Goal: Task Accomplishment & Management: Manage account settings

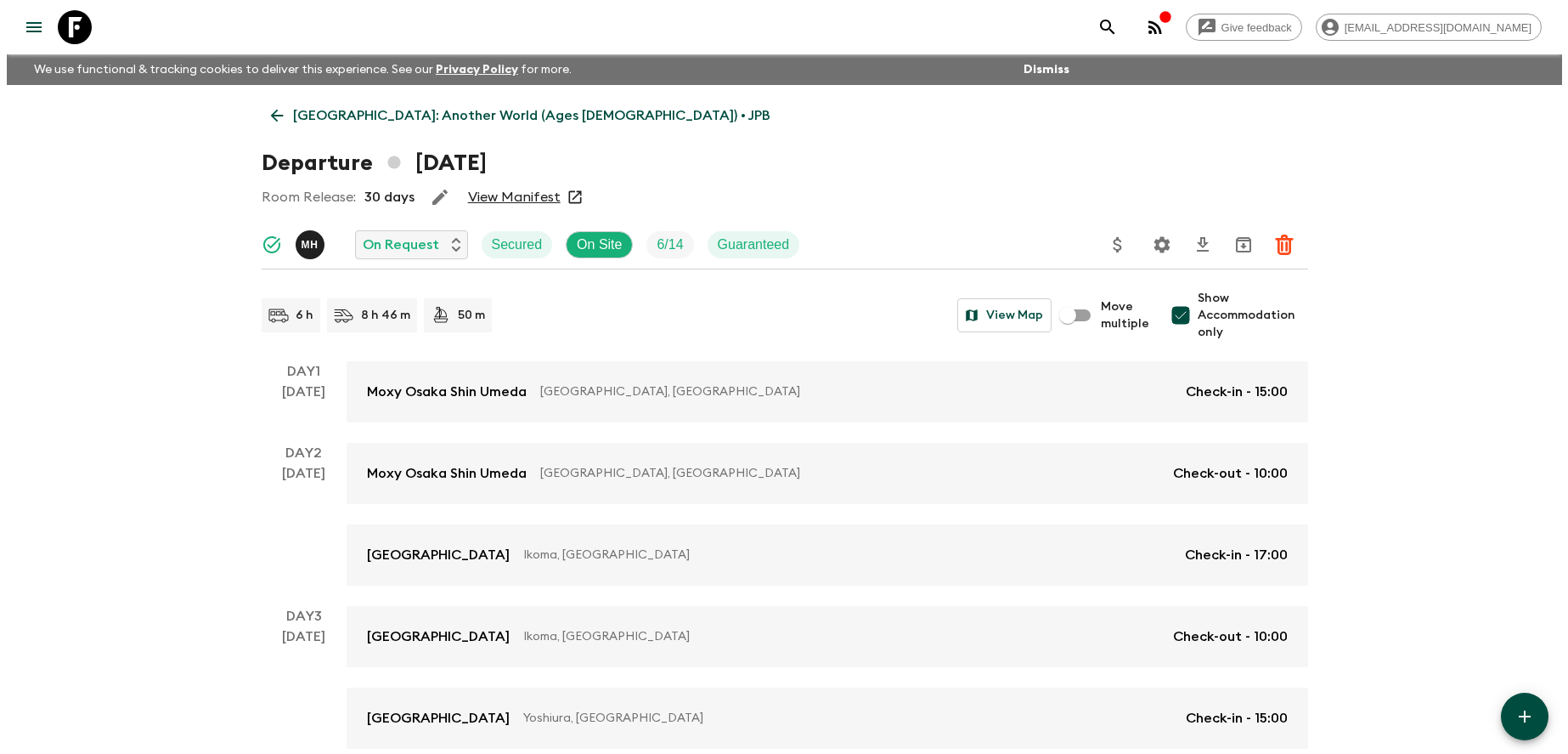
scroll to position [962, 0]
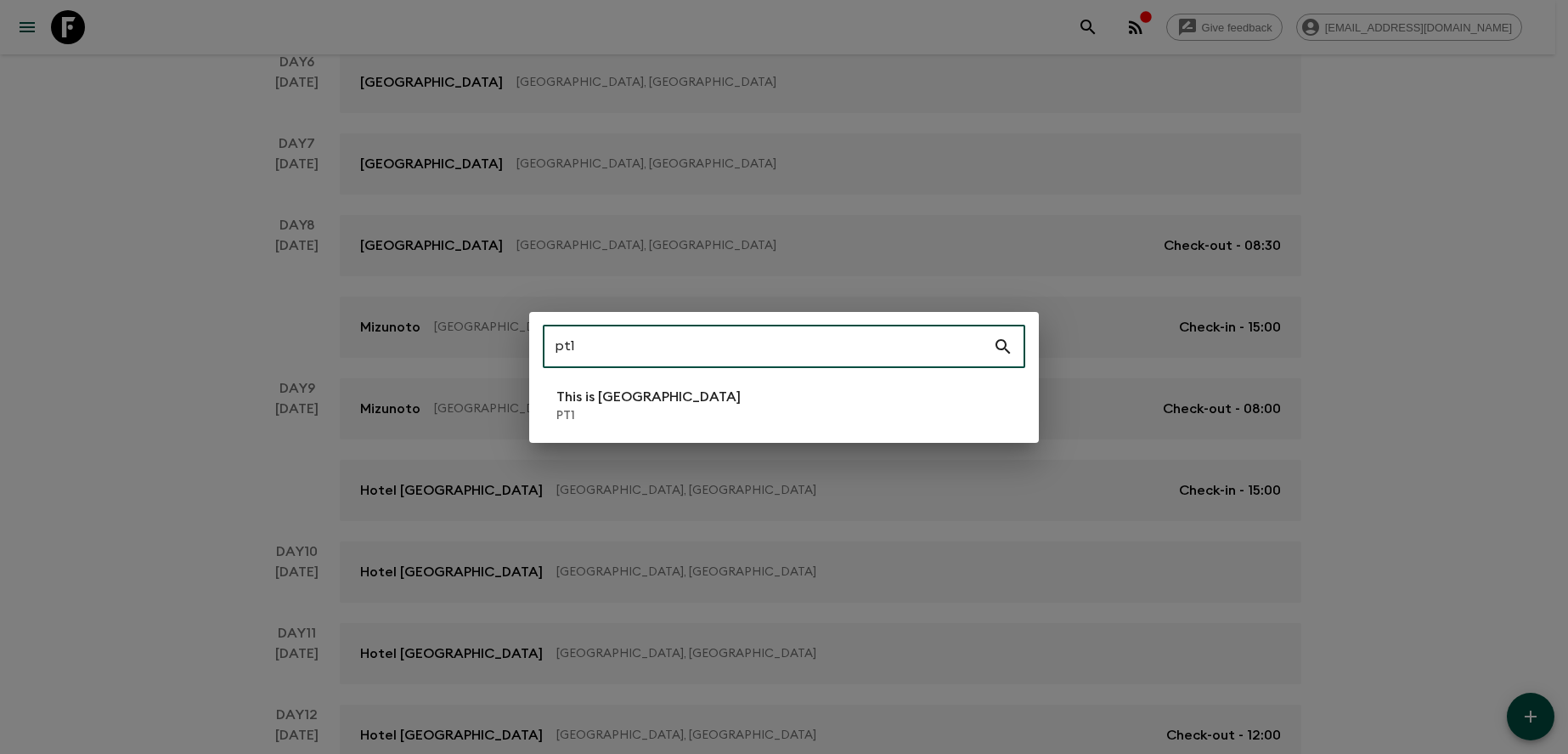
type input "pt1"
click at [749, 385] on li "This is Portugal PT1" at bounding box center [784, 405] width 483 height 48
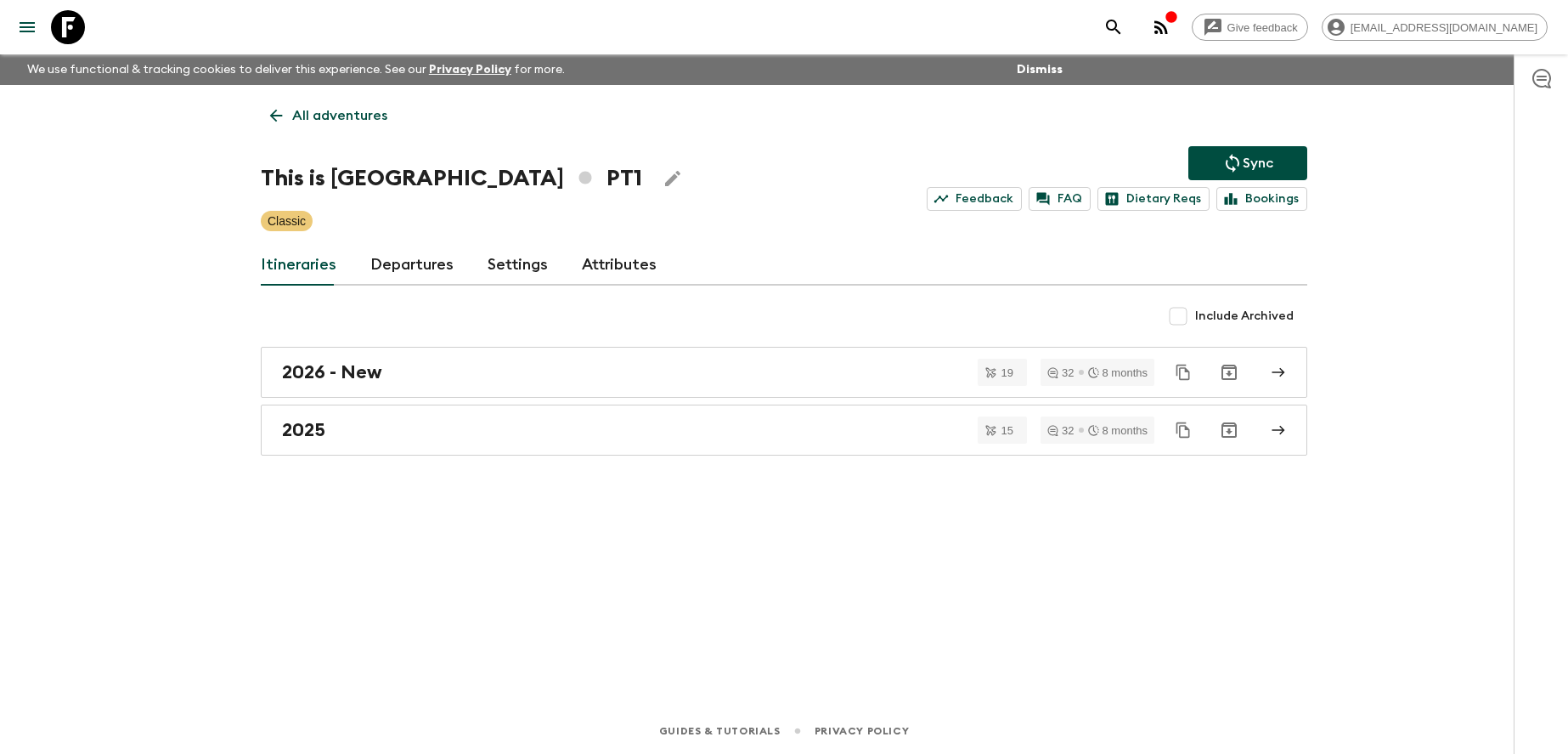
click at [419, 260] on link "Departures" at bounding box center [412, 265] width 83 height 41
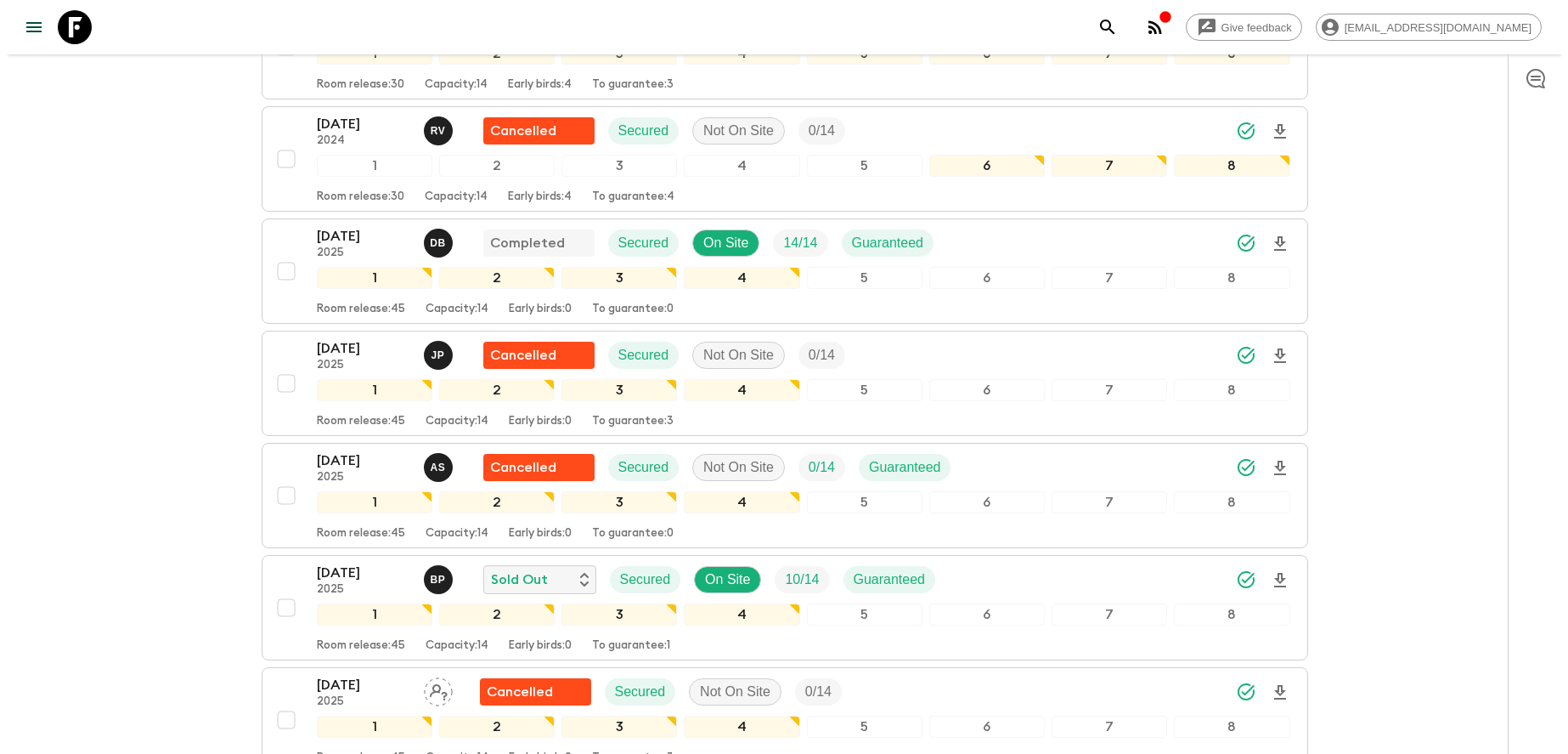
scroll to position [5054, 0]
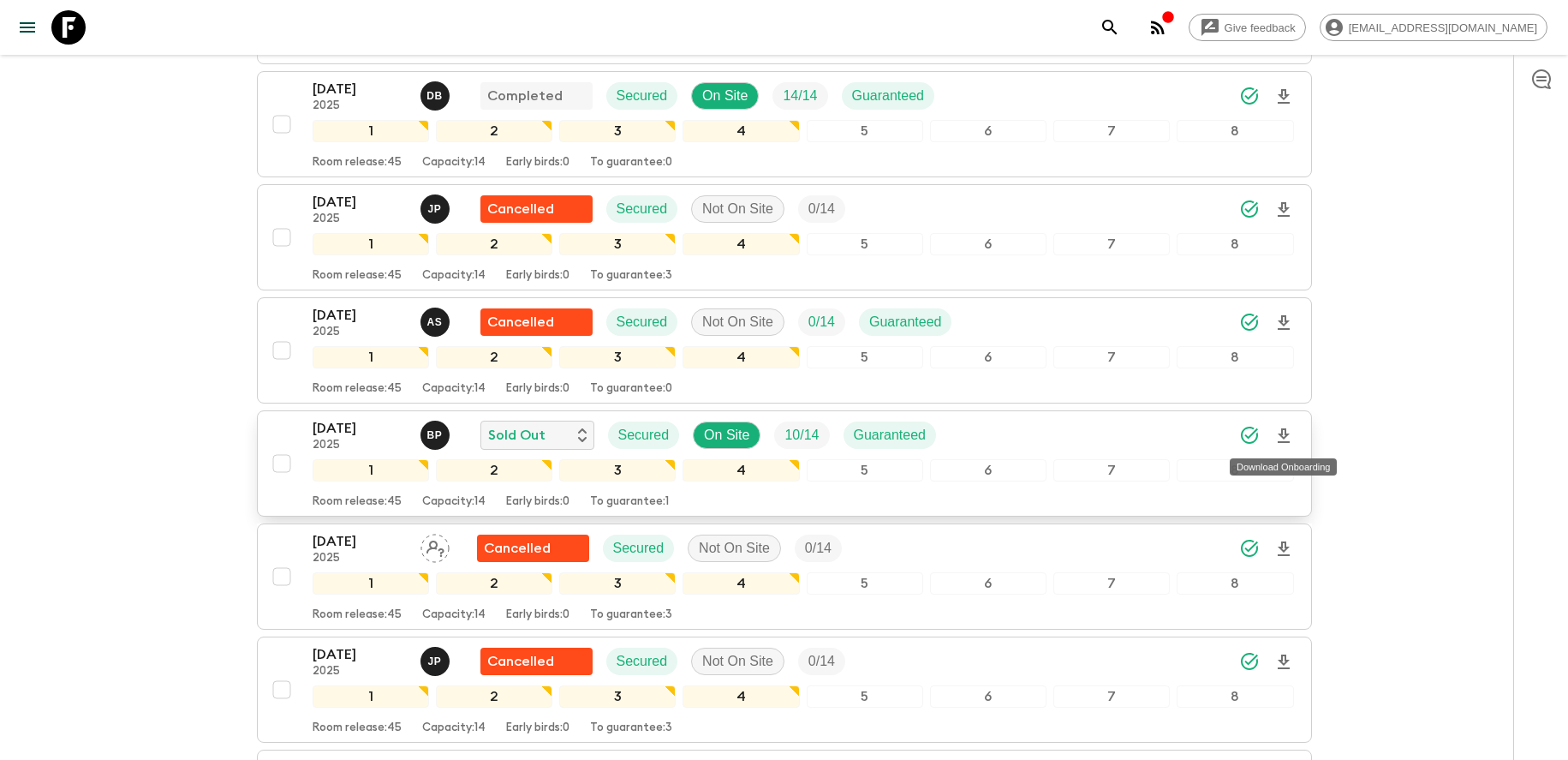
click at [1285, 440] on icon "Download Onboarding" at bounding box center [1284, 436] width 21 height 21
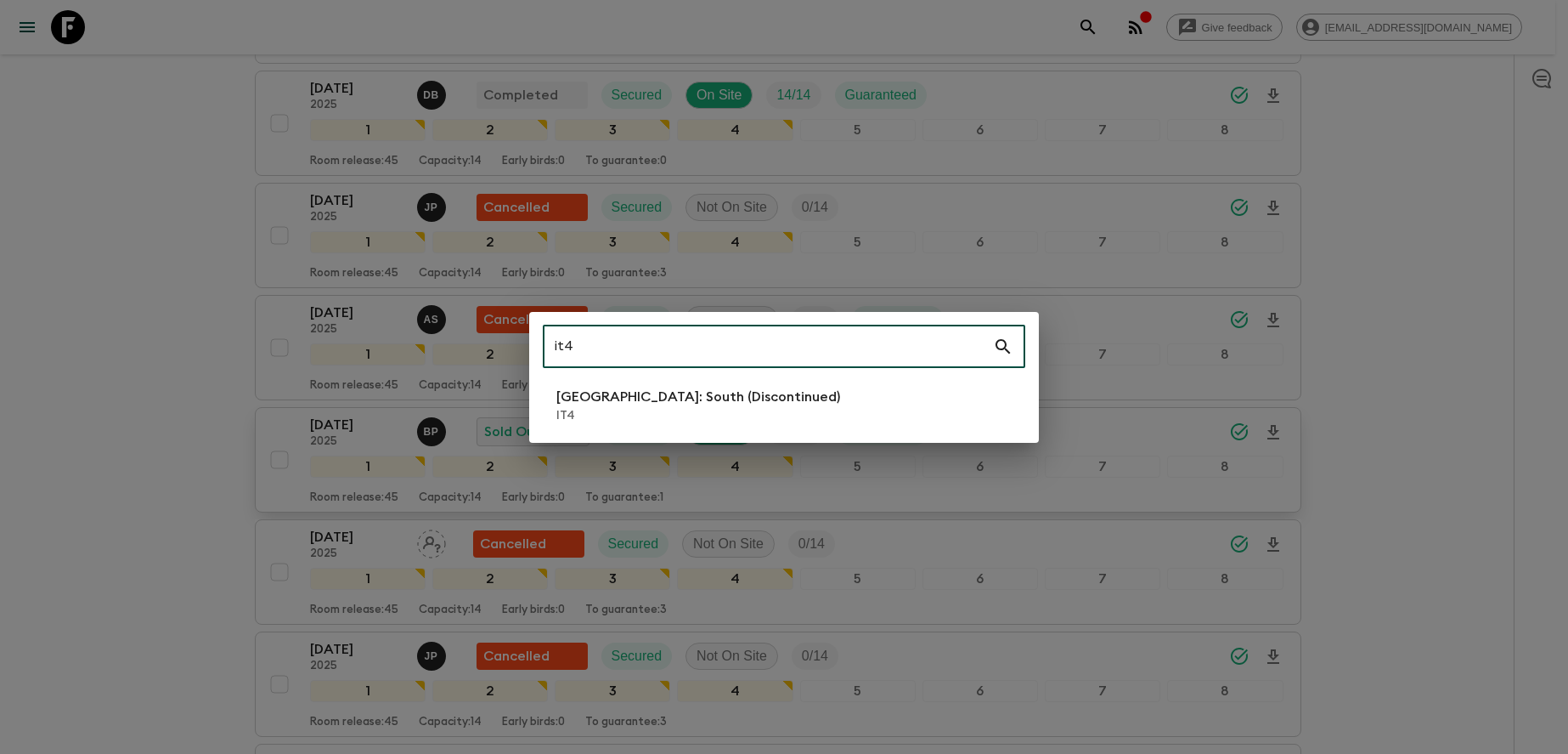
type input "it4"
click at [908, 418] on li "[GEOGRAPHIC_DATA]: South (Discontinued) IT4" at bounding box center [784, 405] width 483 height 48
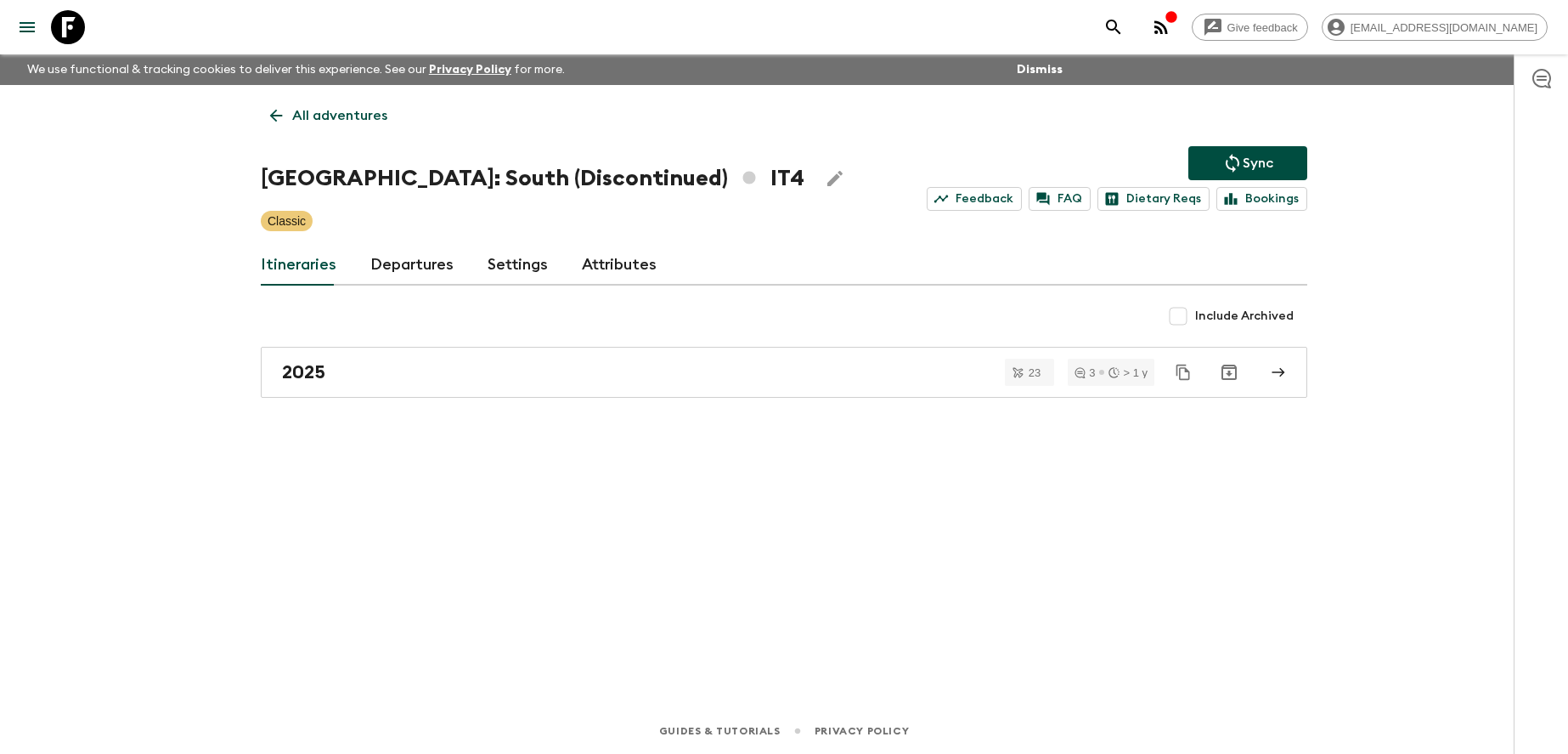
click at [396, 257] on link "Departures" at bounding box center [412, 265] width 83 height 41
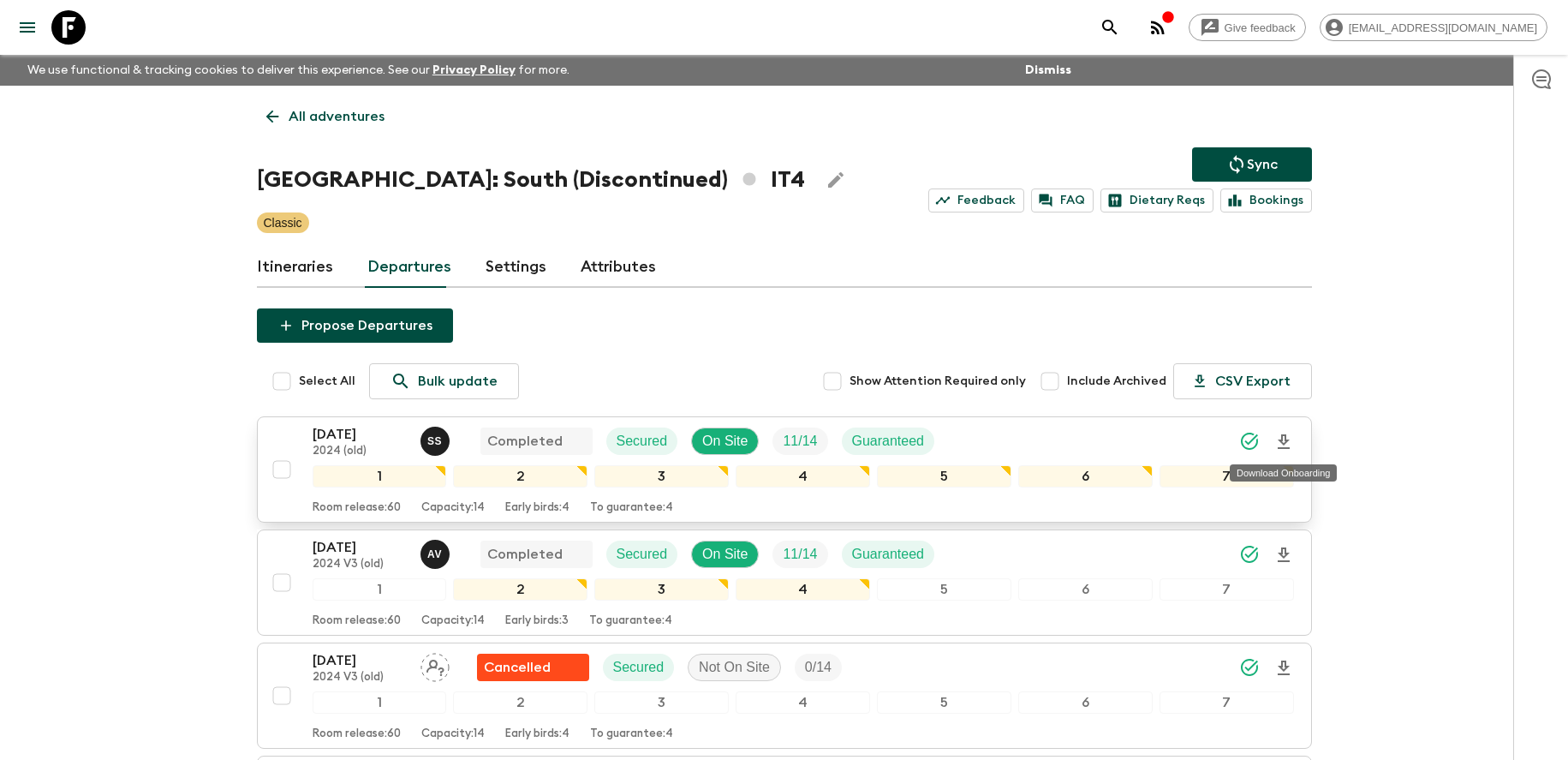
click at [1279, 441] on icon "Download Onboarding" at bounding box center [1283, 442] width 12 height 15
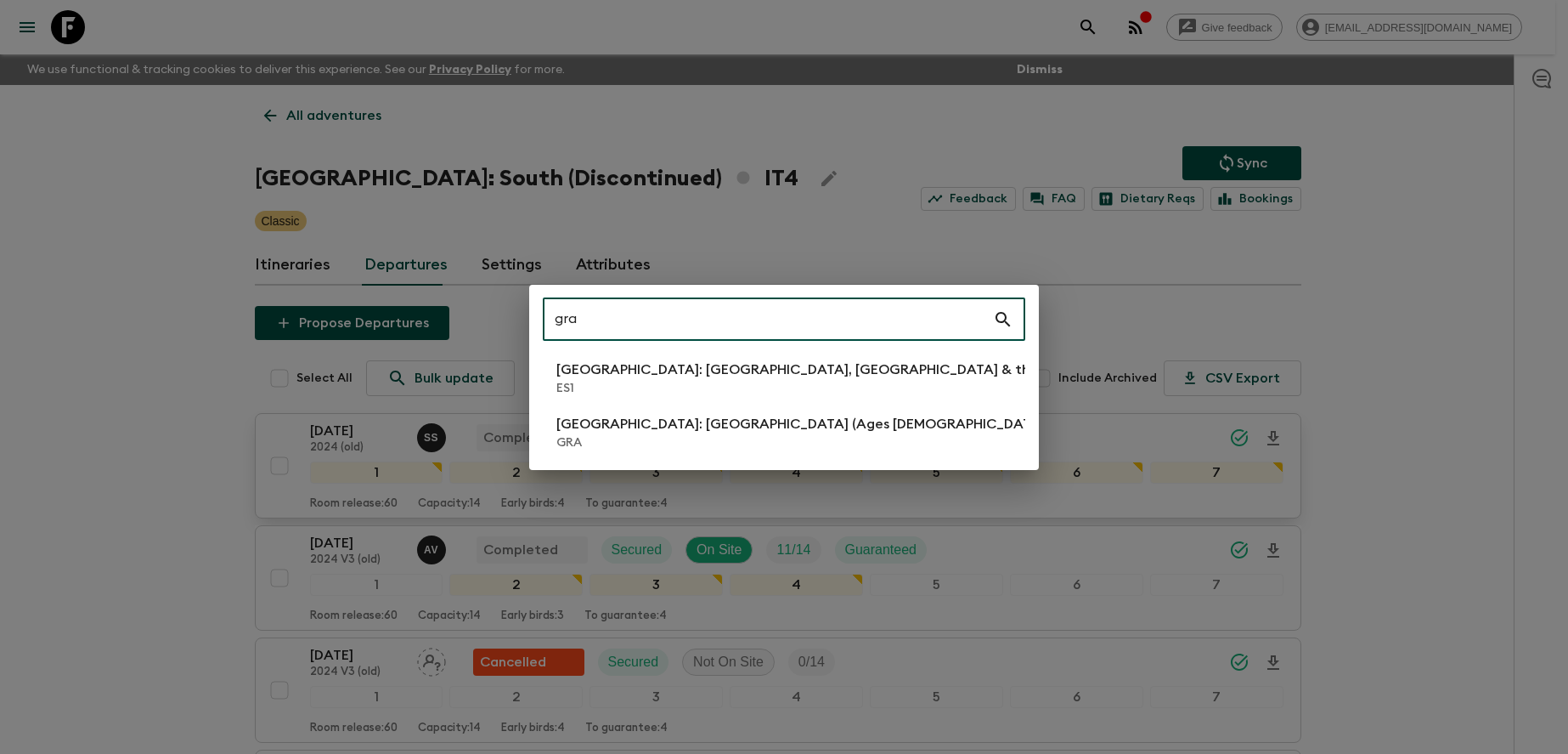
type input "gra"
click at [718, 447] on p "GRA" at bounding box center [803, 442] width 492 height 17
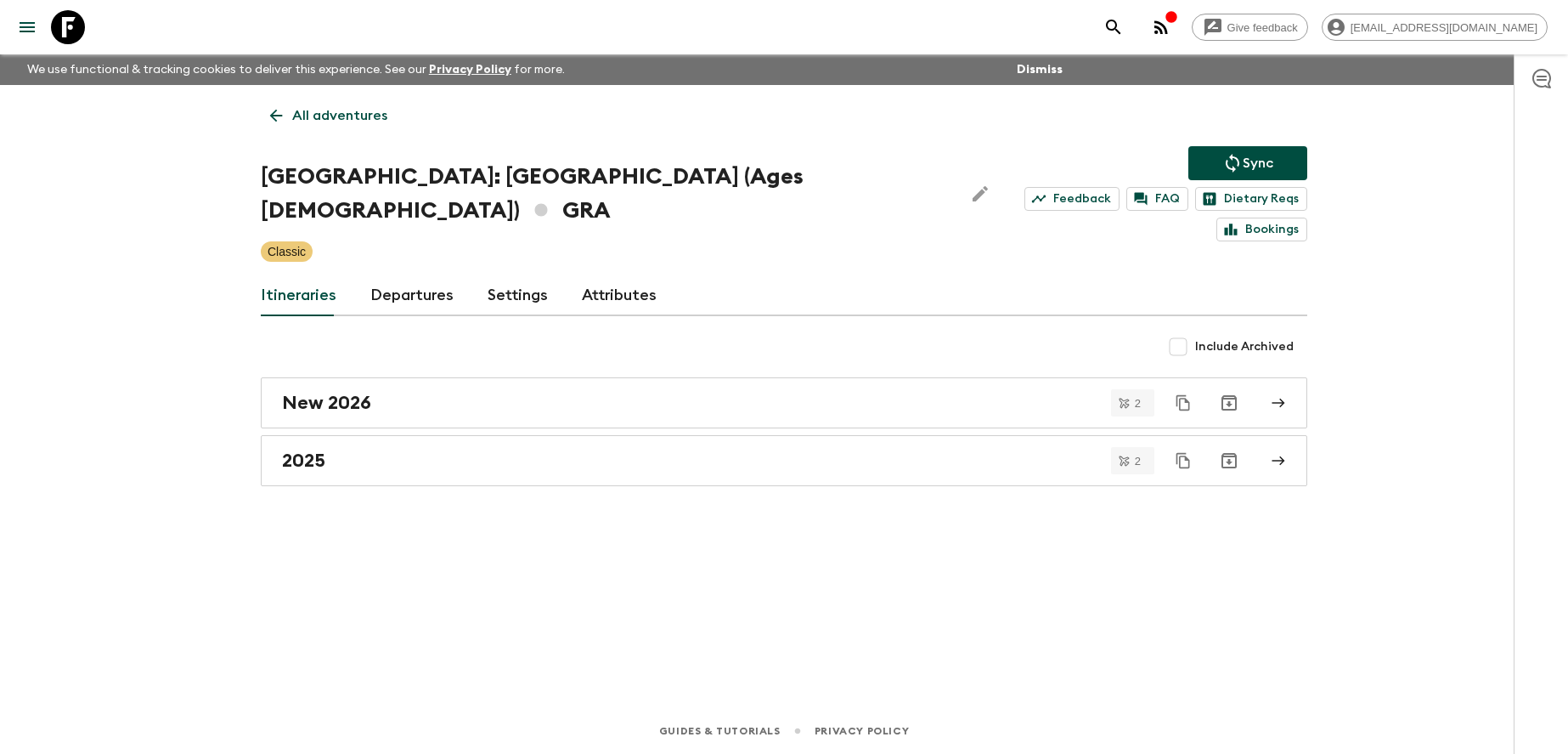
click at [396, 276] on link "Departures" at bounding box center [412, 296] width 83 height 41
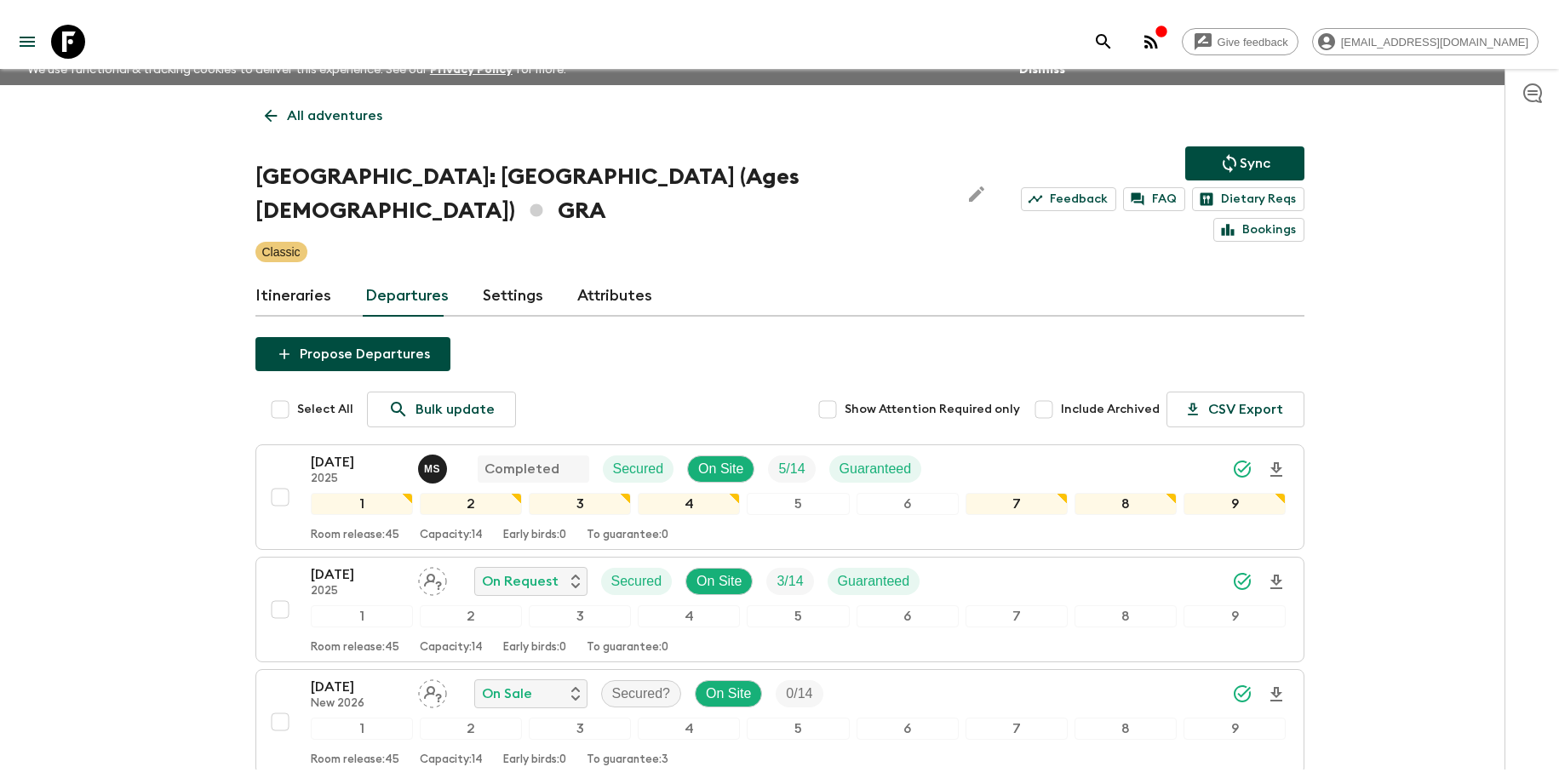
scroll to position [172, 0]
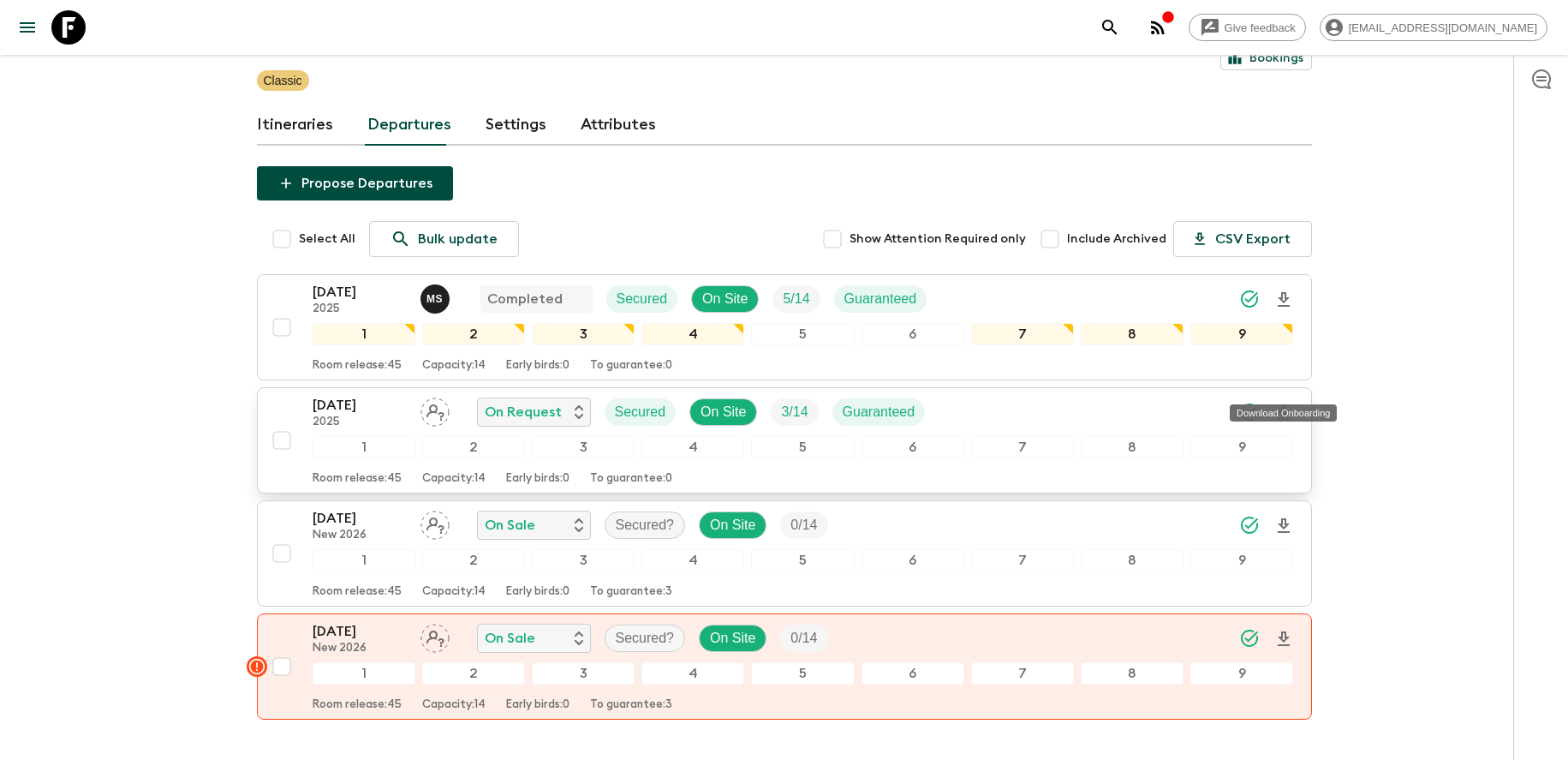
click at [1283, 403] on icon "Download Onboarding" at bounding box center [1284, 413] width 21 height 21
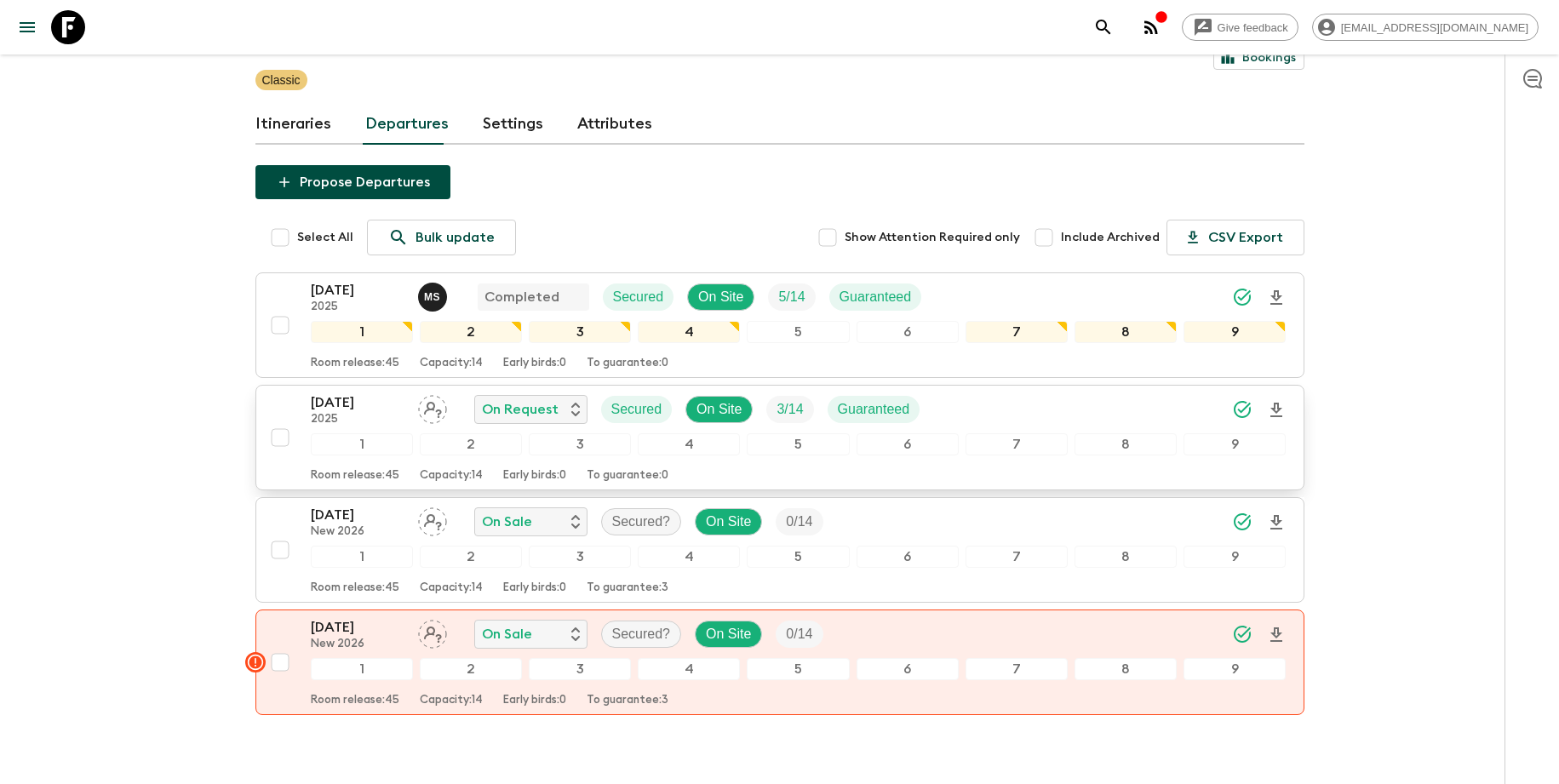
click at [1023, 392] on div "[DATE] 2025 On Request Secured On Site 3 / 14 Guaranteed" at bounding box center [798, 409] width 976 height 34
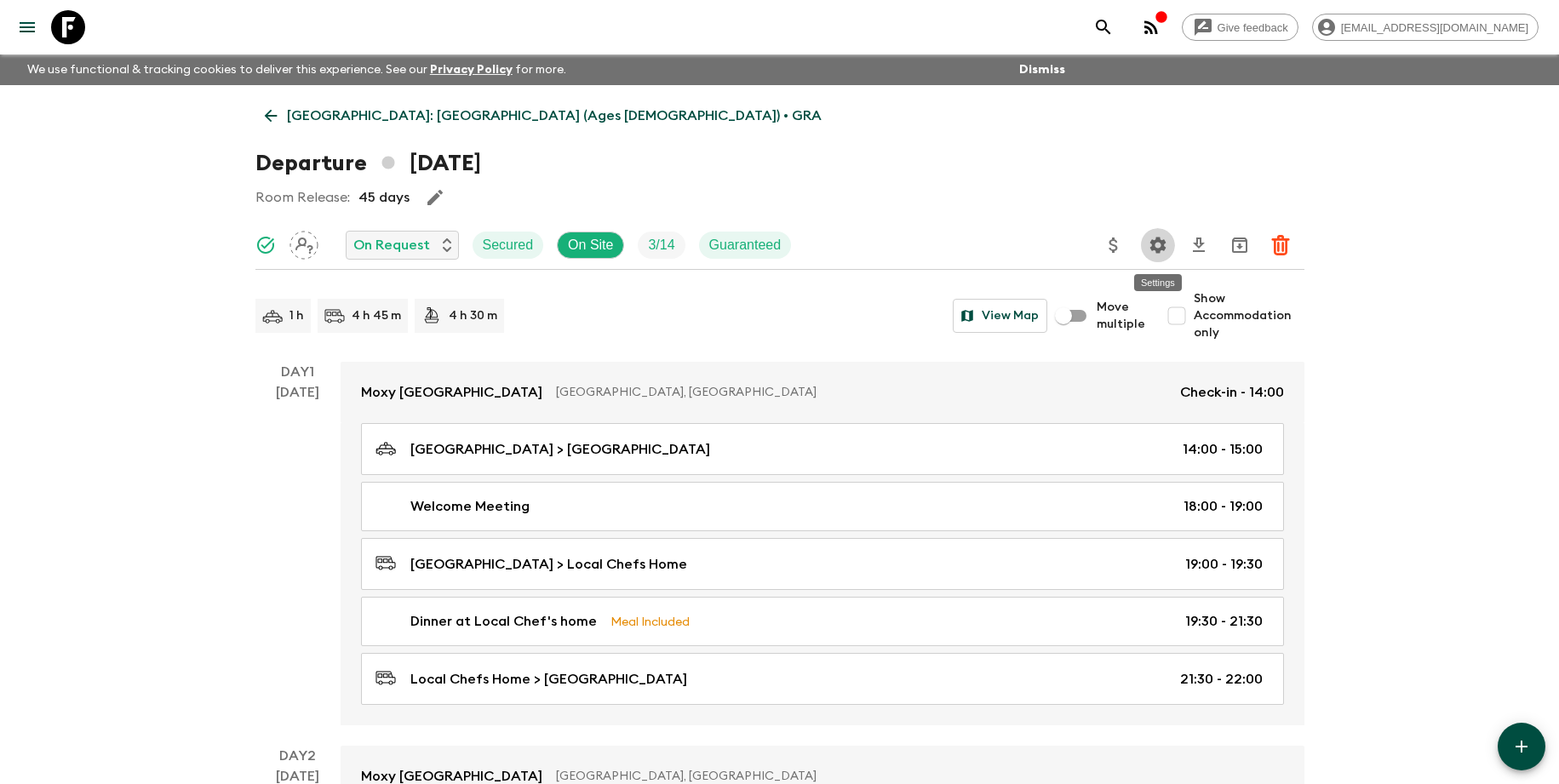
click at [1167, 246] on icon "Settings" at bounding box center [1158, 244] width 21 height 21
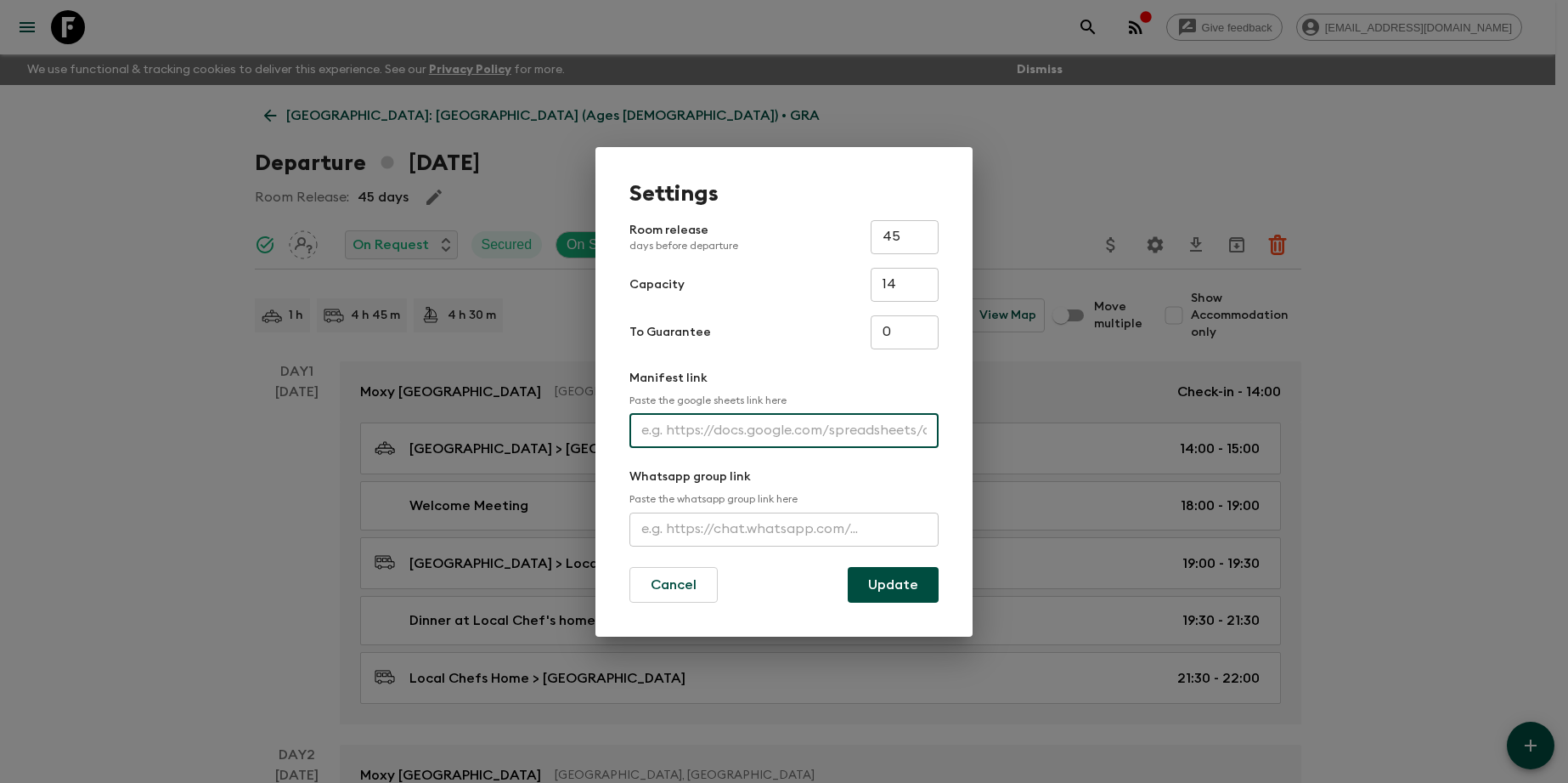
click at [834, 436] on input "text" at bounding box center [784, 431] width 309 height 34
paste input "[URL][DOMAIN_NAME]"
type input "[URL][DOMAIN_NAME]"
click at [889, 573] on button "Update" at bounding box center [893, 584] width 91 height 35
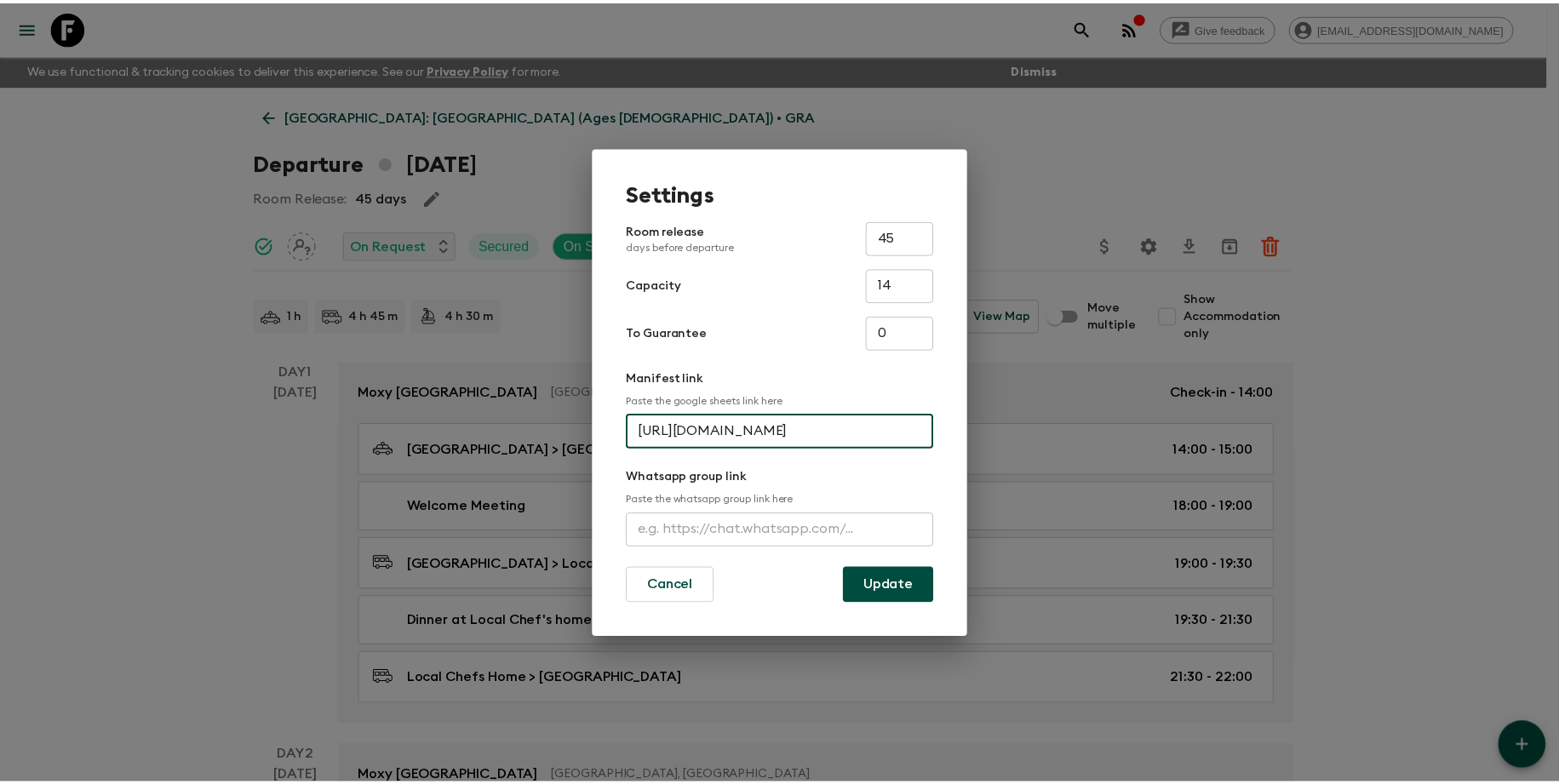
scroll to position [0, 0]
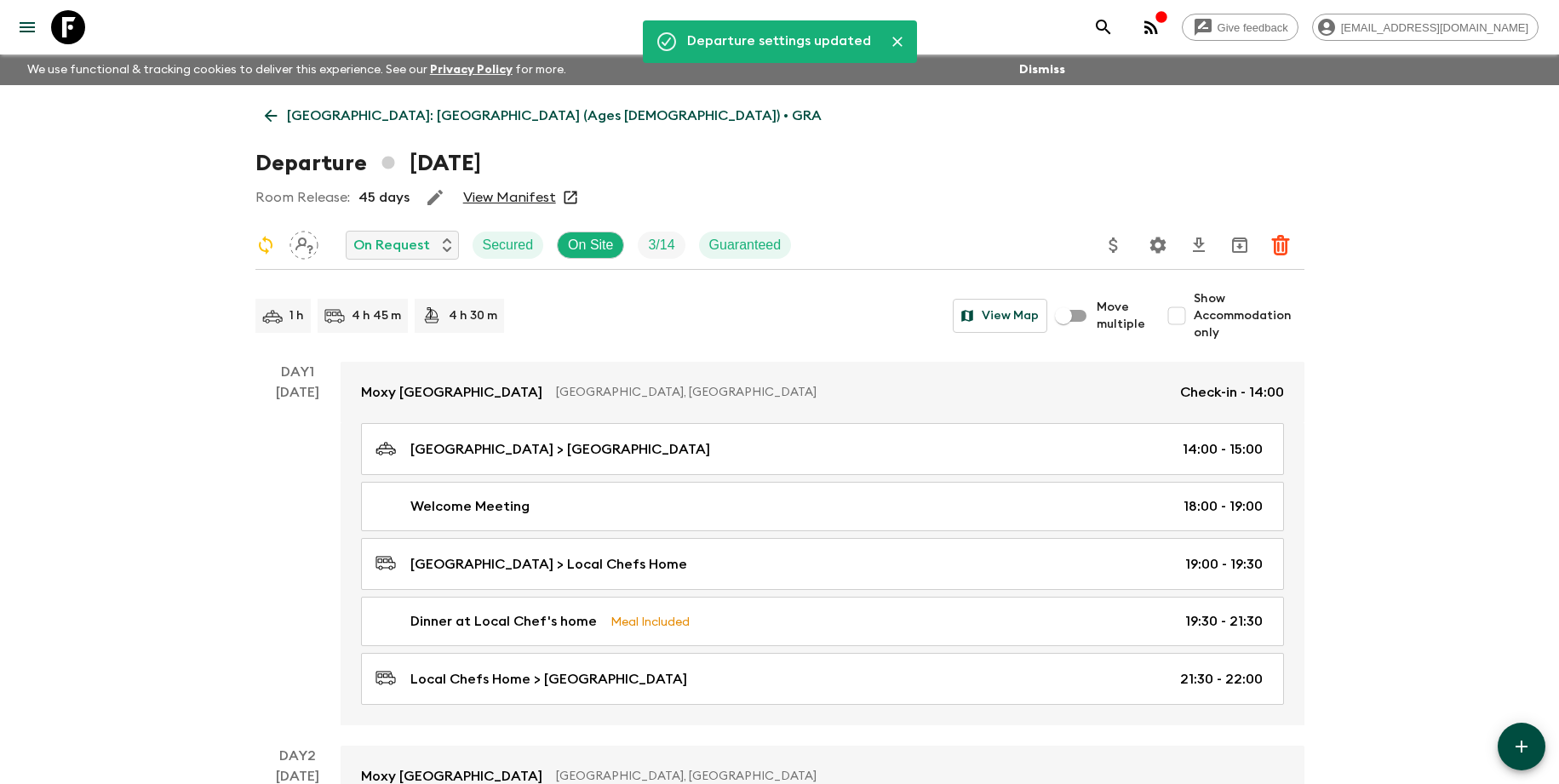
click at [1194, 303] on input "Show Accommodation only" at bounding box center [1177, 316] width 34 height 34
checkbox input "true"
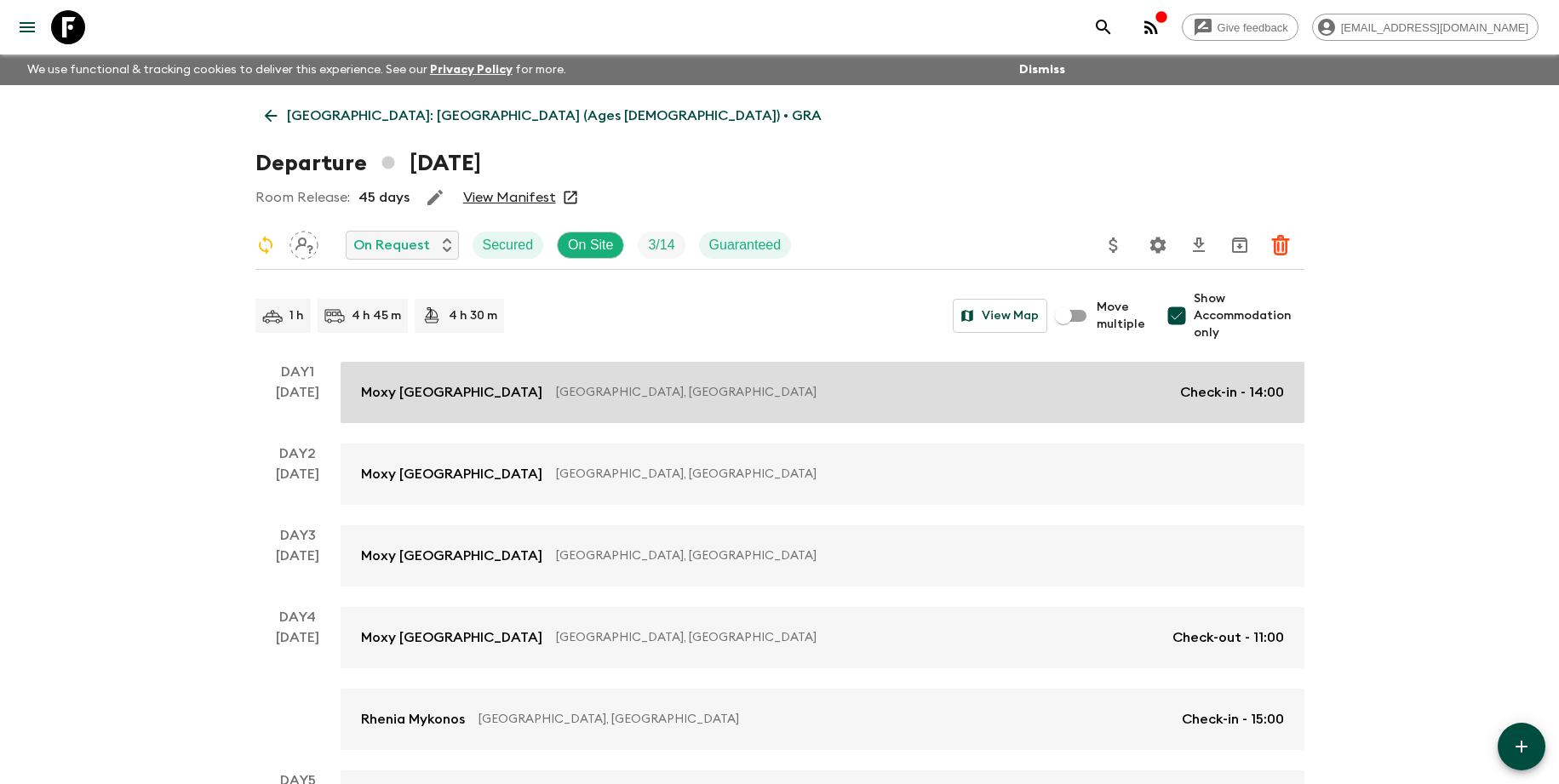
click at [1251, 392] on p "Check-in - 14:00" at bounding box center [1232, 392] width 104 height 21
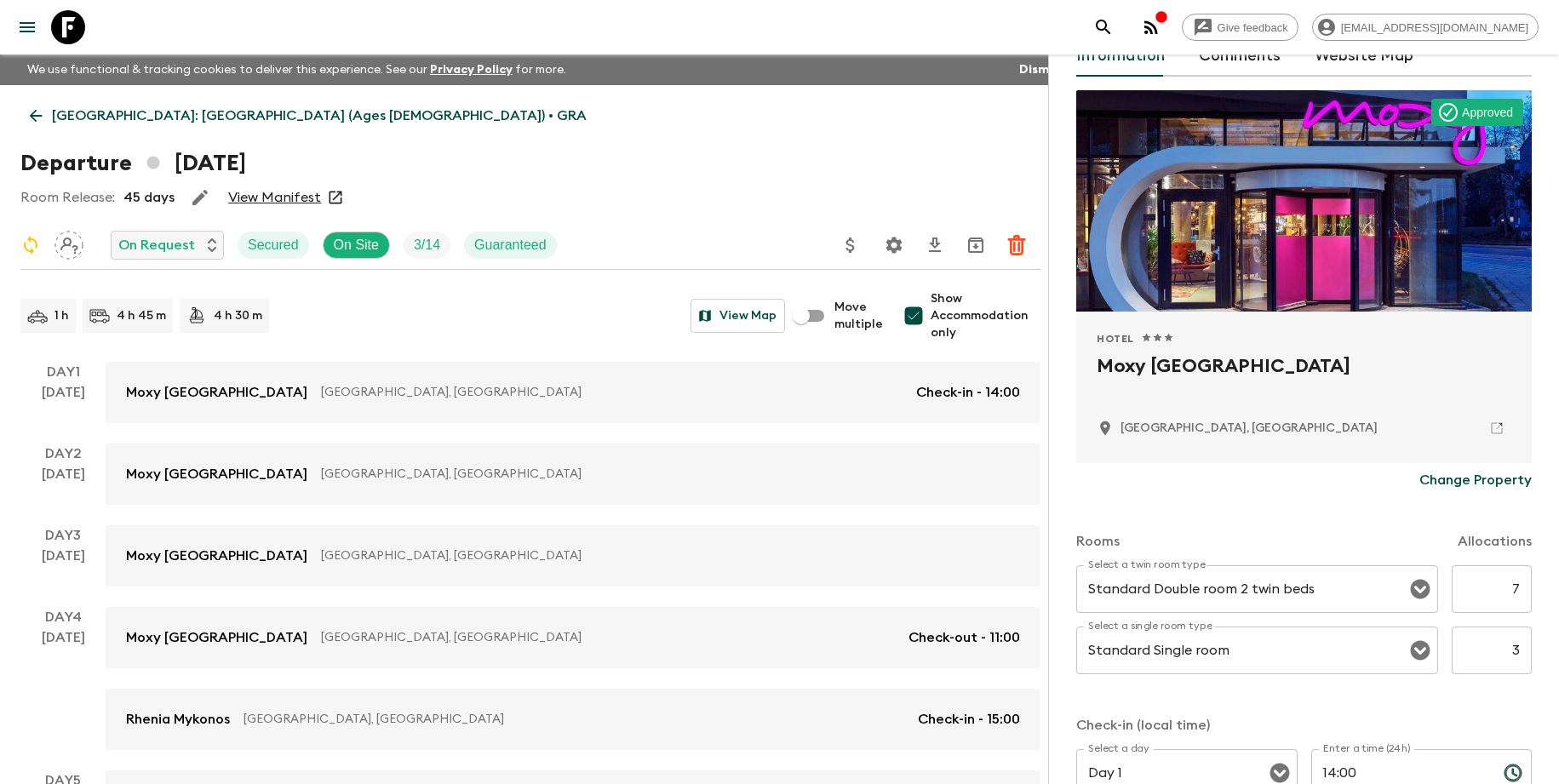
scroll to position [96, 0]
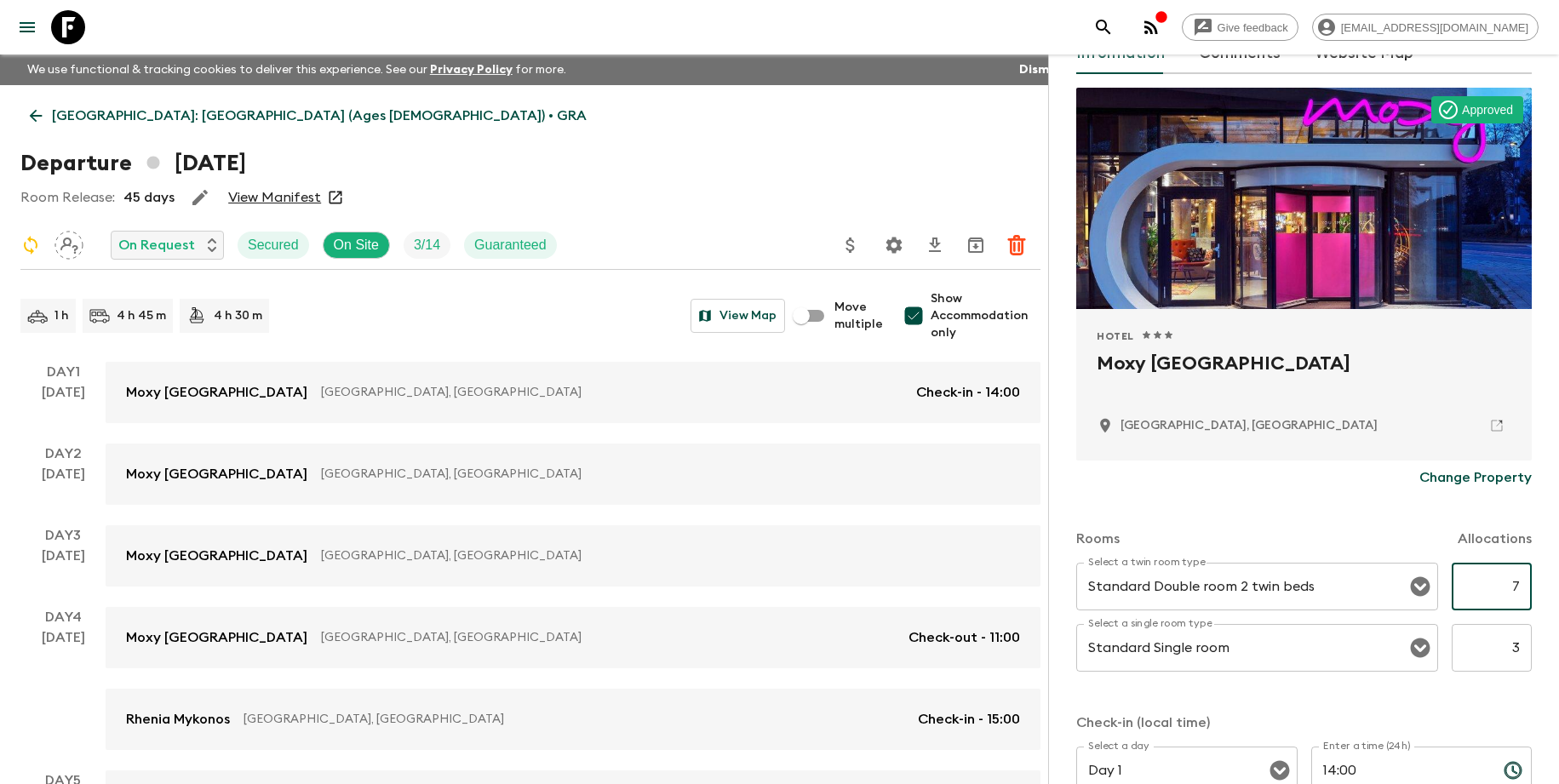
click at [1504, 593] on input "7" at bounding box center [1492, 586] width 80 height 48
type input "3"
click at [1497, 648] on input "3" at bounding box center [1492, 647] width 80 height 48
drag, startPoint x: 1501, startPoint y: 649, endPoint x: 1525, endPoint y: 646, distance: 24.2
click at [1525, 646] on div "Accommodation Information Comments Website Map Approved Hotel 1 Star 2 Stars 3 …" at bounding box center [1304, 446] width 511 height 784
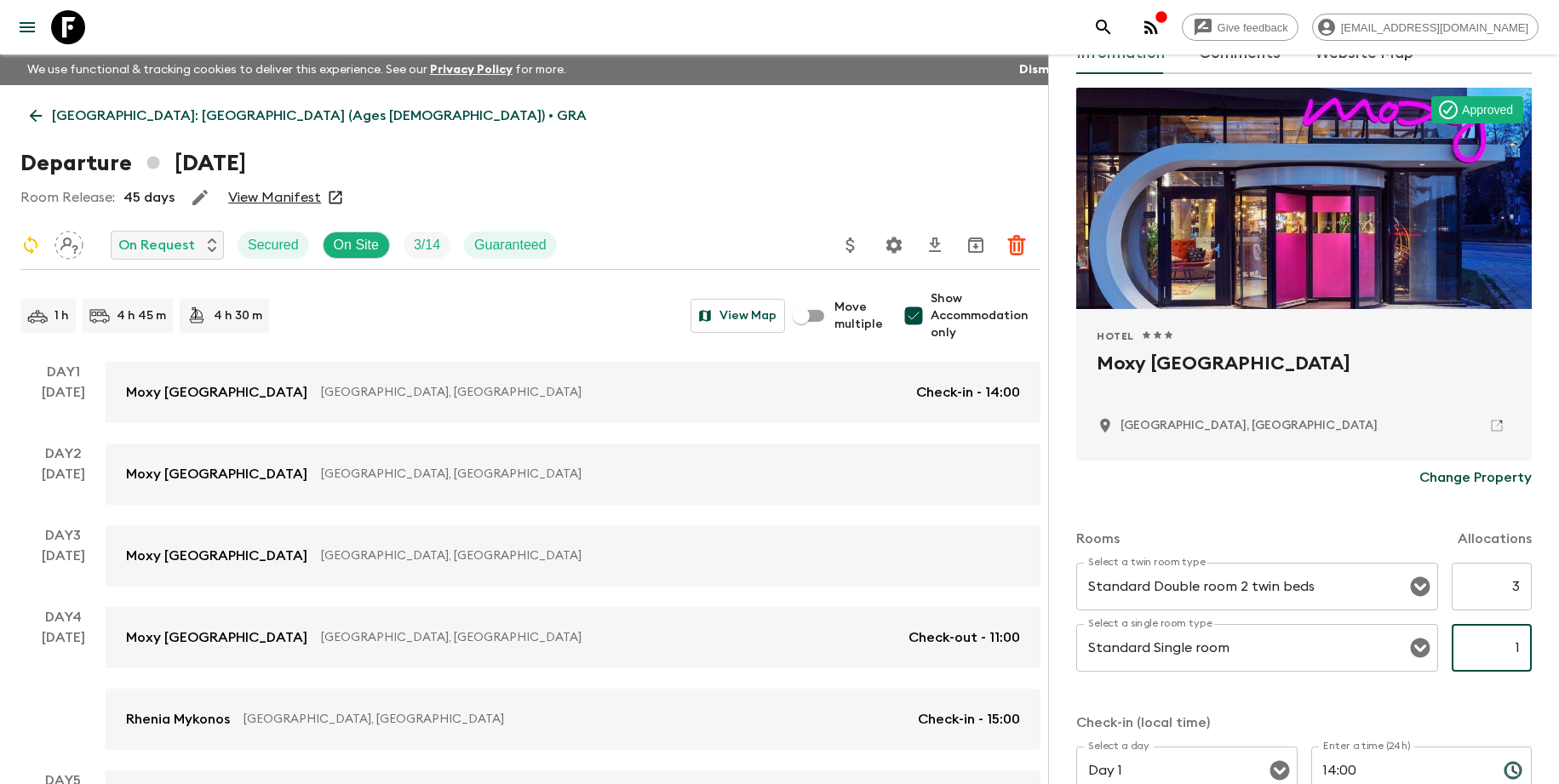
type input "1"
click at [1488, 715] on p "Check-in (local time)" at bounding box center [1304, 722] width 456 height 21
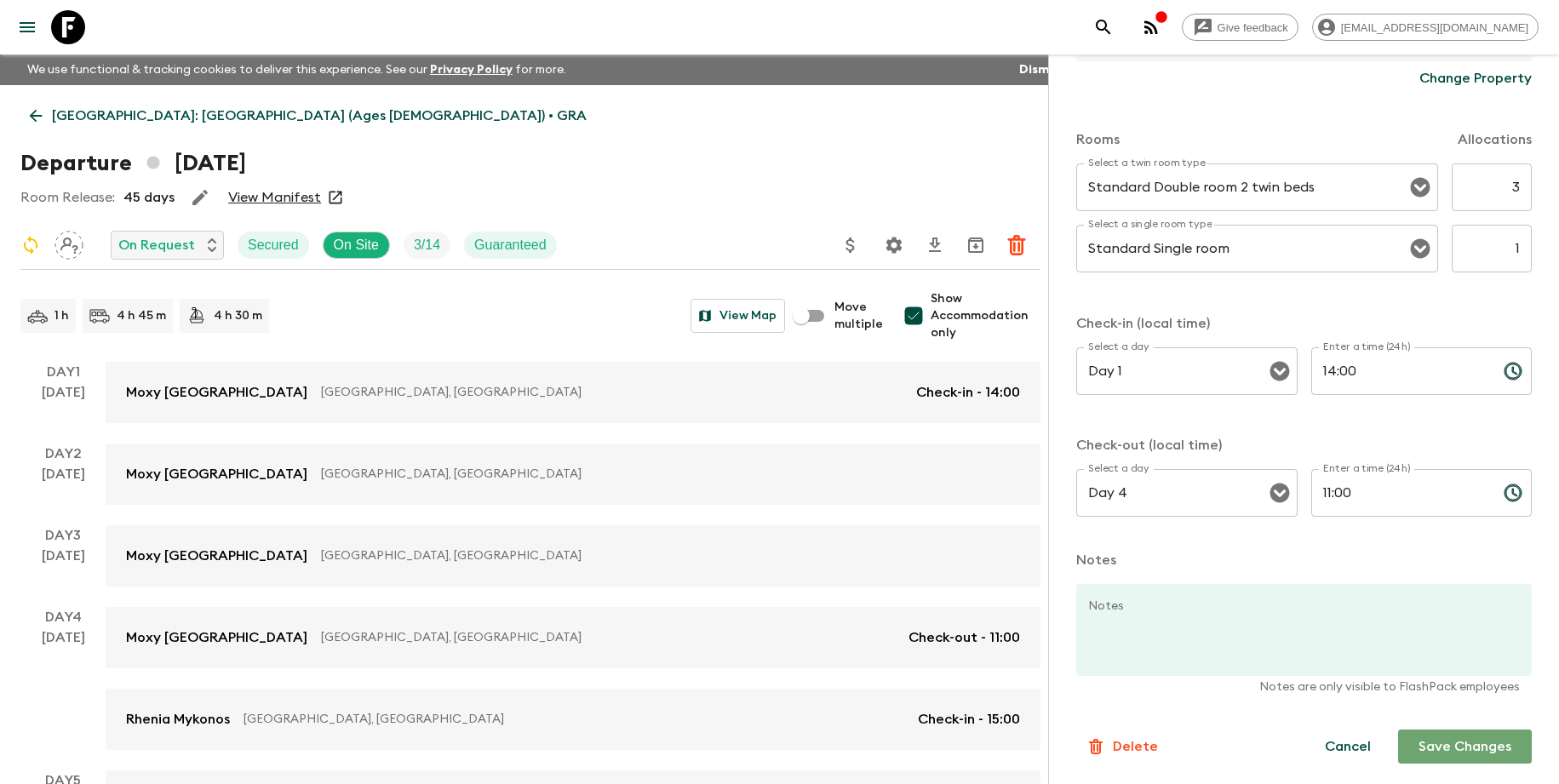
click at [1440, 751] on button "Save Changes" at bounding box center [1465, 747] width 134 height 34
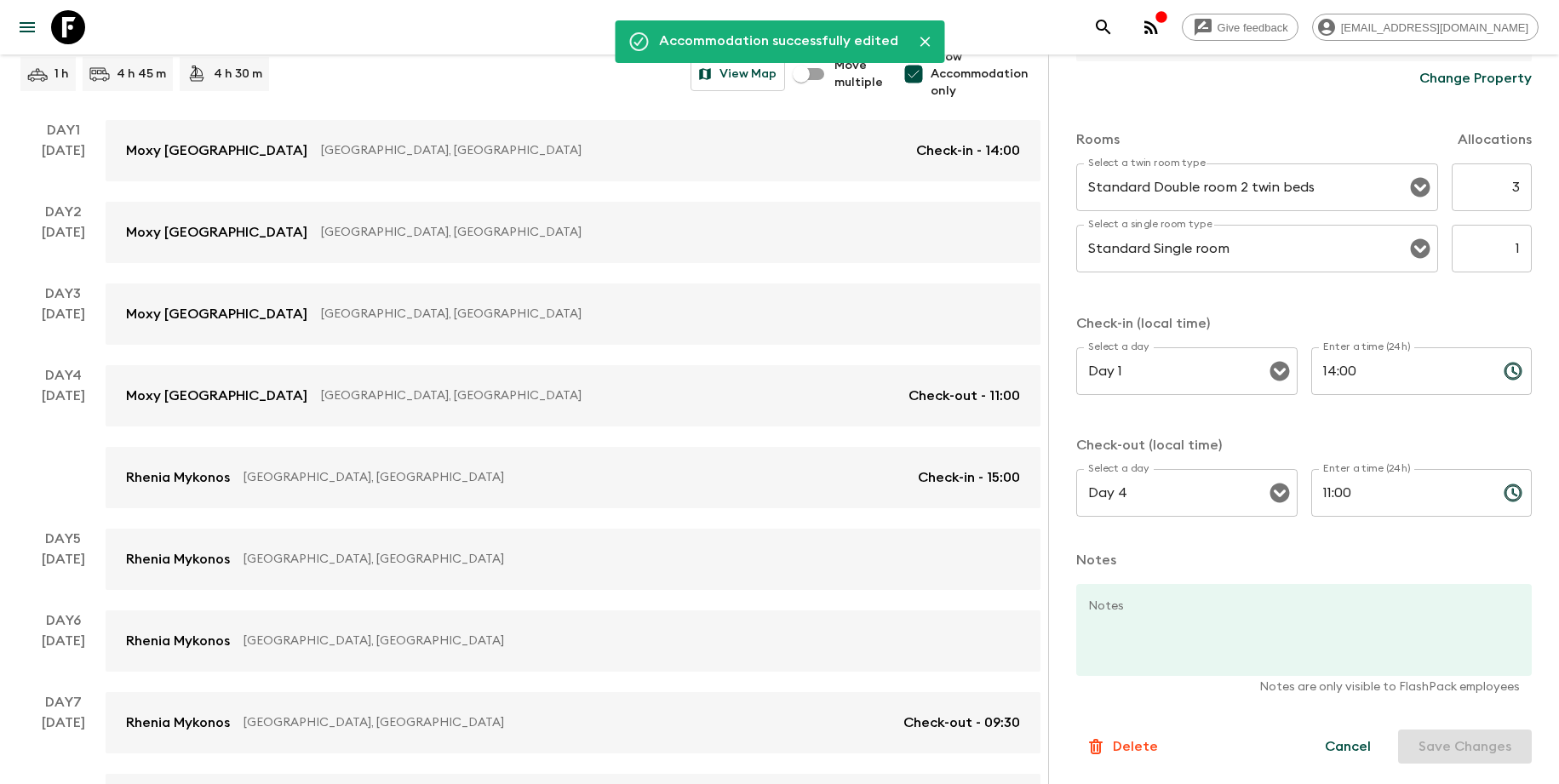
scroll to position [248, 0]
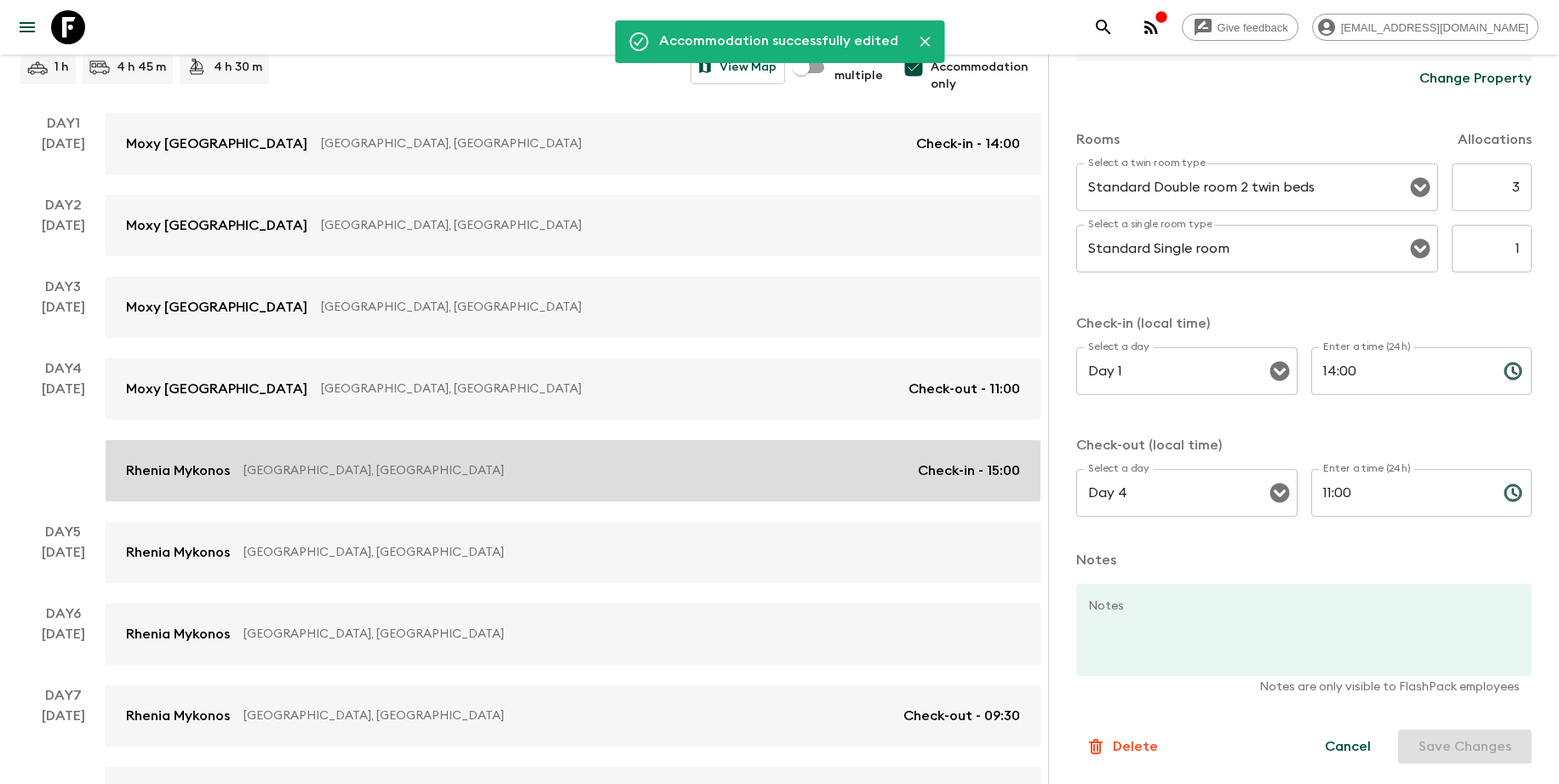
click at [587, 479] on div "Rhenia Mykonos [GEOGRAPHIC_DATA], [GEOGRAPHIC_DATA] Check-in - 15:00" at bounding box center [573, 471] width 894 height 21
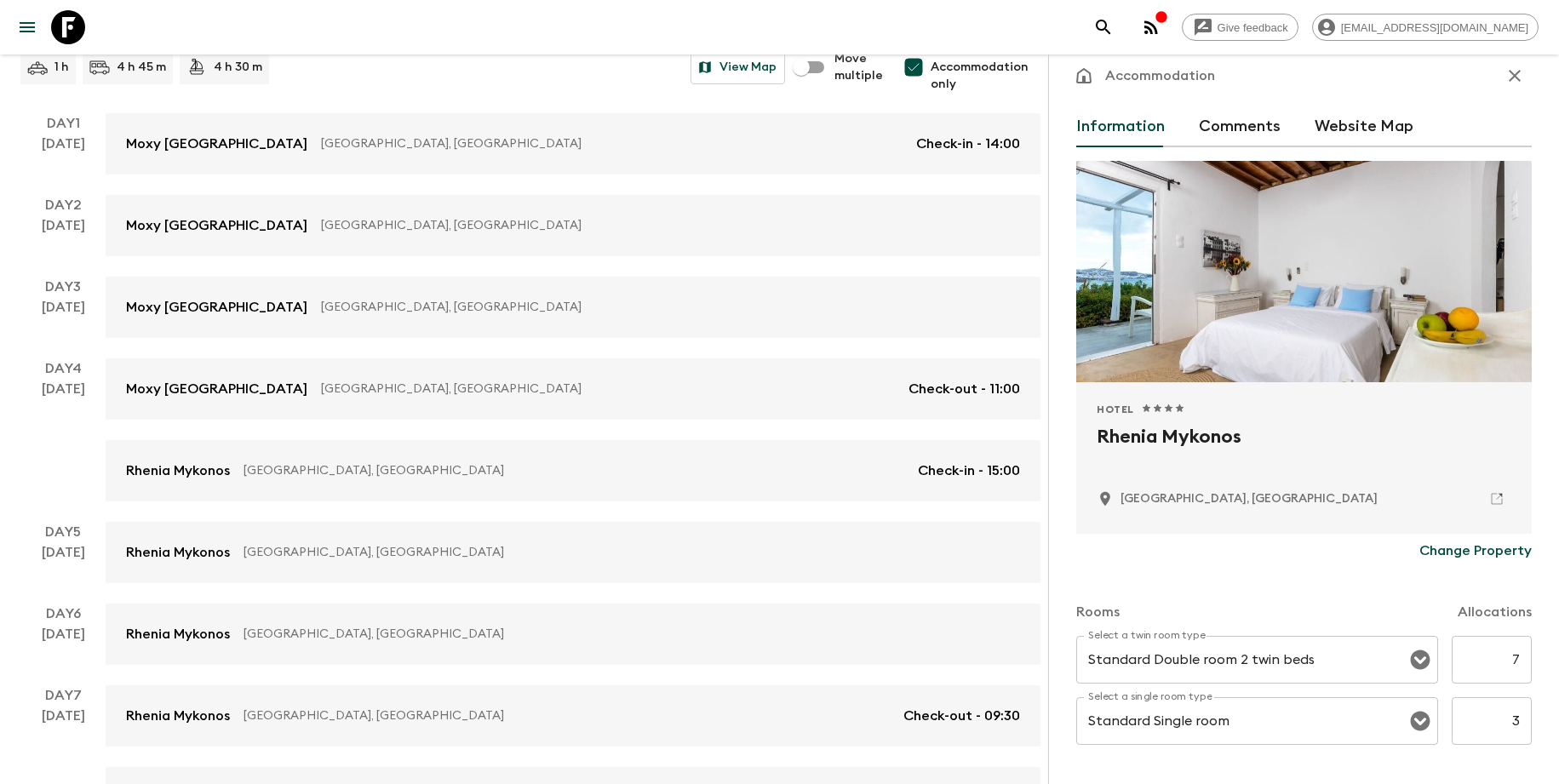
scroll to position [152, 0]
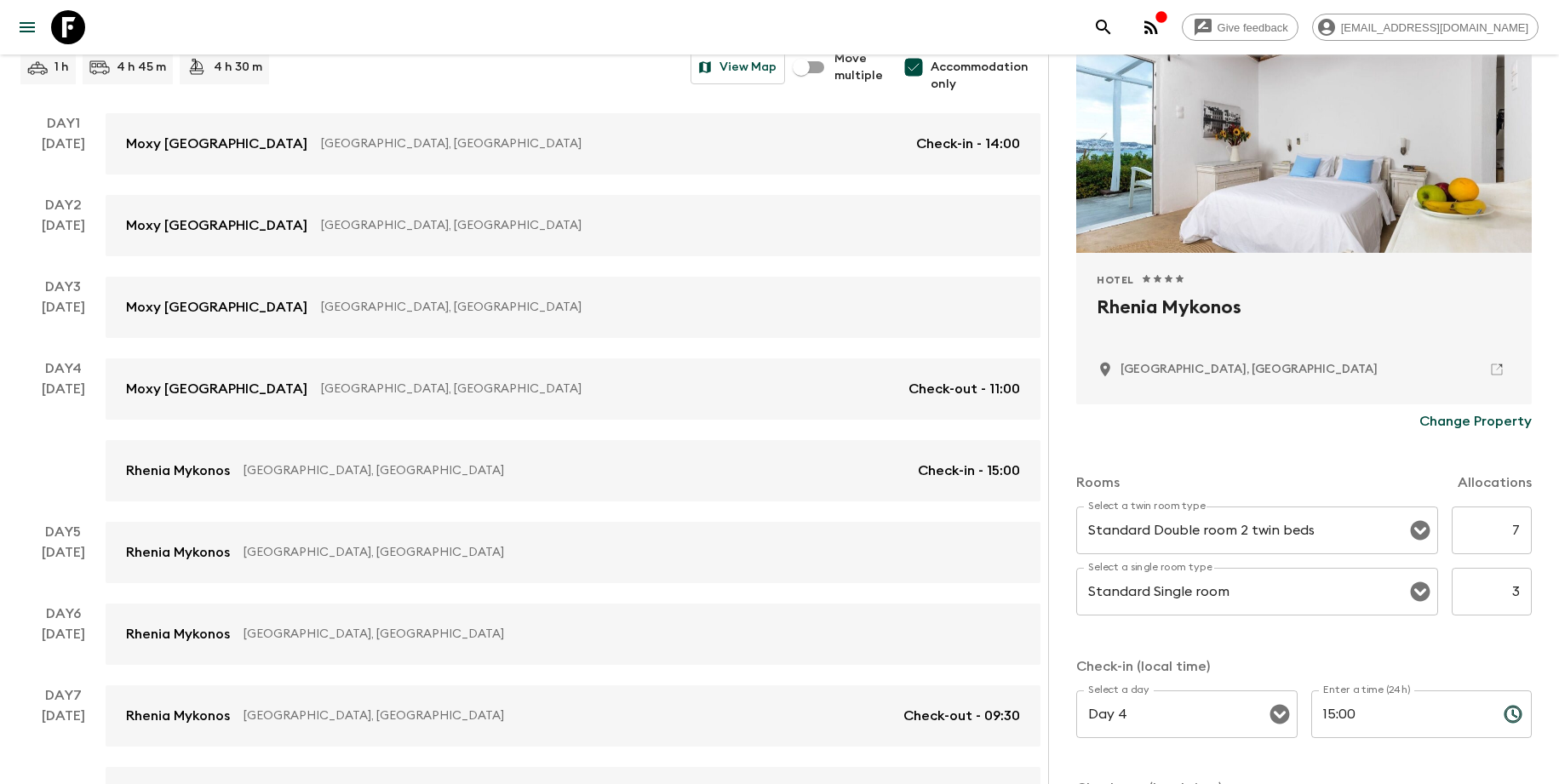
click at [1506, 535] on input "7" at bounding box center [1492, 530] width 80 height 48
type input "3"
click at [1512, 586] on input "3" at bounding box center [1492, 591] width 80 height 48
type input "1"
click at [1494, 682] on div "Check-in (local time) Select a day Day 4 Select a day ​ Enter a time (24h) 15:0…" at bounding box center [1304, 768] width 456 height 223
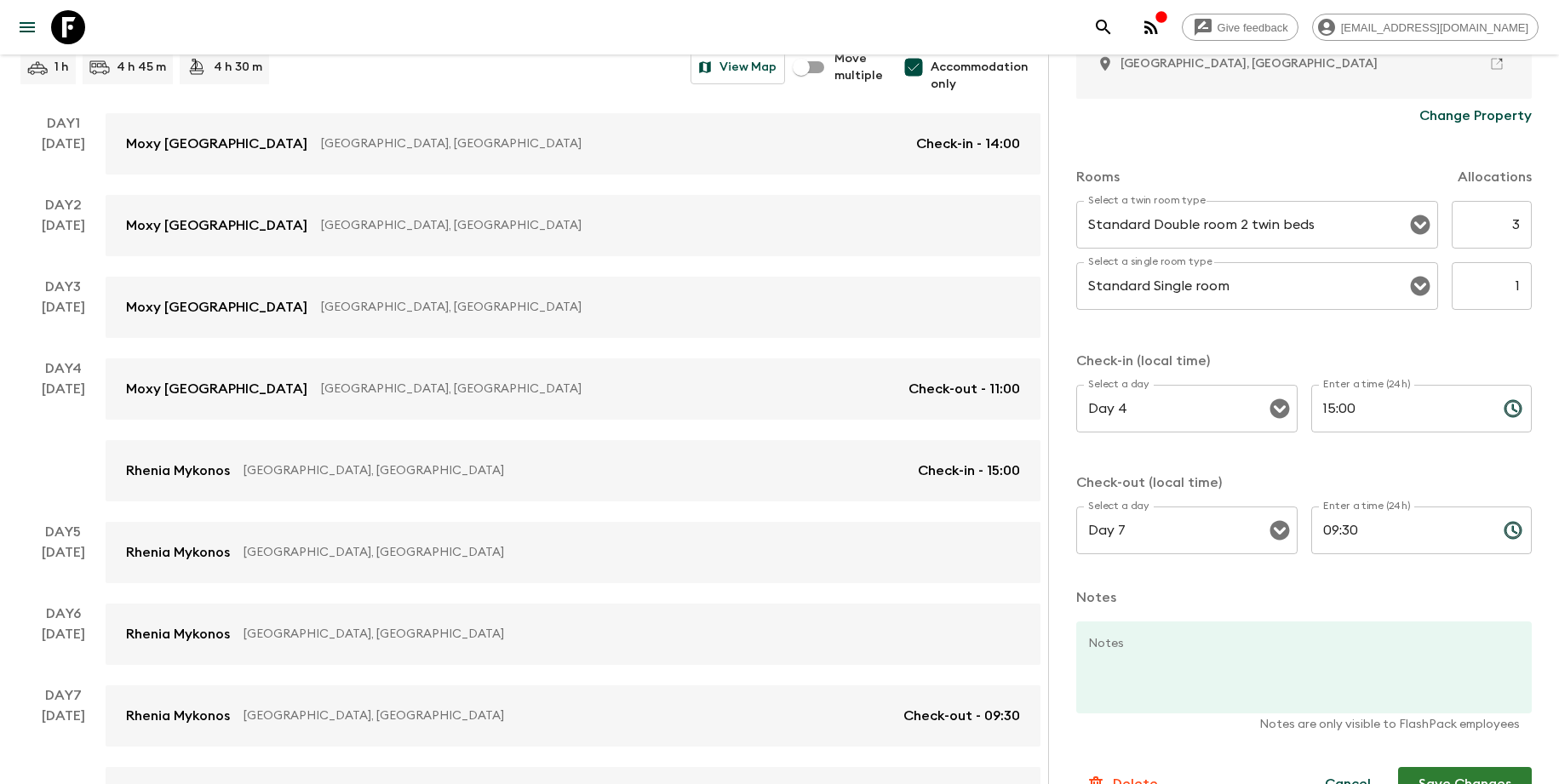
scroll to position [495, 0]
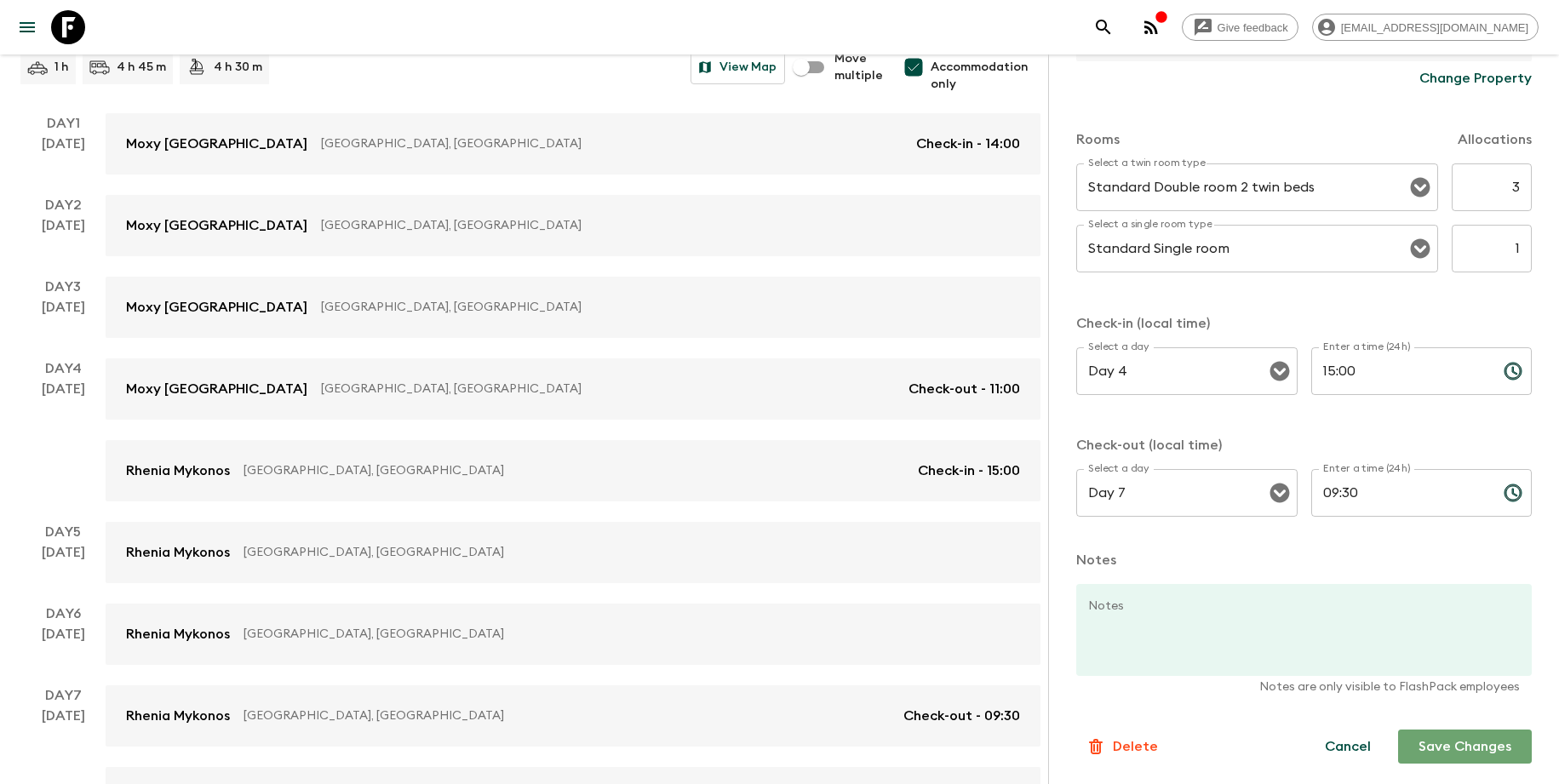
click at [1450, 737] on button "Save Changes" at bounding box center [1465, 747] width 134 height 34
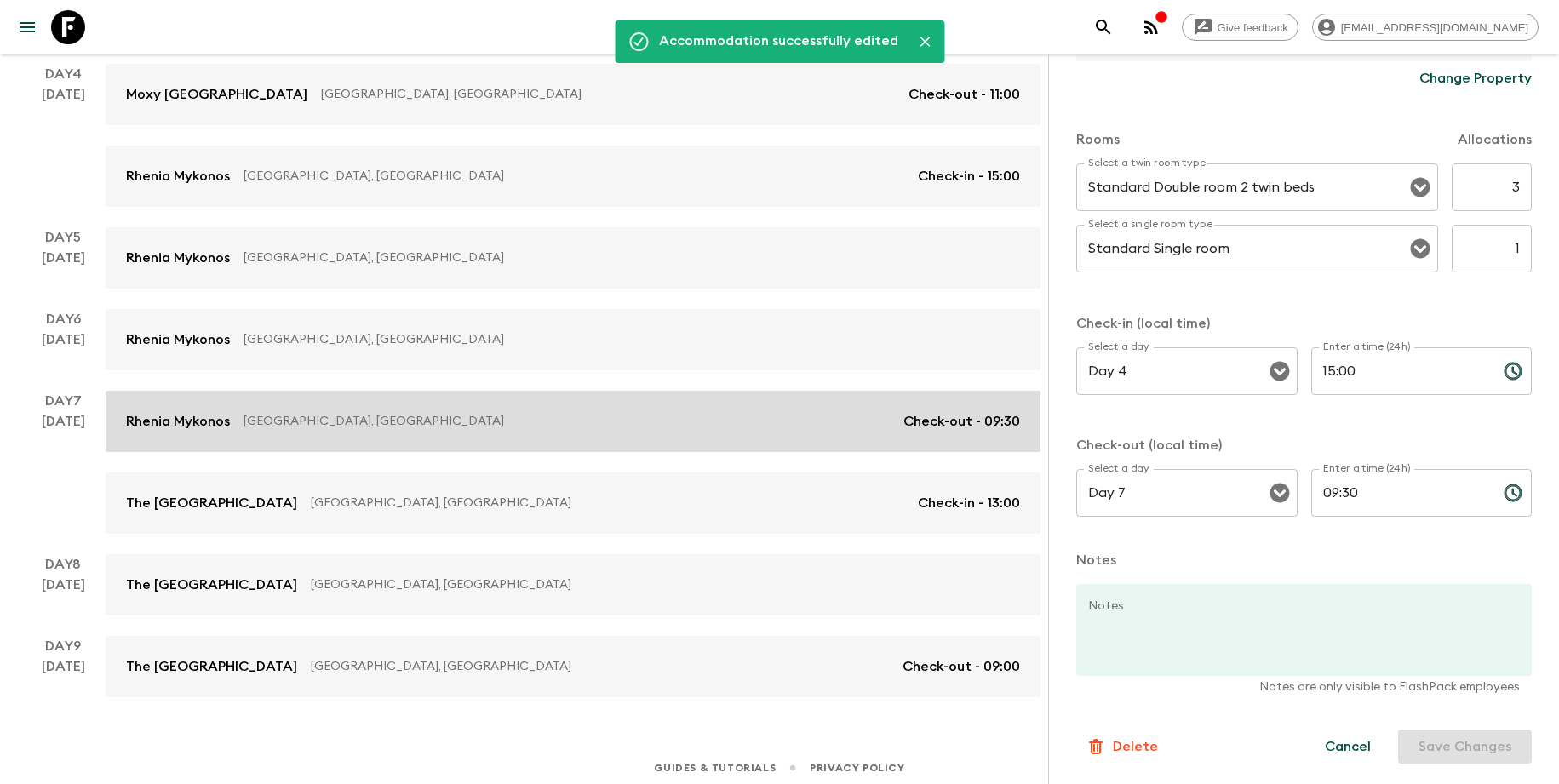
scroll to position [544, 0]
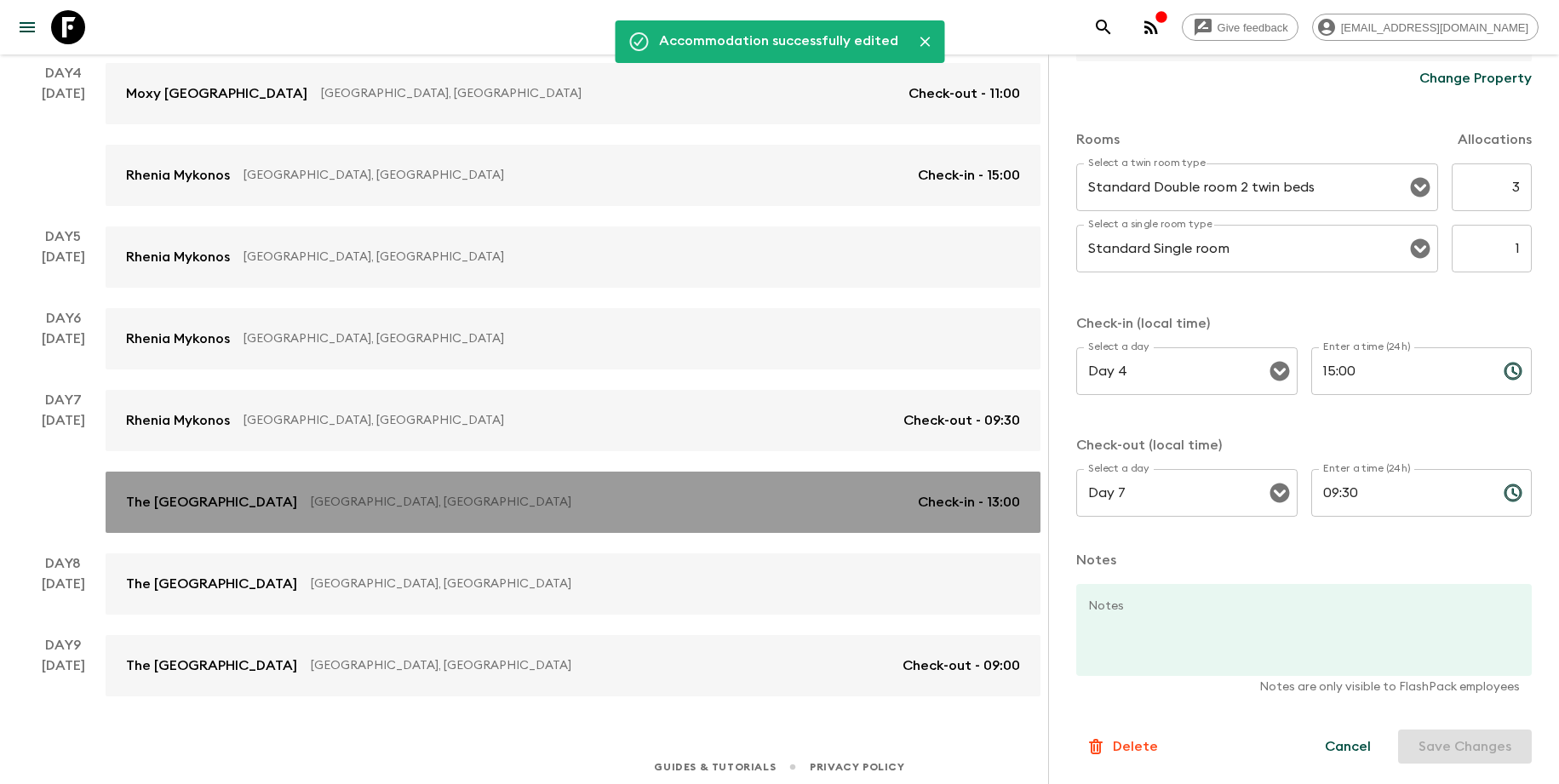
click at [475, 507] on p "[GEOGRAPHIC_DATA], [GEOGRAPHIC_DATA]" at bounding box center [607, 502] width 593 height 17
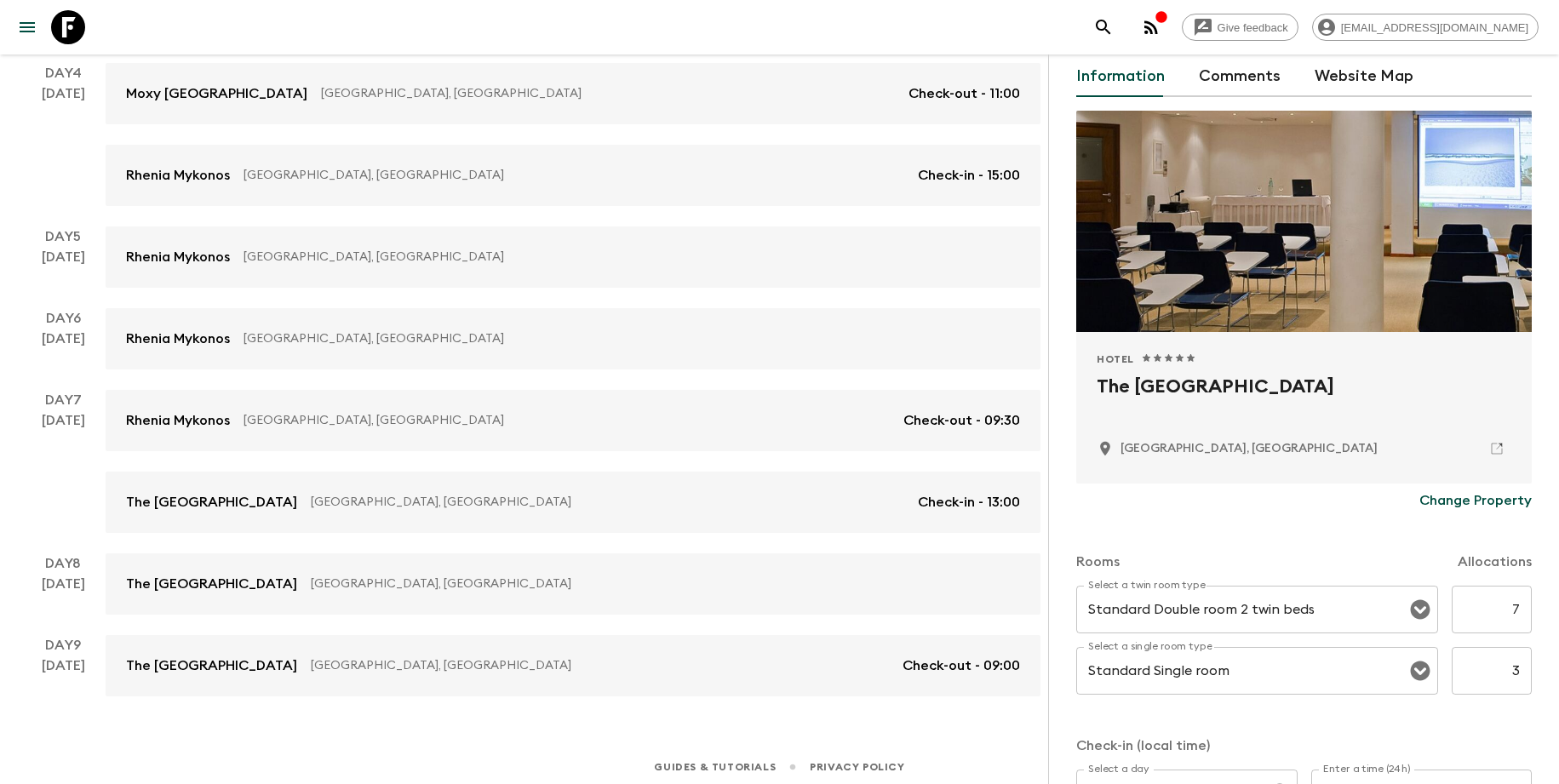
scroll to position [115, 0]
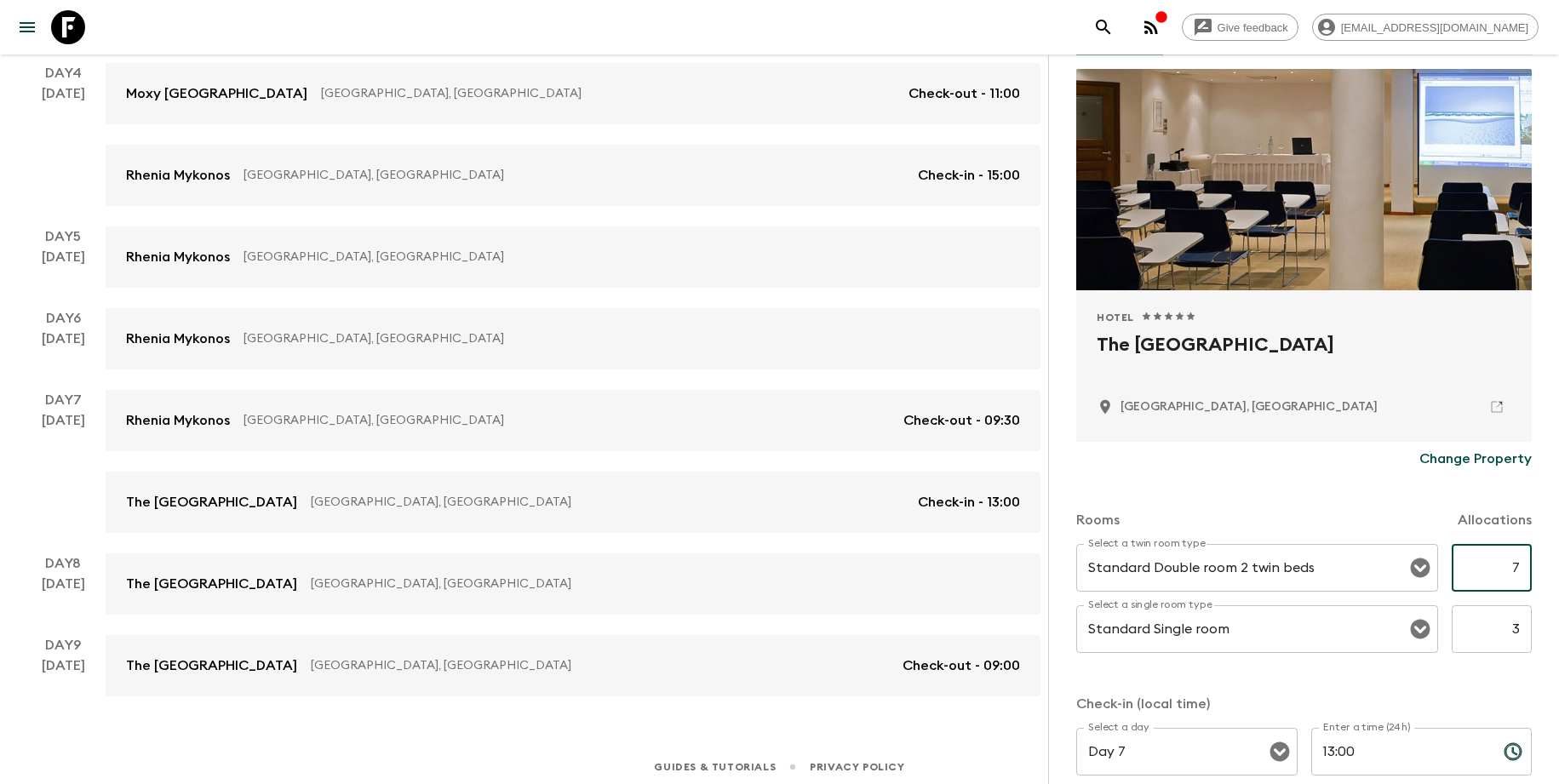
click at [1494, 559] on input "7" at bounding box center [1492, 568] width 80 height 48
type input "3"
click at [1508, 636] on input "3" at bounding box center [1492, 628] width 80 height 48
type input "1"
click at [1544, 627] on div "Accommodation Information Comments Website Map Hotel 1 Star 2 Stars 3 Stars 4 S…" at bounding box center [1304, 446] width 511 height 784
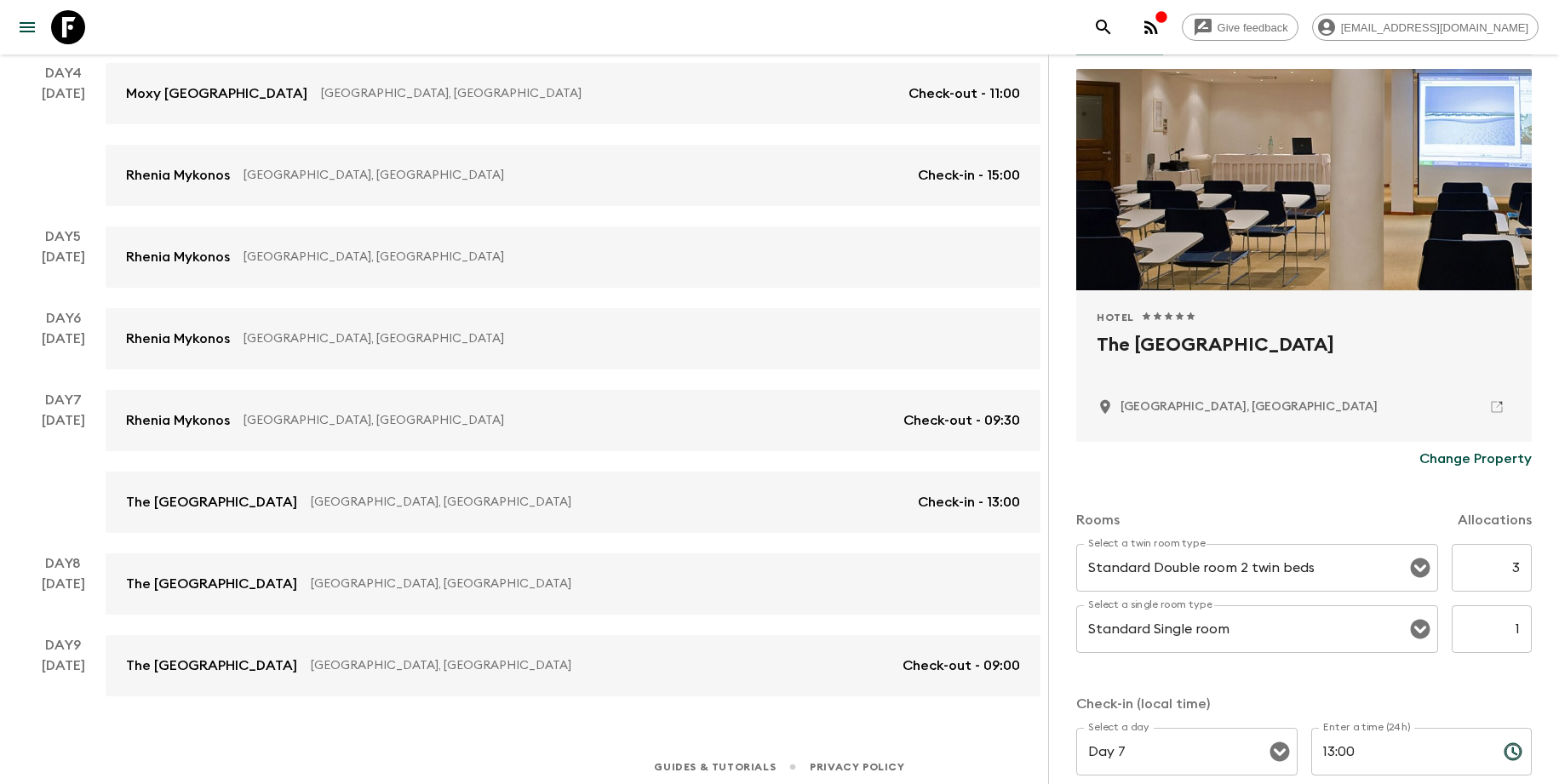
scroll to position [495, 0]
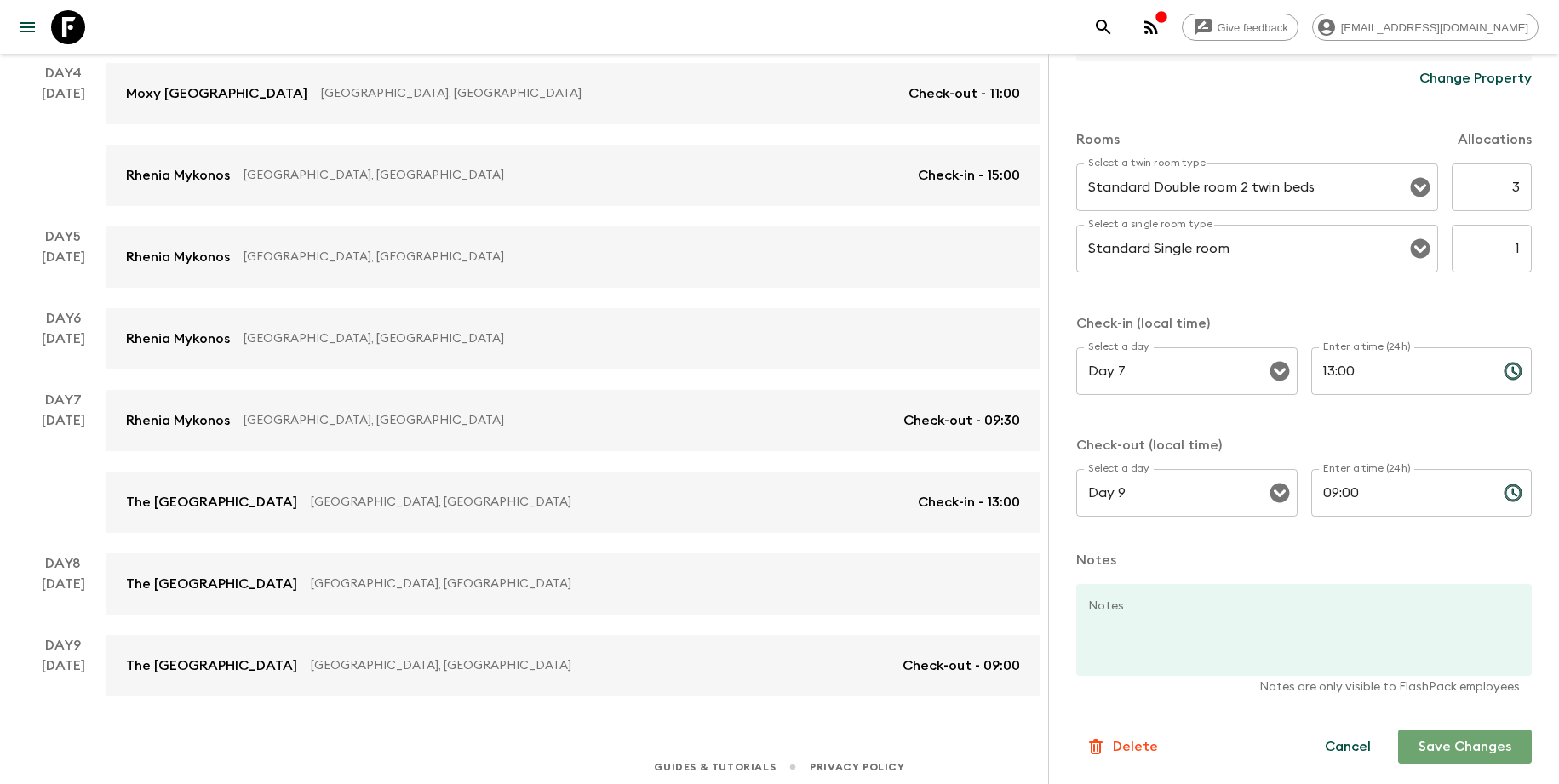
click at [1480, 746] on button "Save Changes" at bounding box center [1465, 747] width 134 height 34
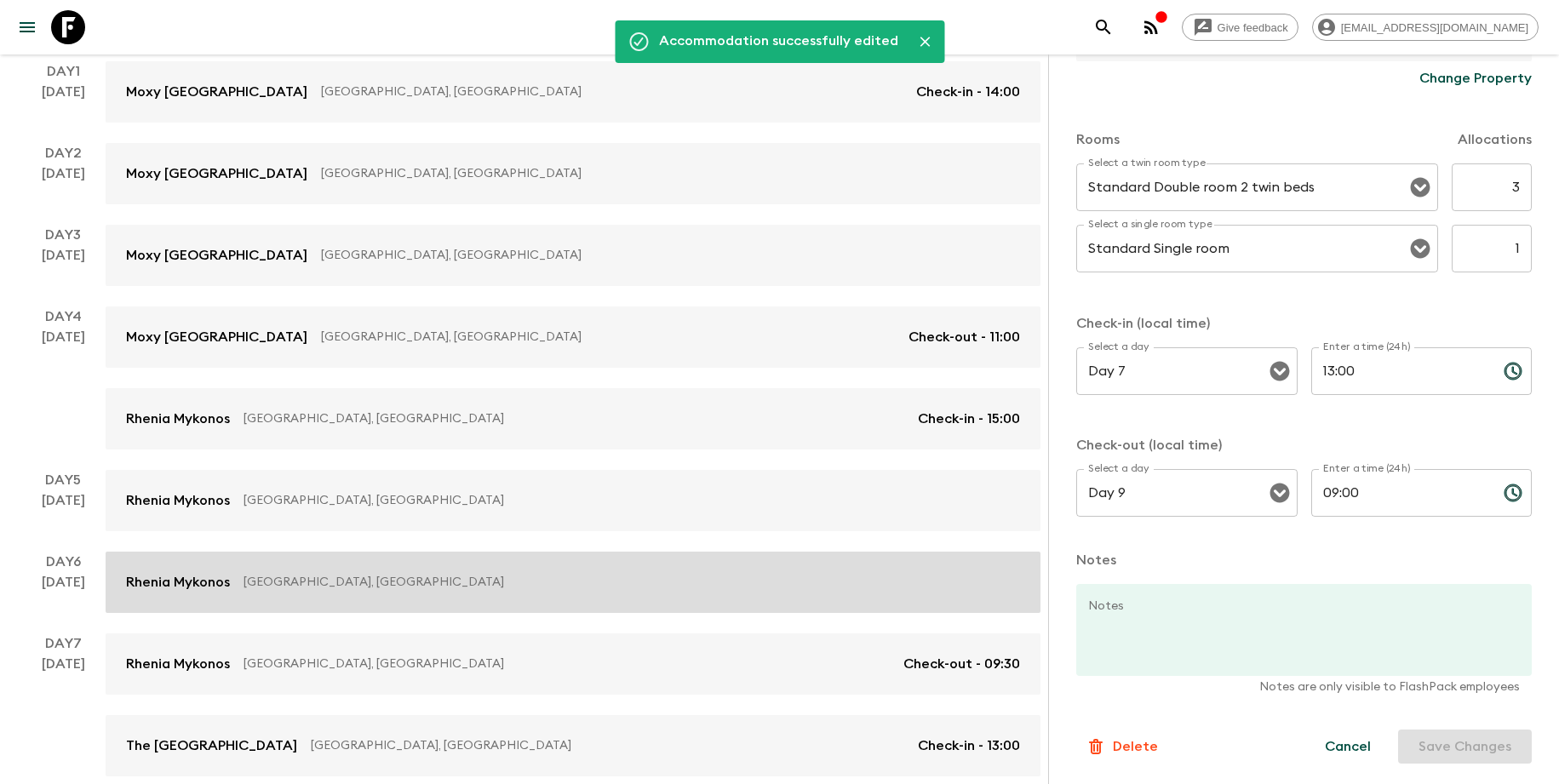
scroll to position [250, 0]
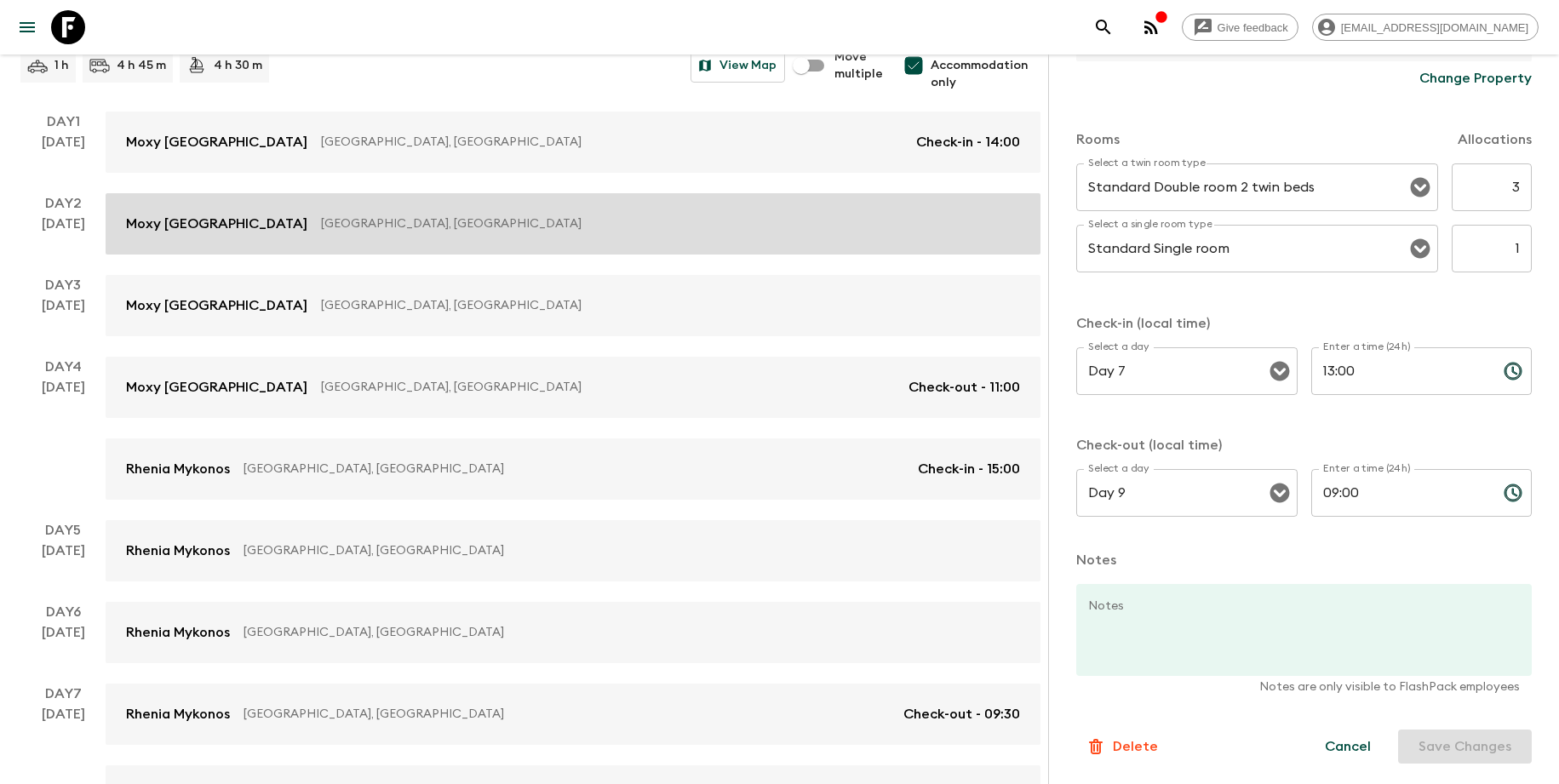
click at [342, 212] on link "Moxy [GEOGRAPHIC_DATA] [GEOGRAPHIC_DATA], [GEOGRAPHIC_DATA]" at bounding box center [573, 224] width 935 height 62
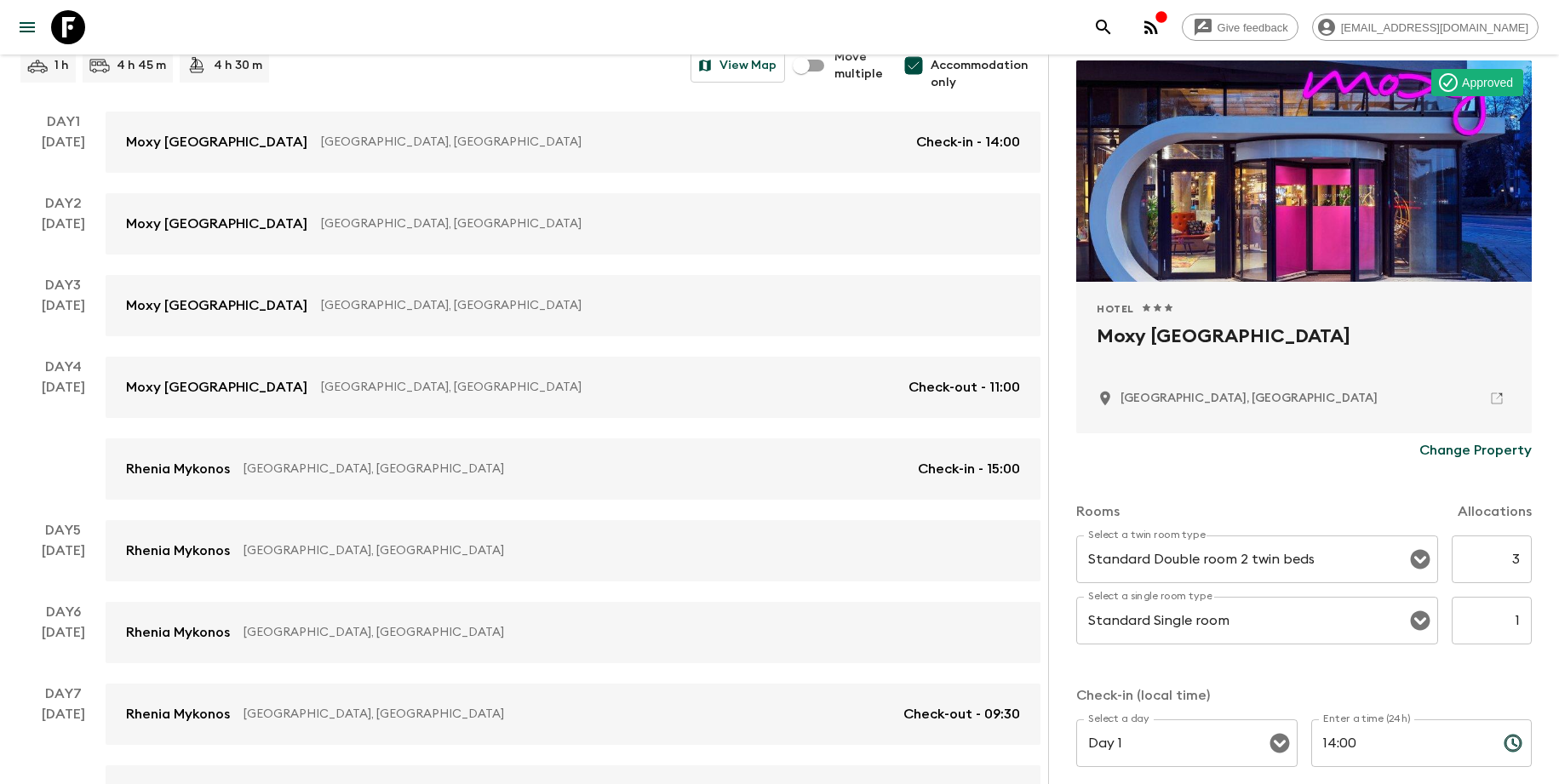
scroll to position [174, 0]
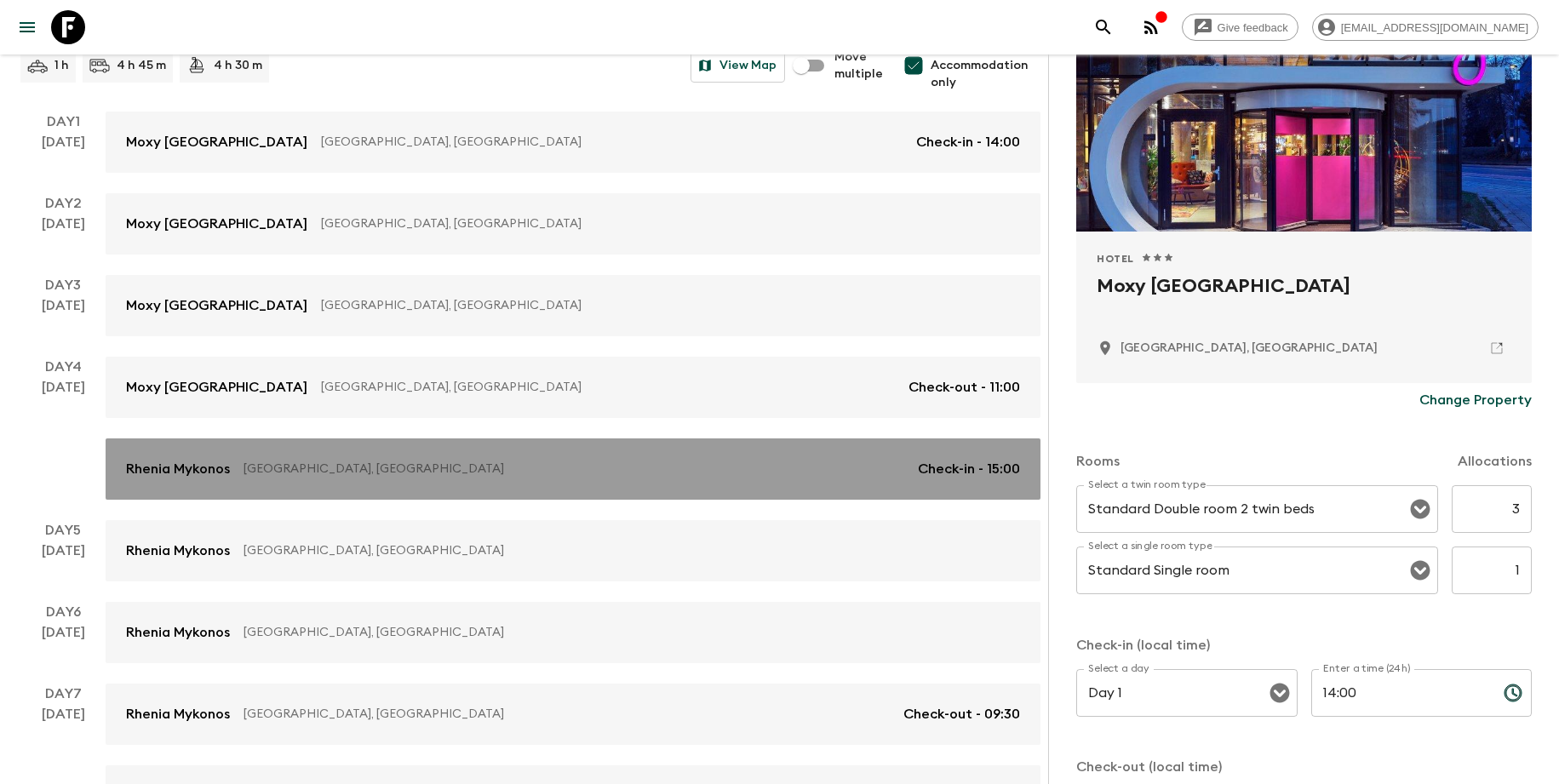
click at [553, 486] on link "Rhenia Mykonos [GEOGRAPHIC_DATA], [GEOGRAPHIC_DATA] Check-in - 15:00" at bounding box center [573, 469] width 935 height 62
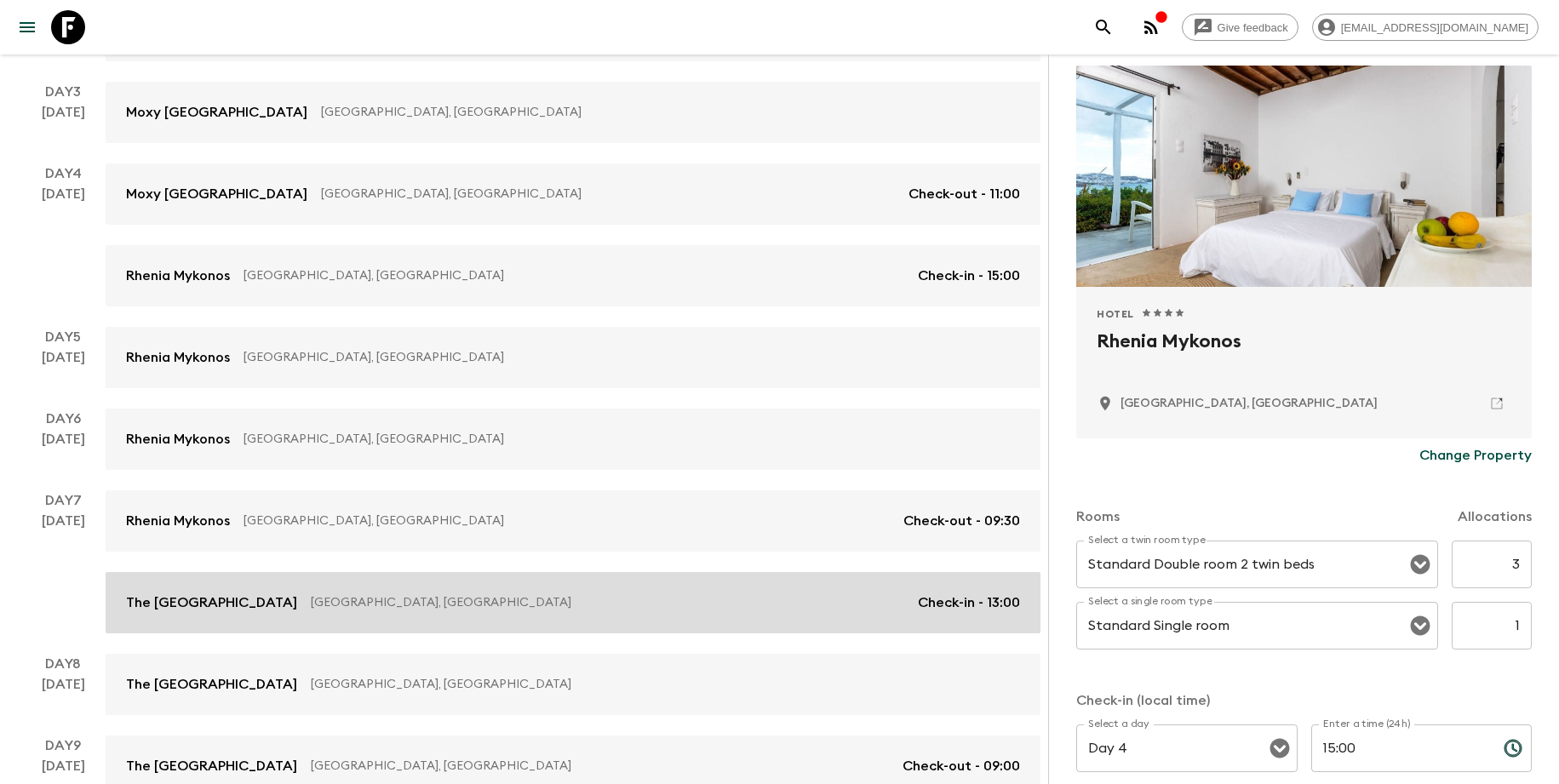
scroll to position [445, 0]
click at [451, 610] on div "The [GEOGRAPHIC_DATA], [GEOGRAPHIC_DATA] Check-in - 13:00" at bounding box center [573, 600] width 894 height 21
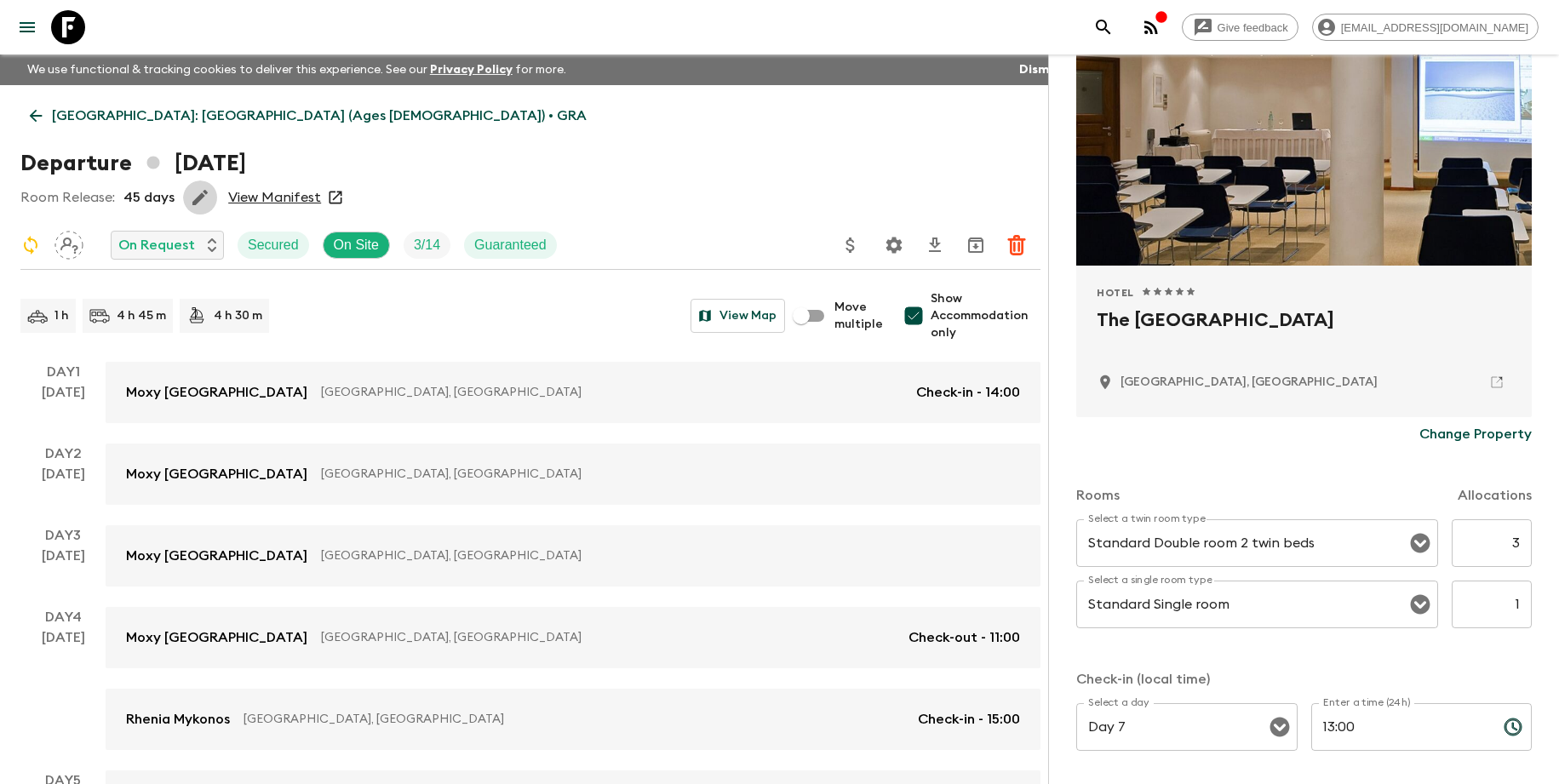
click at [203, 196] on icon "button" at bounding box center [200, 197] width 21 height 21
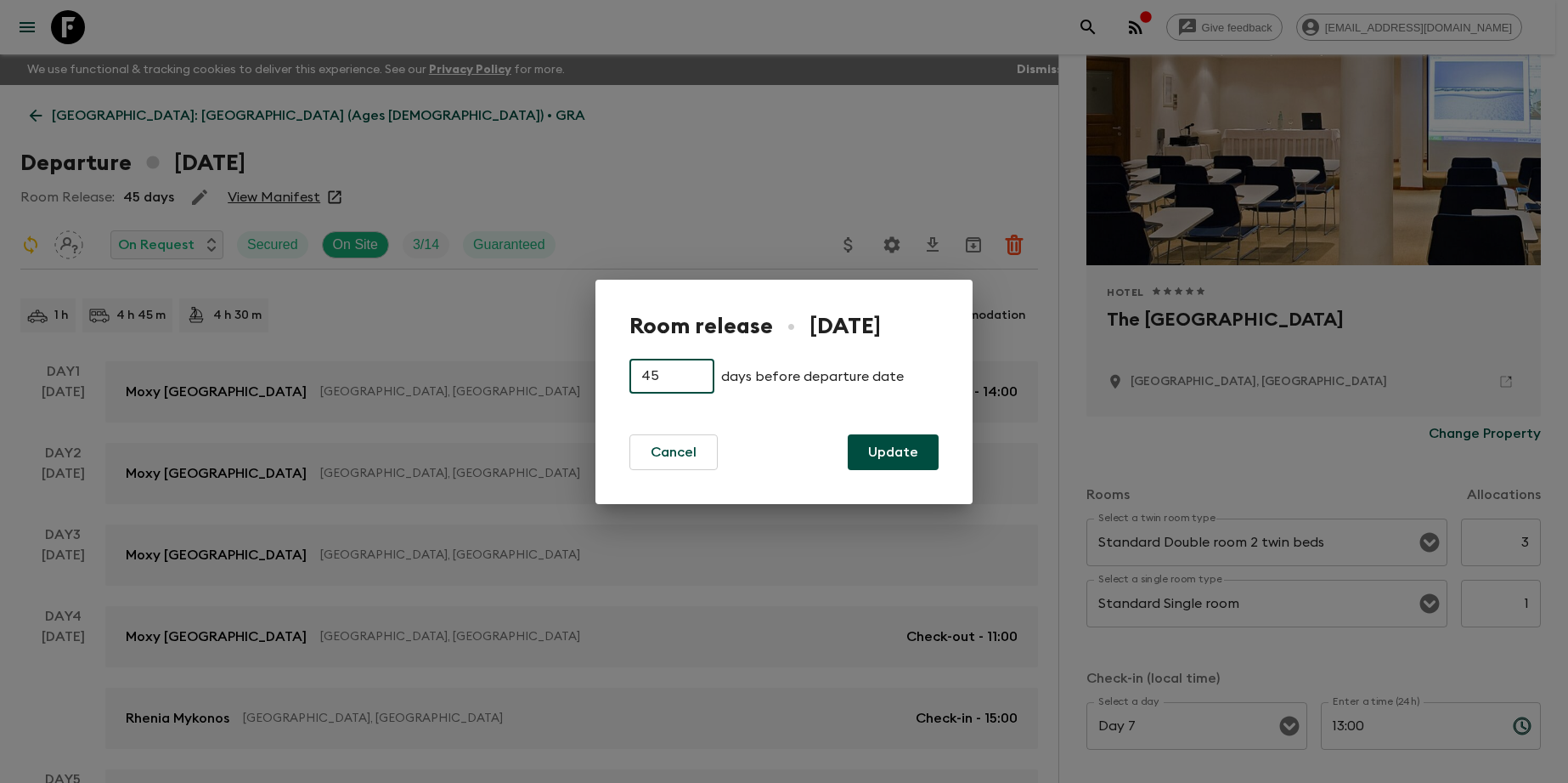
drag, startPoint x: 681, startPoint y: 375, endPoint x: 566, endPoint y: 366, distance: 115.4
click at [566, 366] on div "Room release • [DATE] 45 ​ days before departure date Cancel Update" at bounding box center [784, 392] width 1568 height 783
type input "30"
click at [893, 450] on button "Update" at bounding box center [893, 451] width 91 height 35
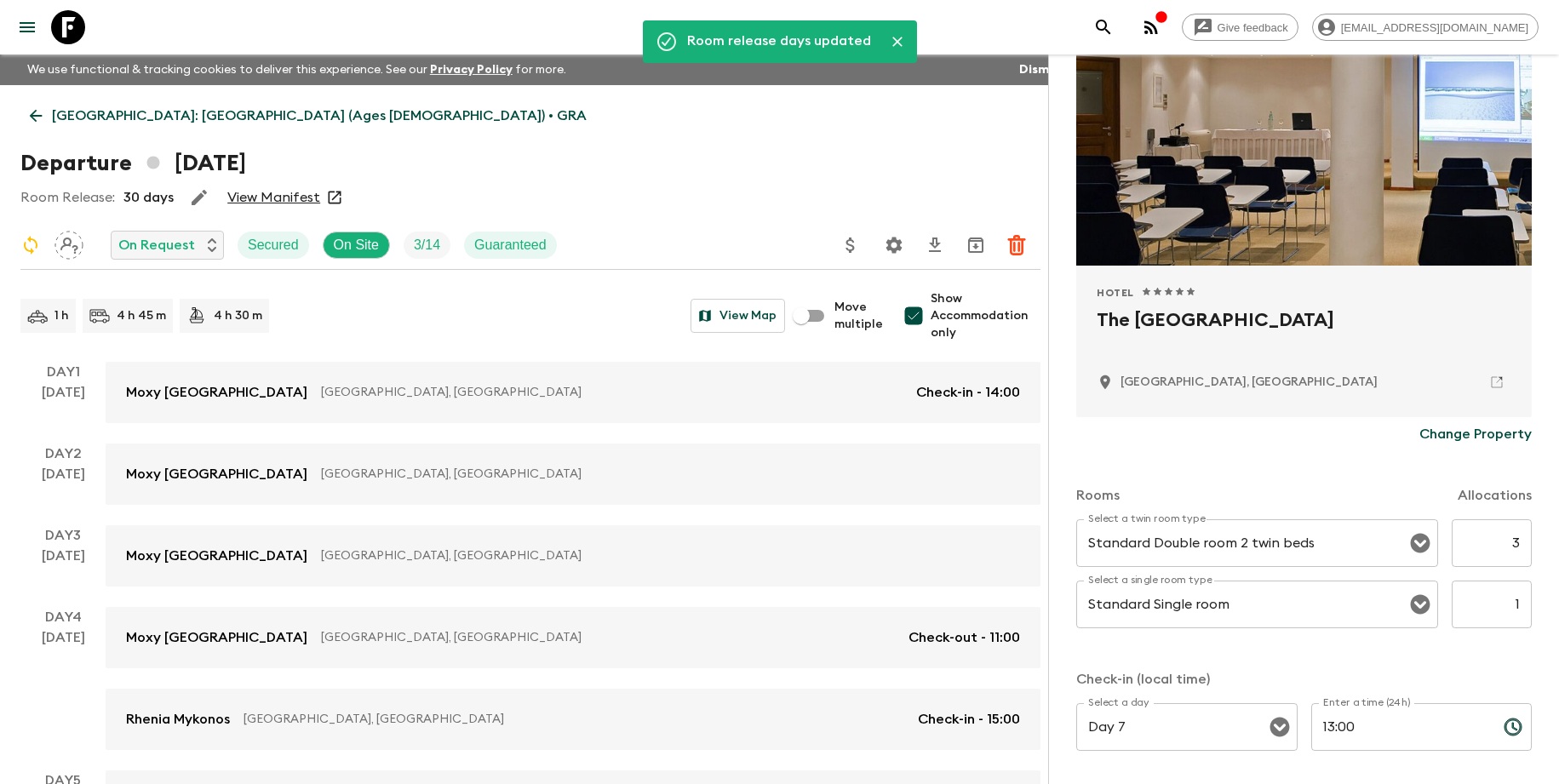
click at [300, 120] on p "[GEOGRAPHIC_DATA]: [GEOGRAPHIC_DATA] (Ages [DEMOGRAPHIC_DATA]) • GRA" at bounding box center [319, 116] width 534 height 21
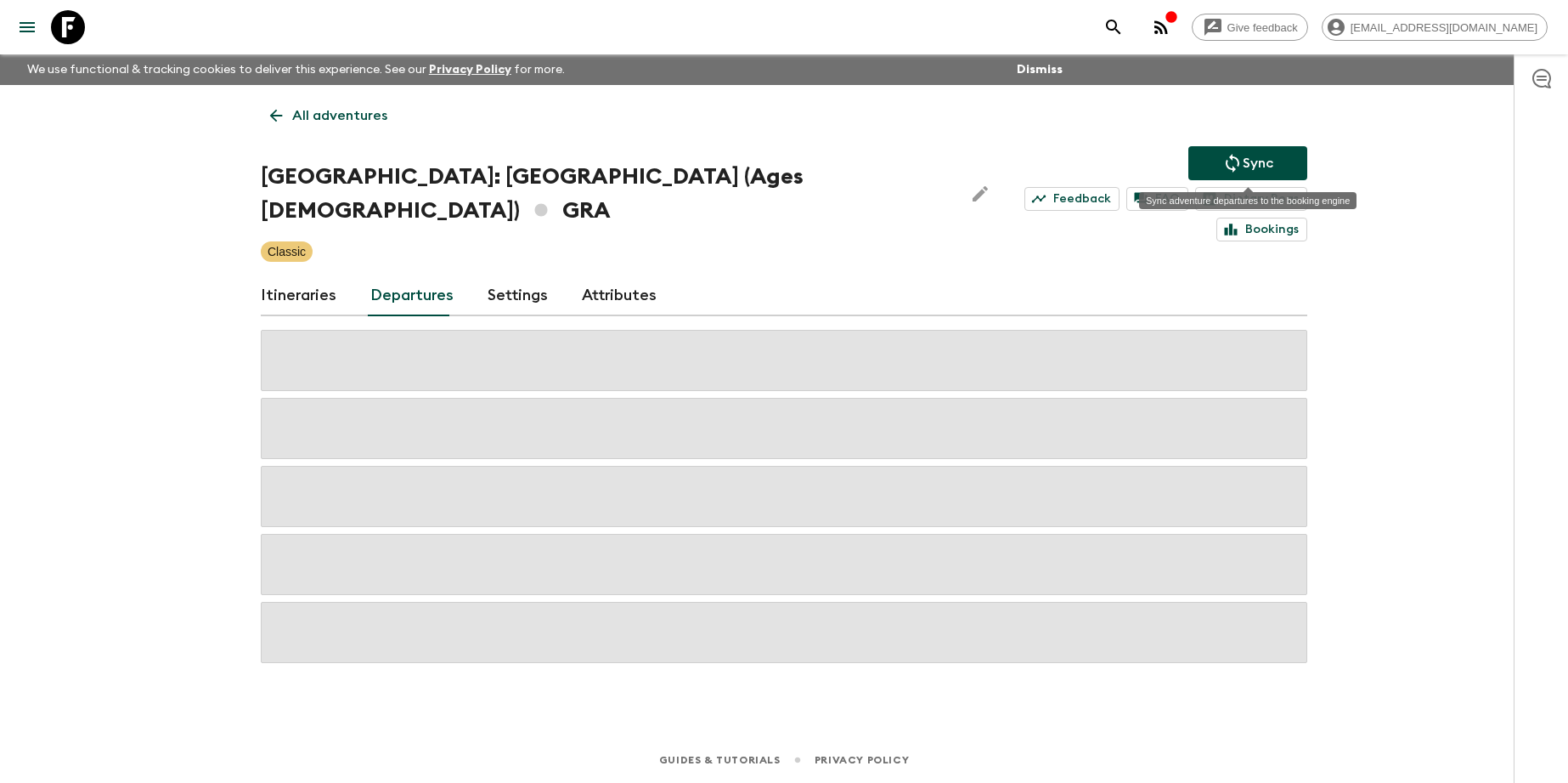
click at [1267, 153] on button "Sync" at bounding box center [1248, 164] width 119 height 34
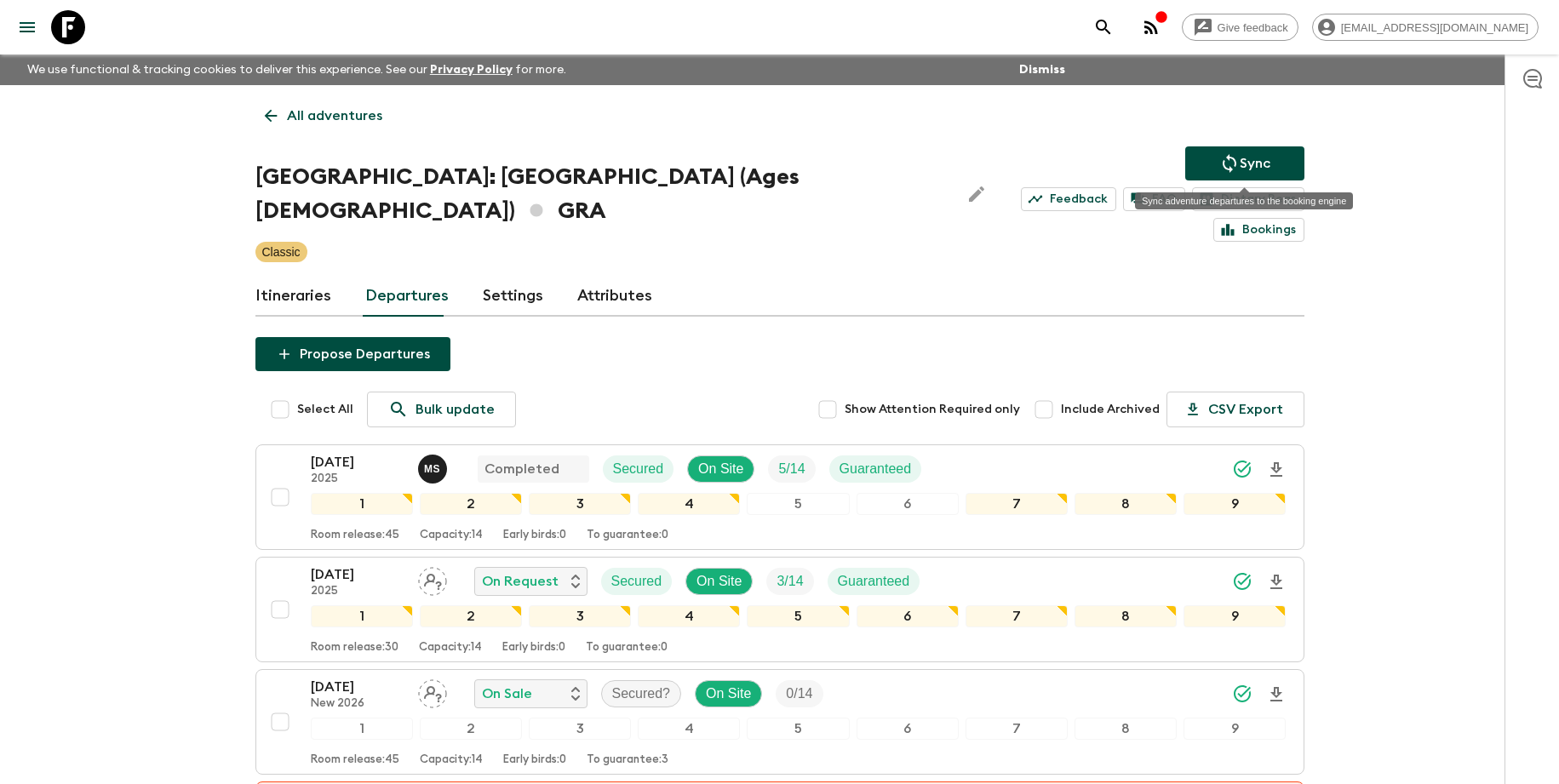
click at [1201, 156] on button "Sync" at bounding box center [1245, 164] width 120 height 34
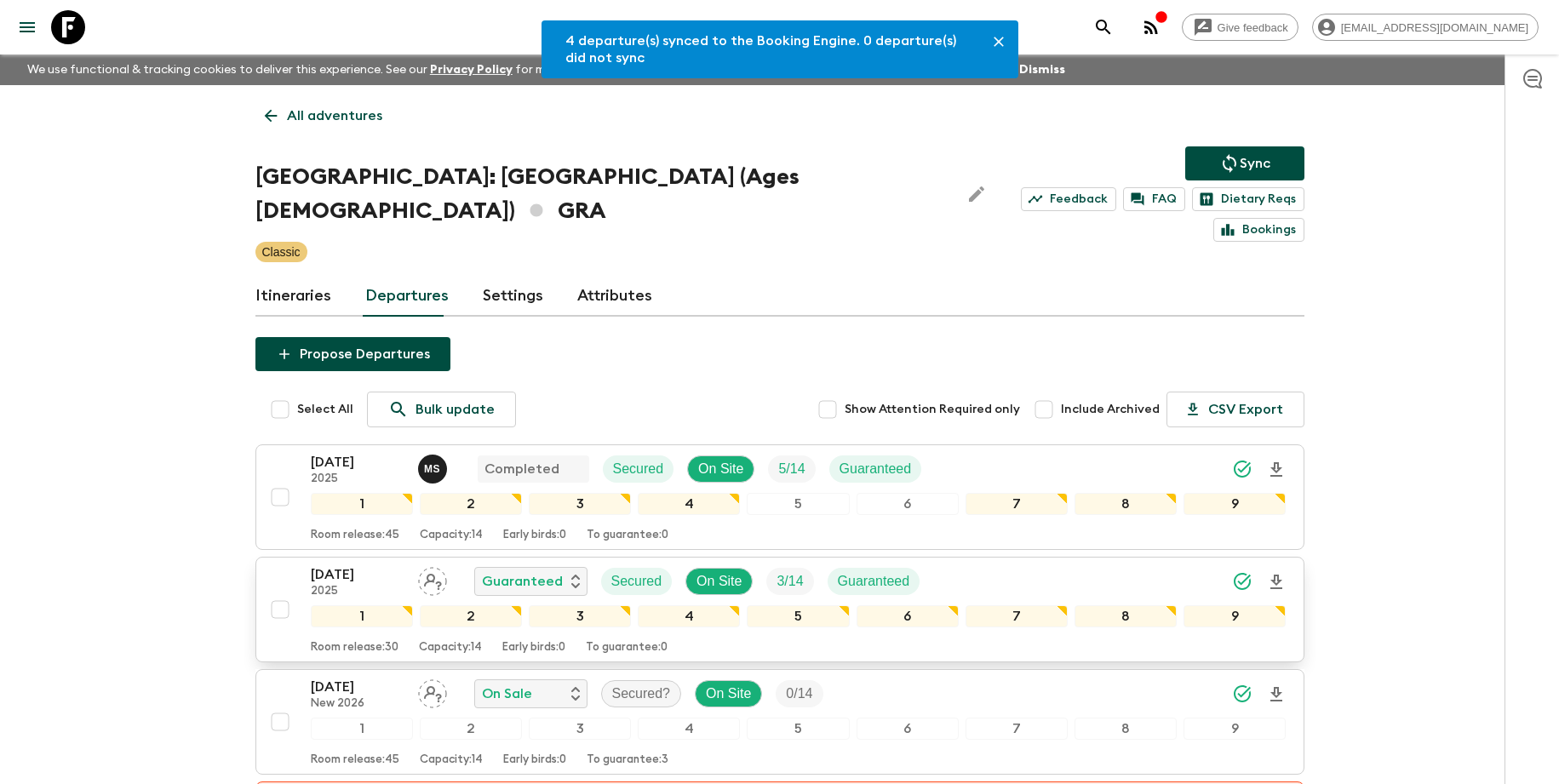
click at [997, 564] on div "[DATE] 2025 Guaranteed Secured On Site 3 / 14 Guaranteed" at bounding box center [798, 581] width 976 height 34
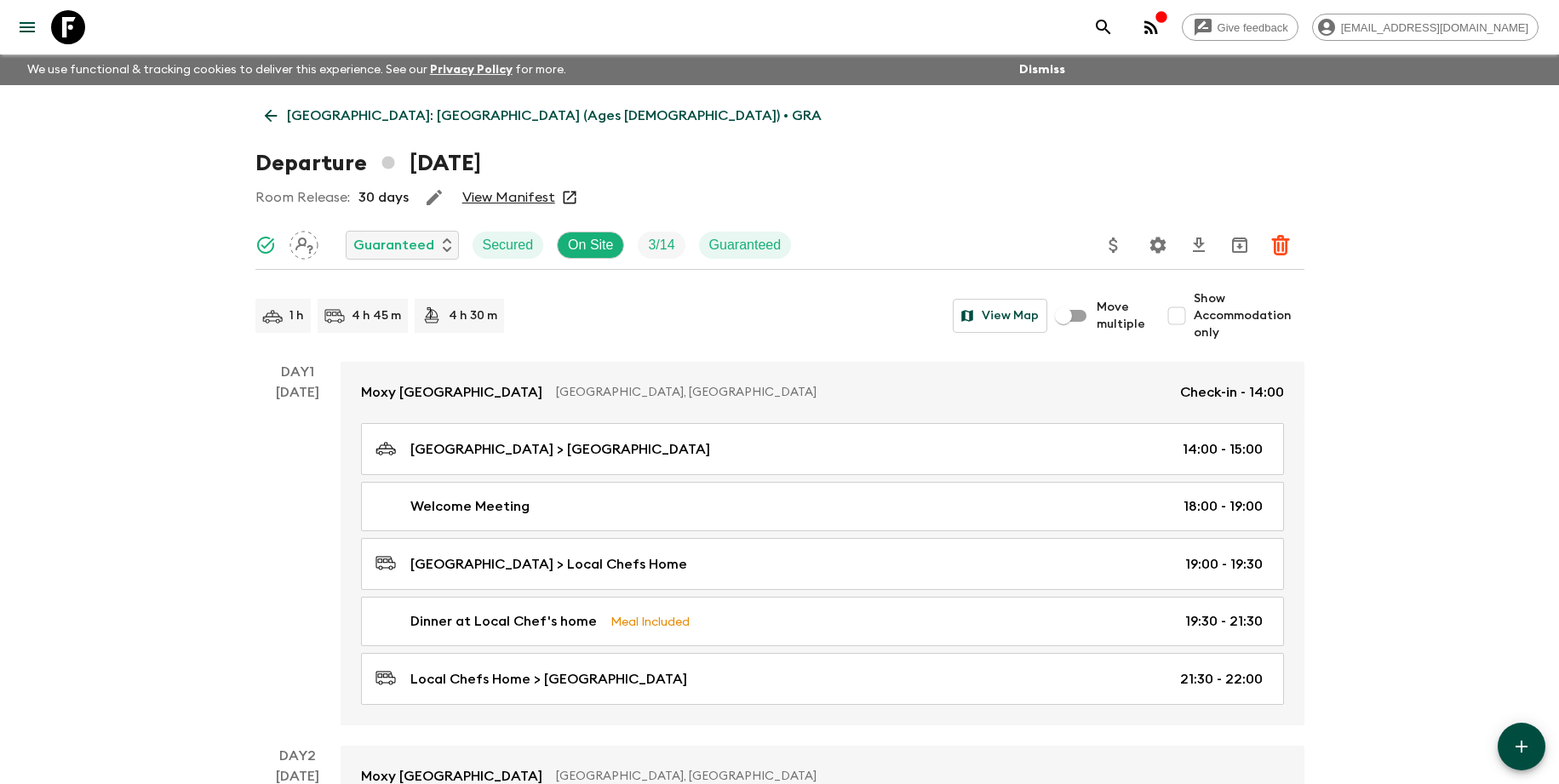
click at [1229, 319] on span "Show Accommodation only" at bounding box center [1249, 316] width 111 height 51
click at [1194, 319] on input "Show Accommodation only" at bounding box center [1177, 316] width 34 height 34
checkbox input "true"
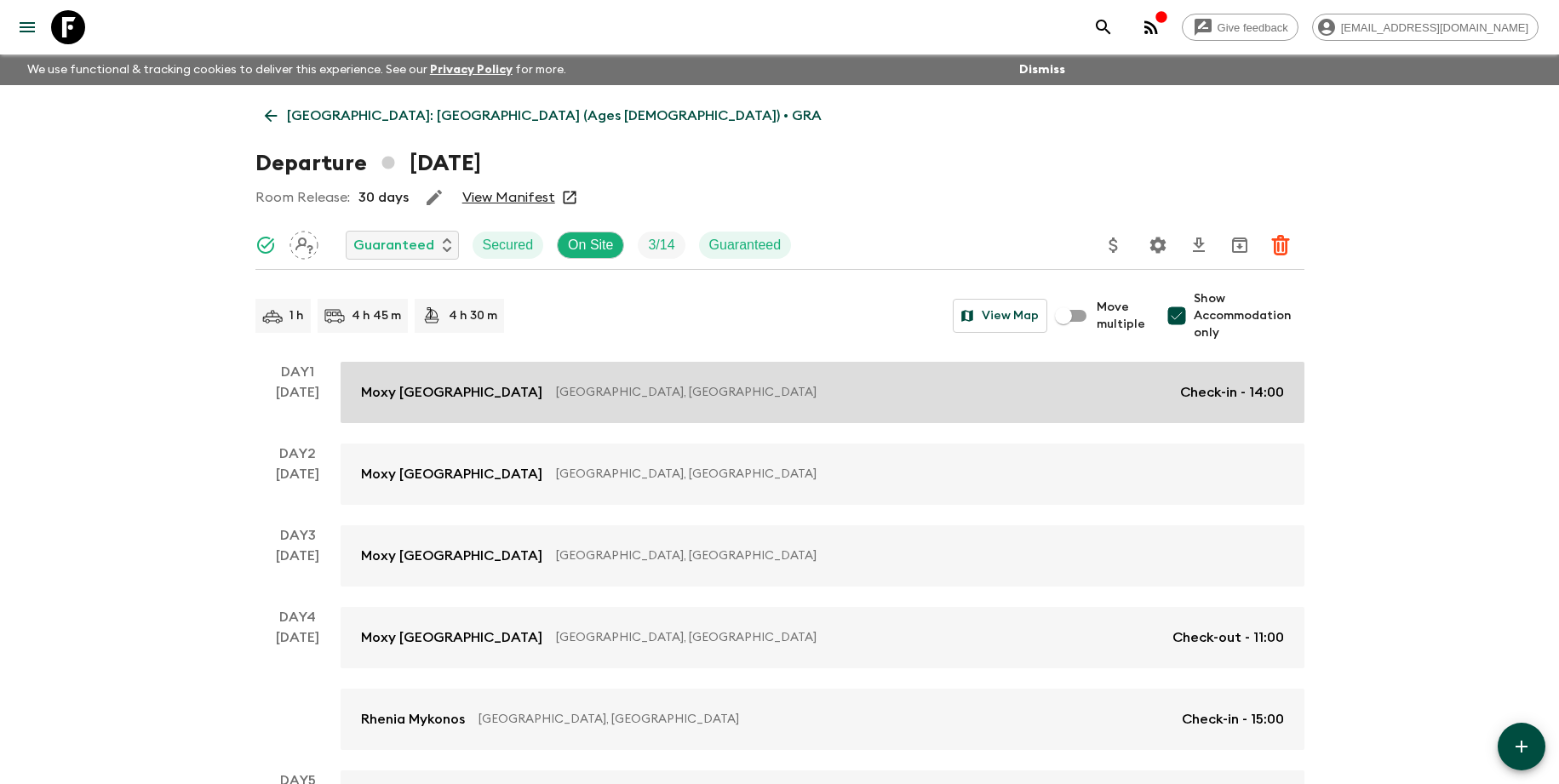
click at [1152, 384] on p "[GEOGRAPHIC_DATA], [GEOGRAPHIC_DATA]" at bounding box center [861, 392] width 611 height 17
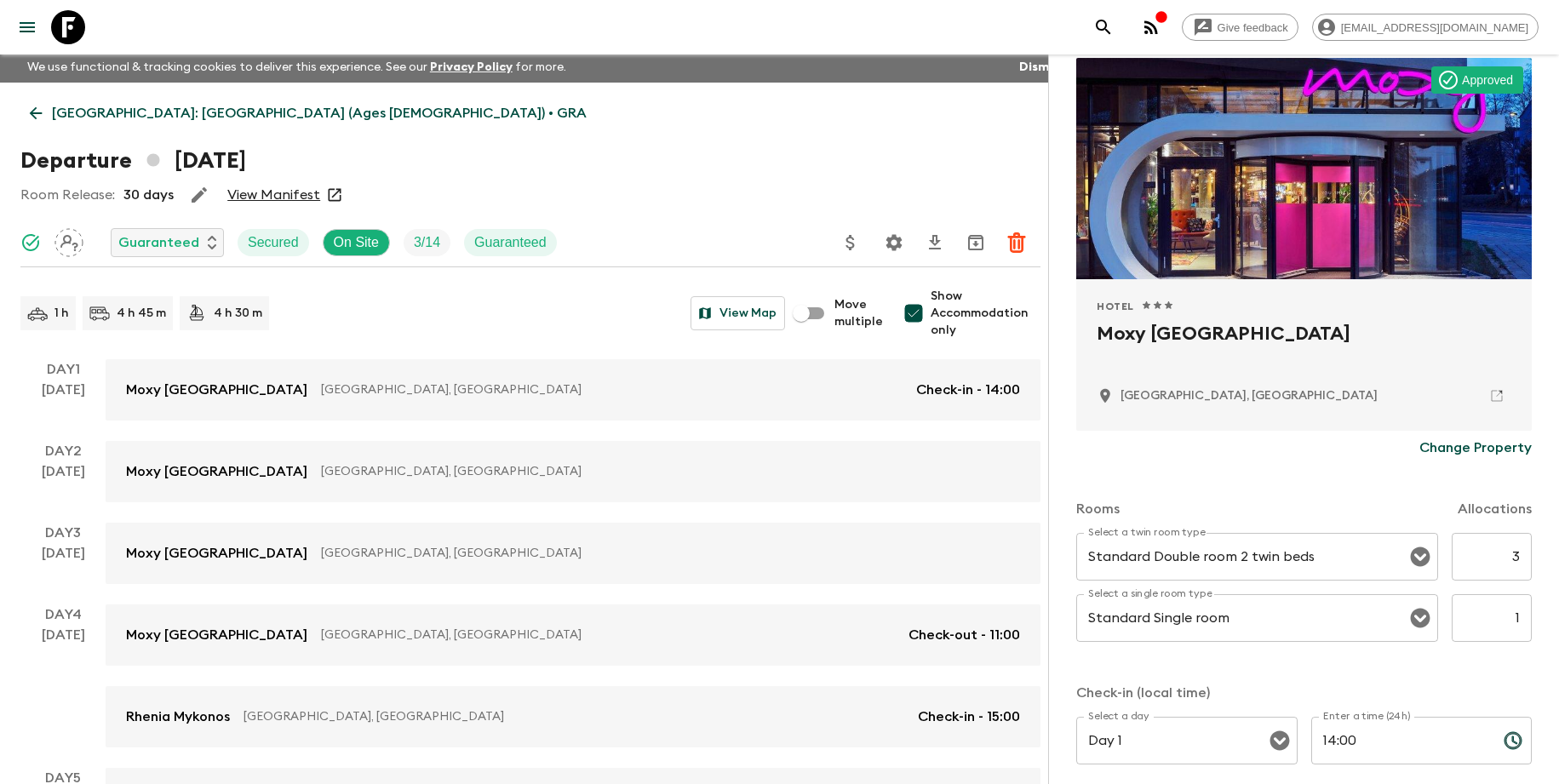
scroll to position [4, 0]
click at [592, 670] on div "Moxy [GEOGRAPHIC_DATA] [GEOGRAPHIC_DATA], [GEOGRAPHIC_DATA] Check-out - 11:00 R…" at bounding box center [573, 674] width 935 height 143
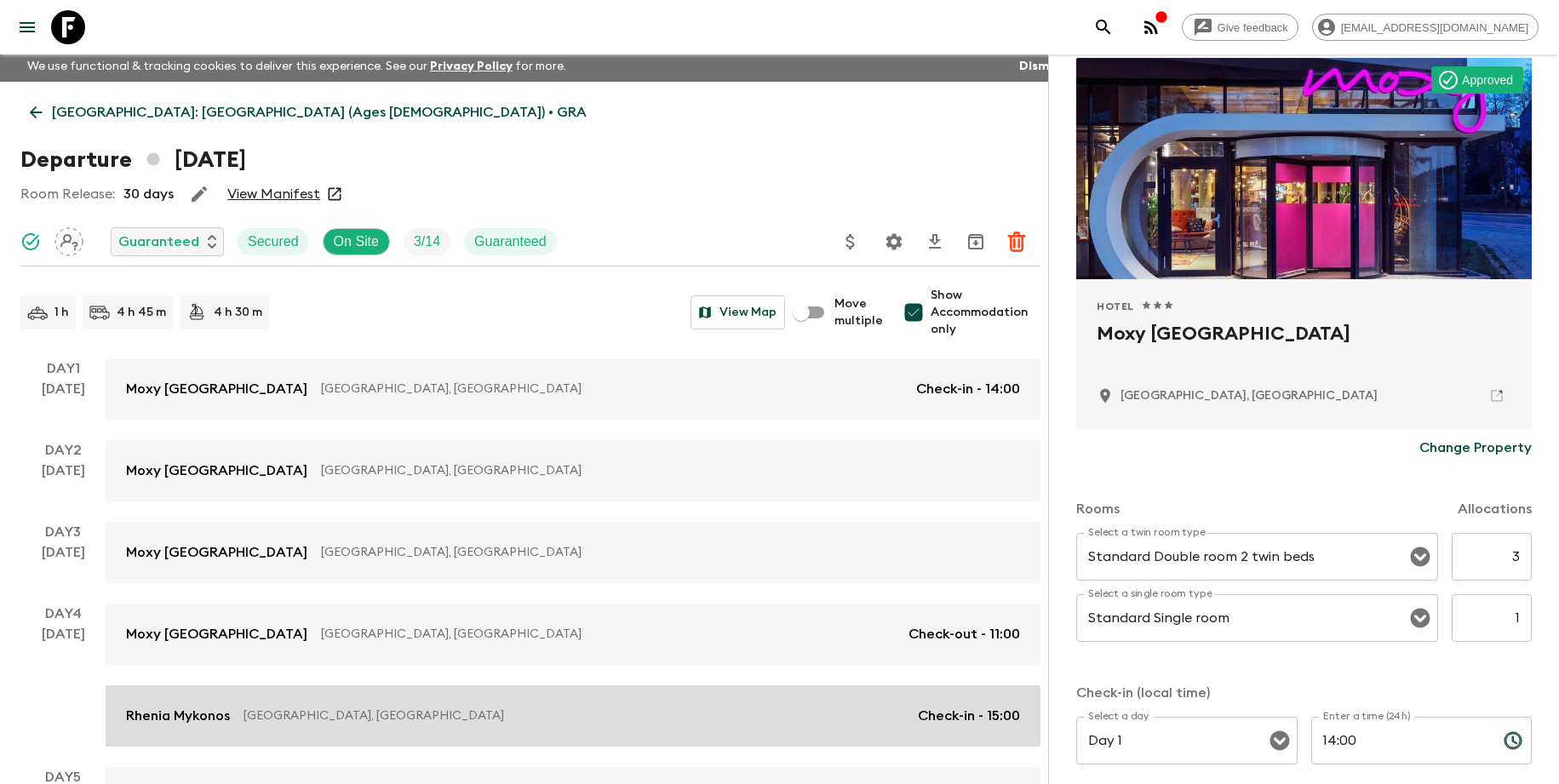
click at [540, 714] on p "[GEOGRAPHIC_DATA], [GEOGRAPHIC_DATA]" at bounding box center [573, 715] width 660 height 17
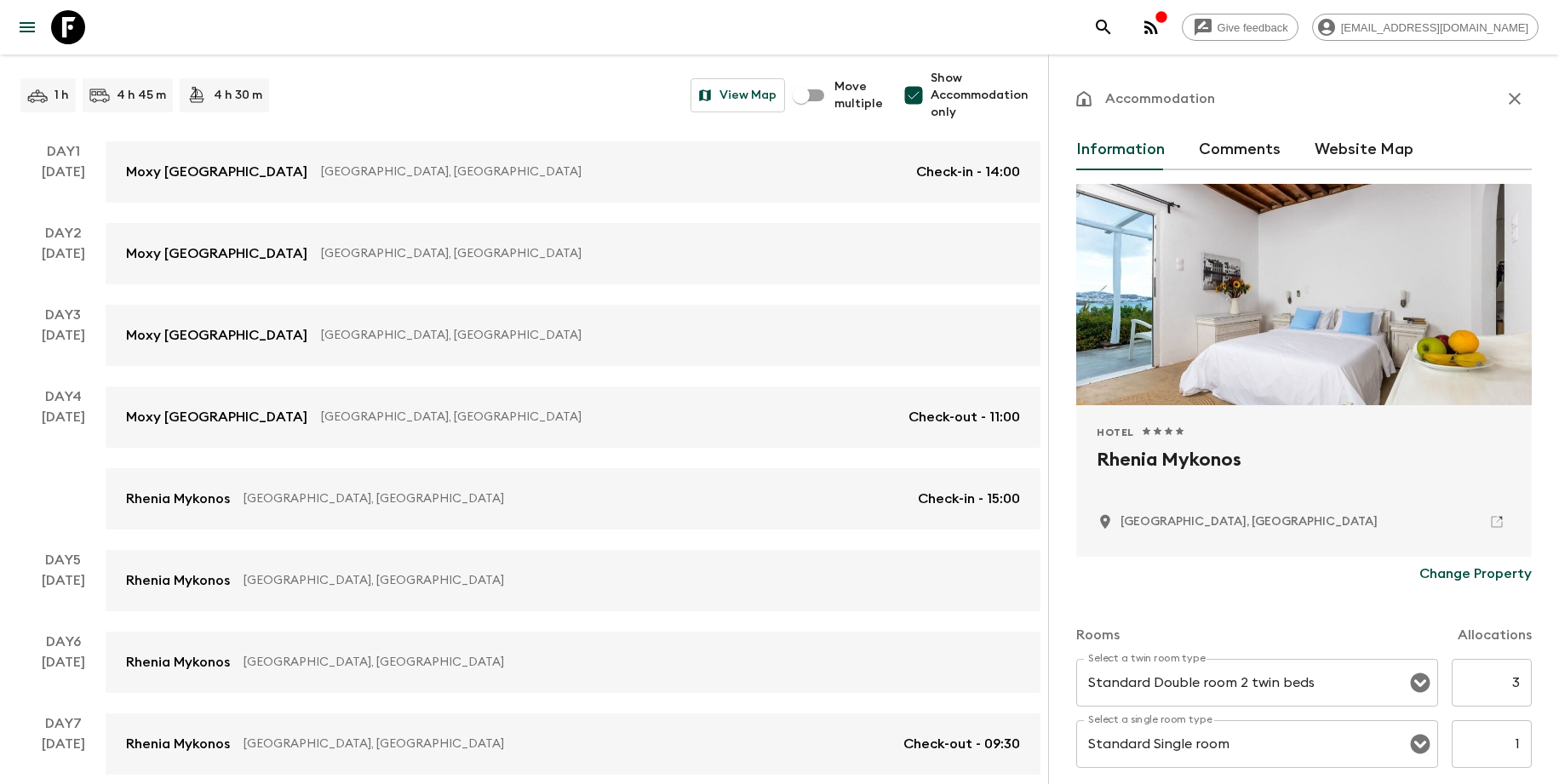
scroll to position [550, 0]
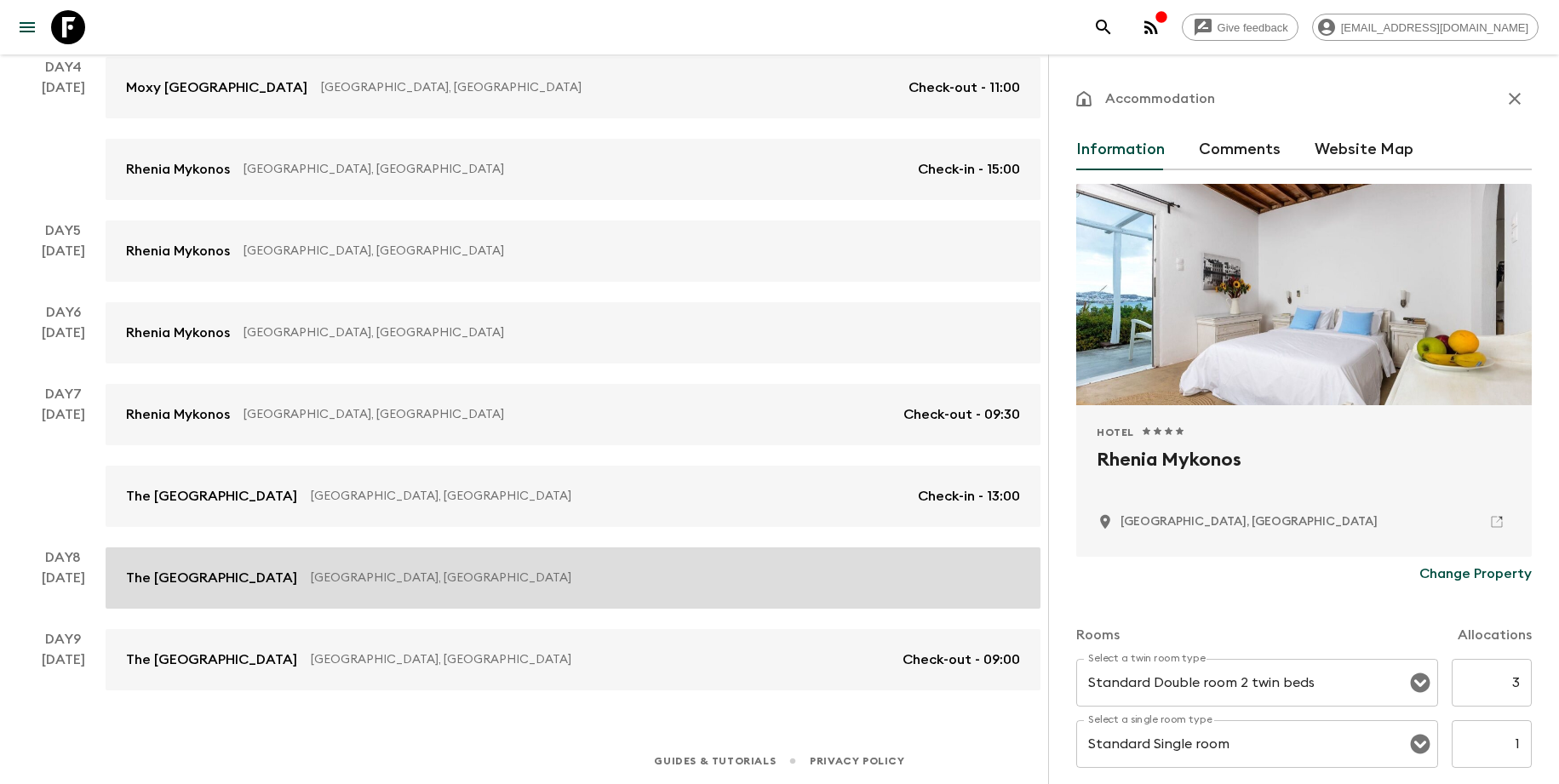
click at [515, 602] on link "The [GEOGRAPHIC_DATA] [GEOGRAPHIC_DATA], [GEOGRAPHIC_DATA]" at bounding box center [573, 578] width 935 height 62
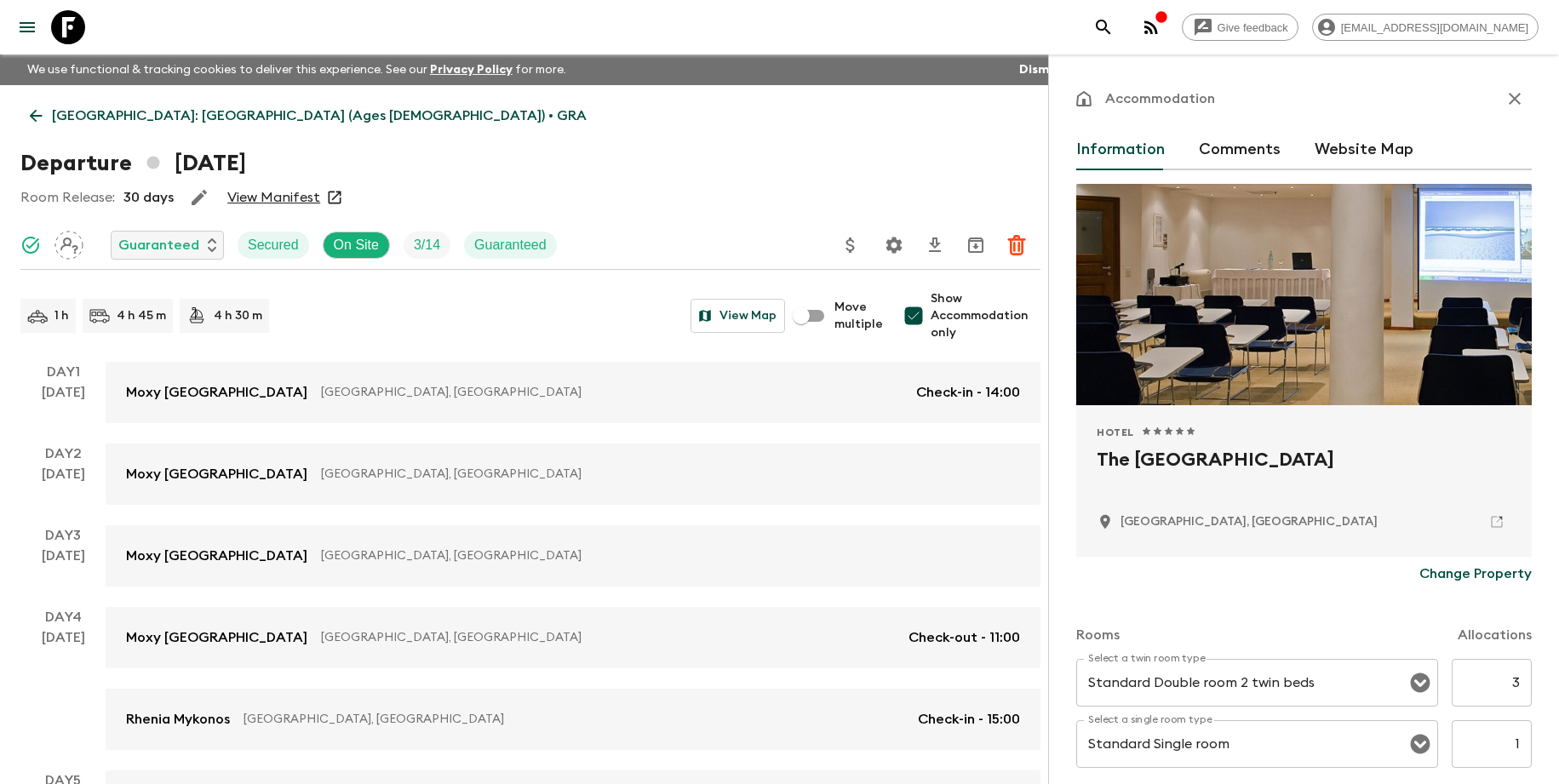
click at [196, 110] on p "[GEOGRAPHIC_DATA]: [GEOGRAPHIC_DATA] (Ages [DEMOGRAPHIC_DATA]) • GRA" at bounding box center [319, 116] width 534 height 21
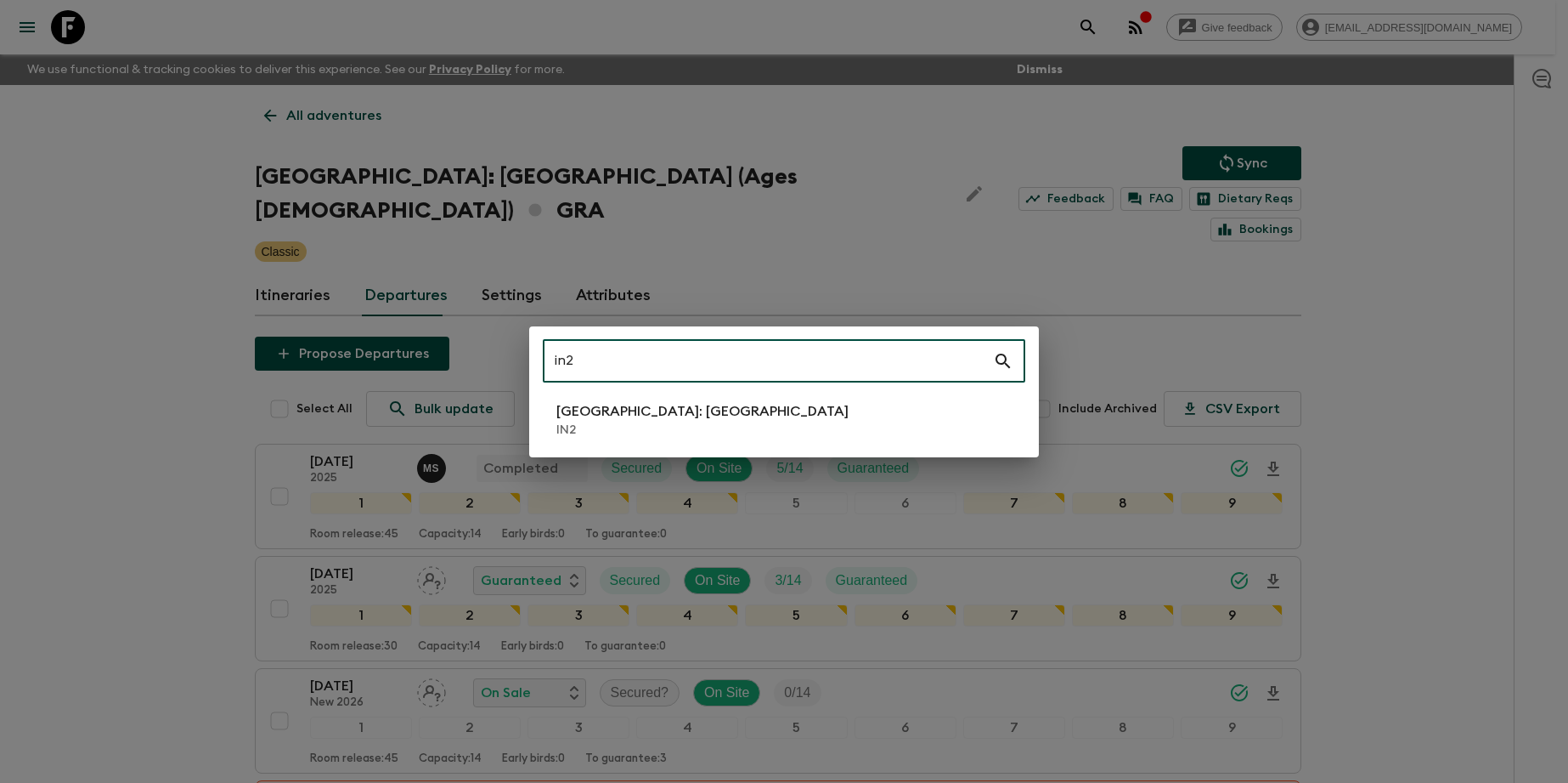
type input "in2"
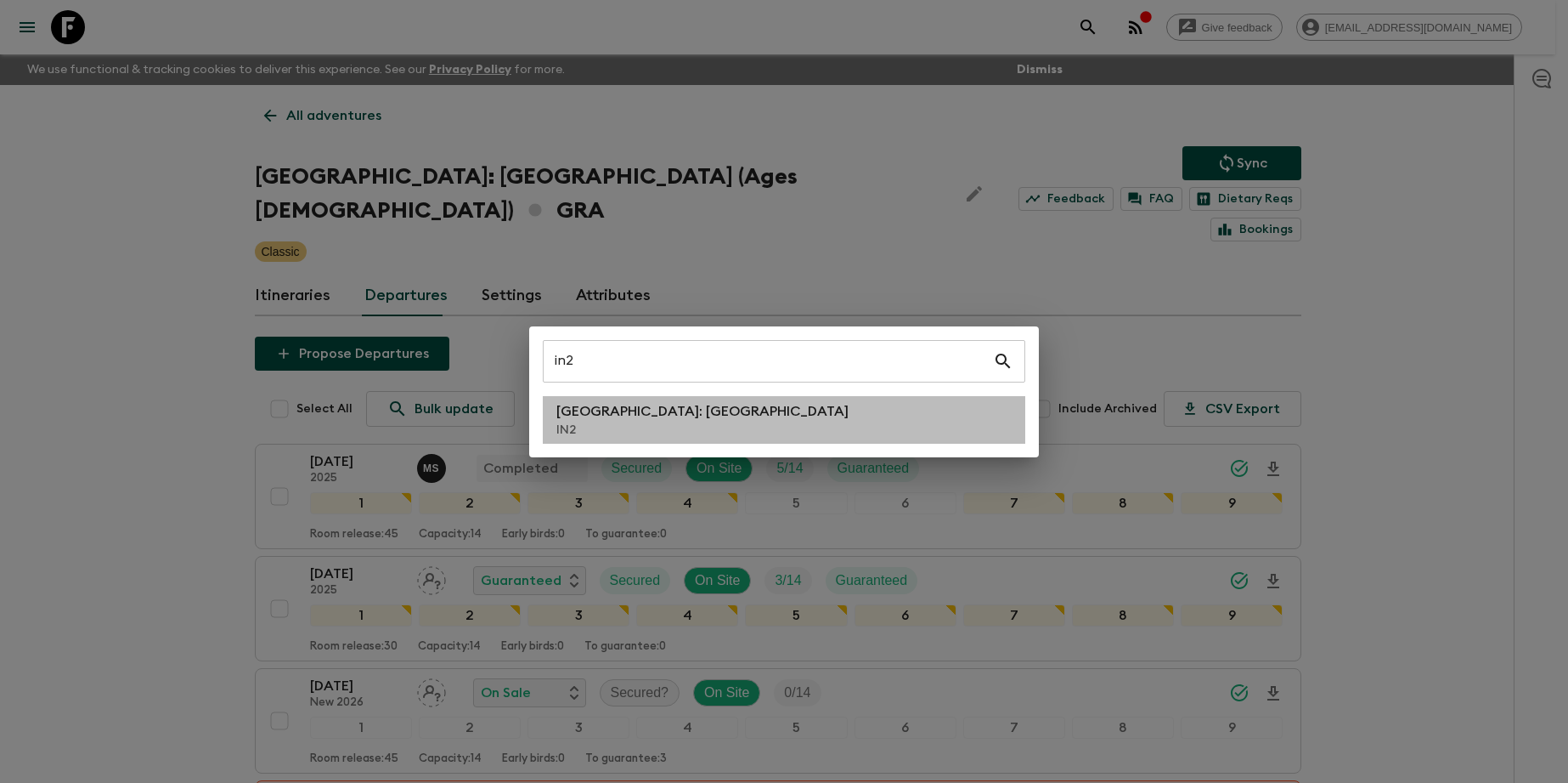
click at [680, 422] on li "[GEOGRAPHIC_DATA]: [GEOGRAPHIC_DATA] IN2" at bounding box center [784, 420] width 483 height 48
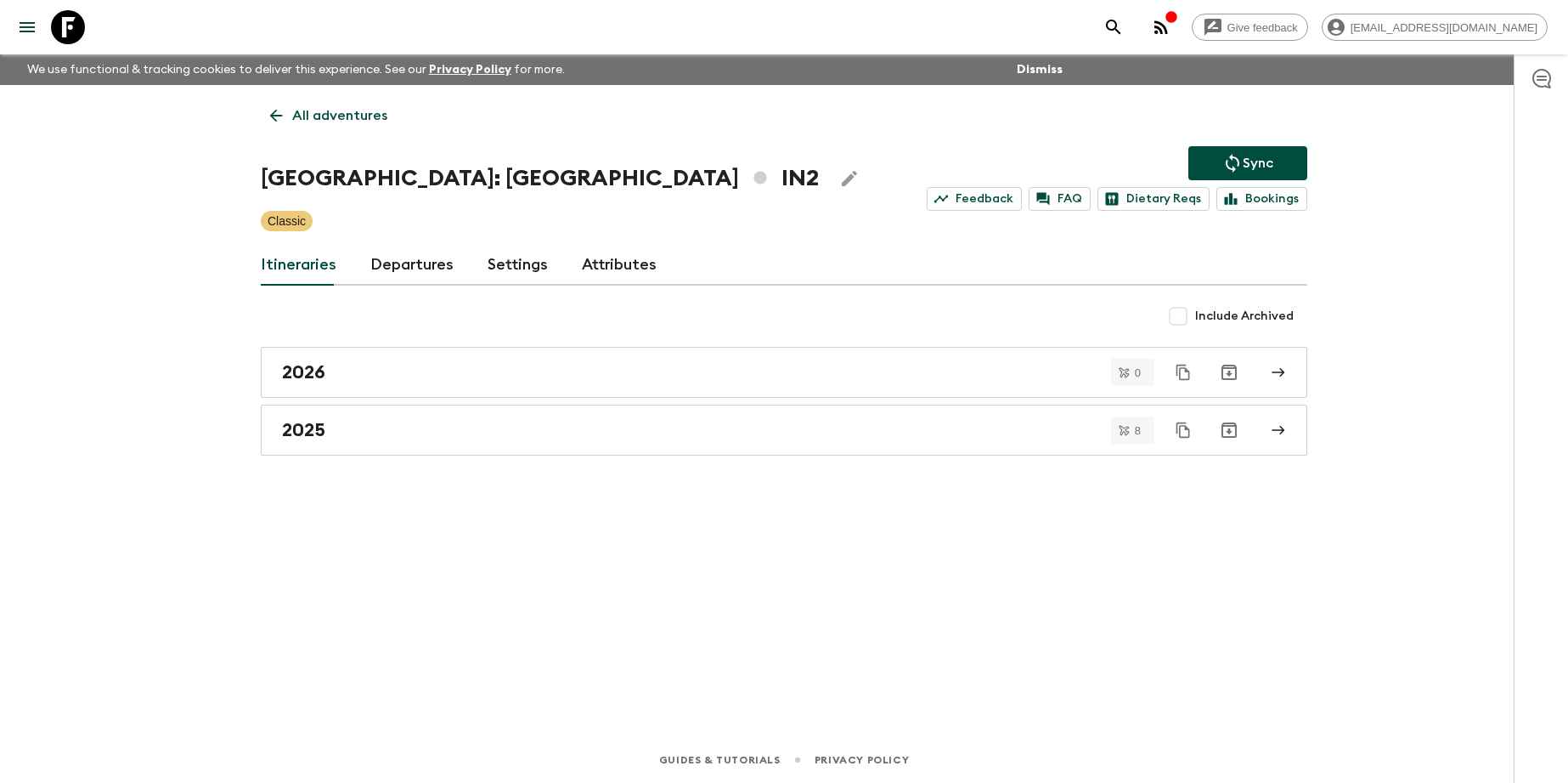
click at [418, 276] on link "Departures" at bounding box center [412, 265] width 83 height 41
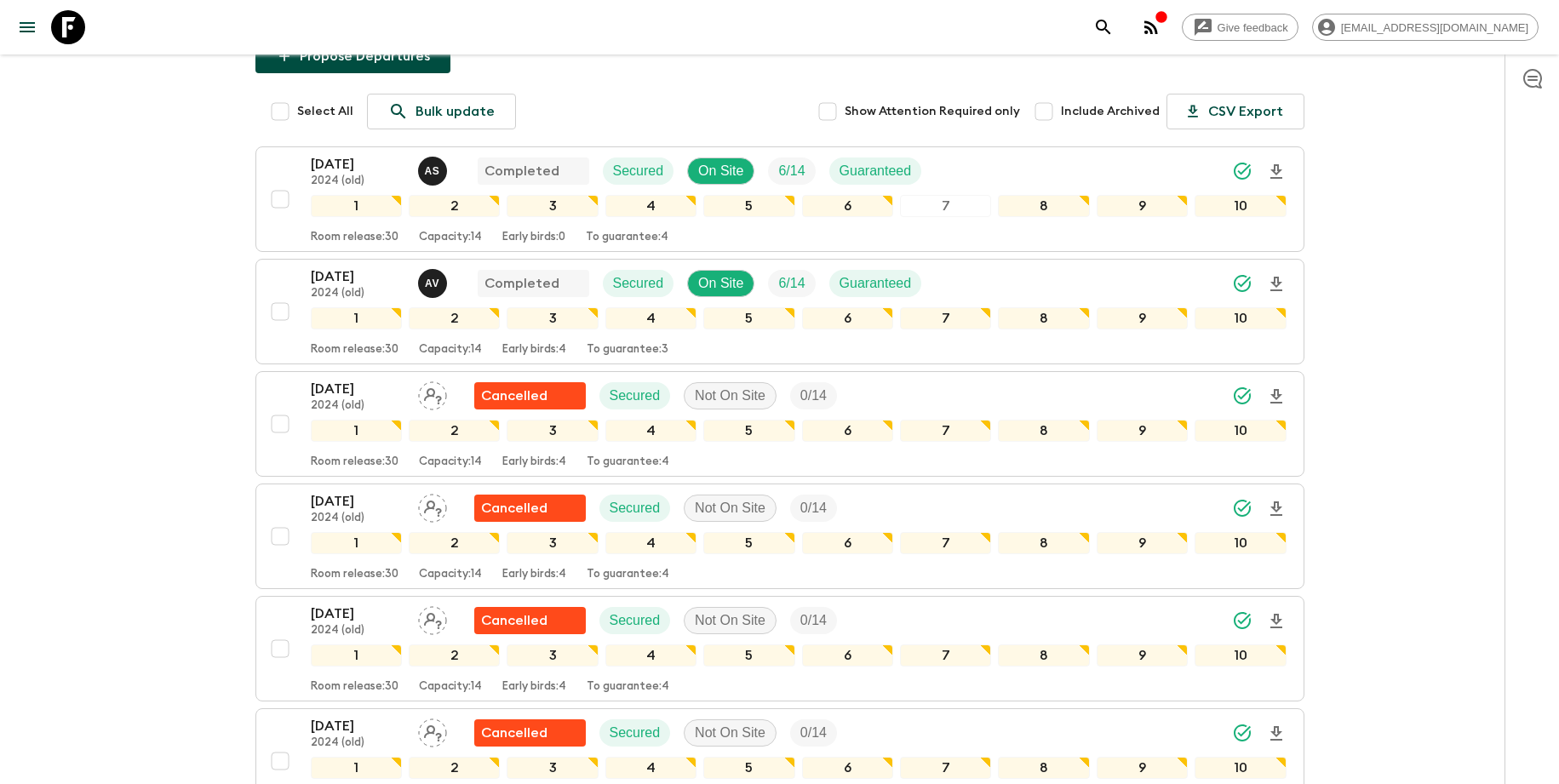
scroll to position [268, 0]
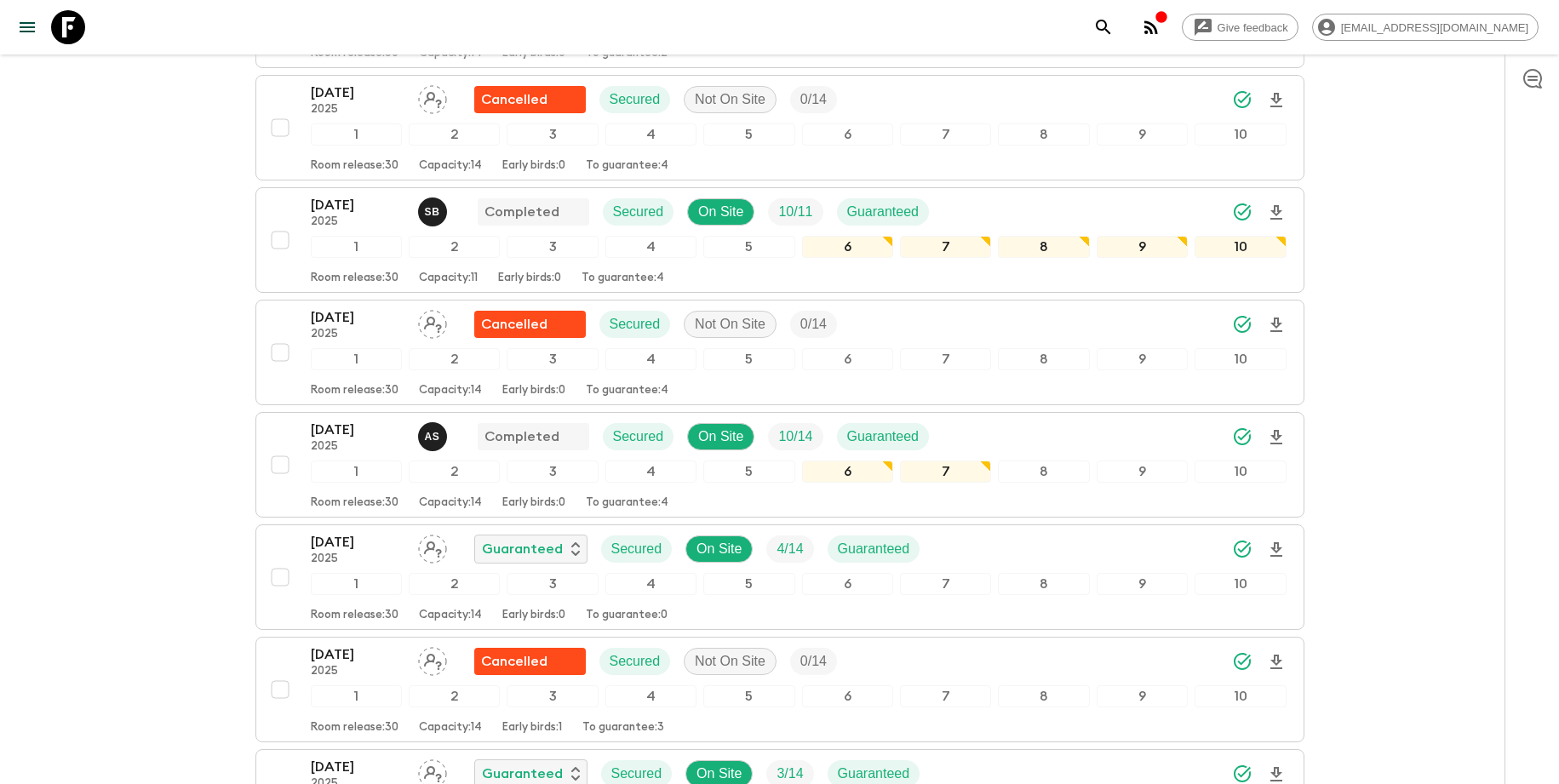
scroll to position [2381, 0]
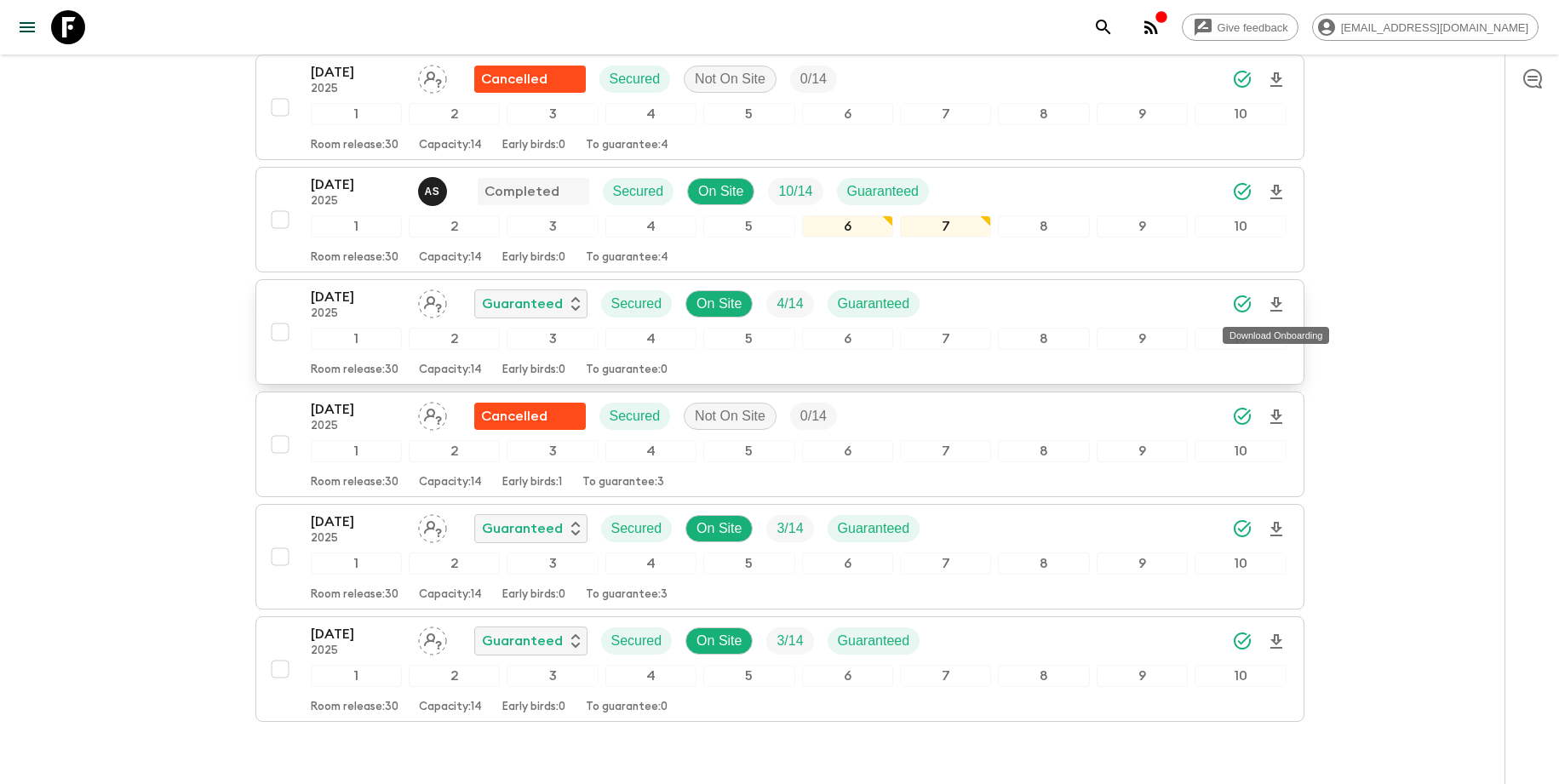
click at [1274, 304] on icon "Download Onboarding" at bounding box center [1276, 304] width 21 height 21
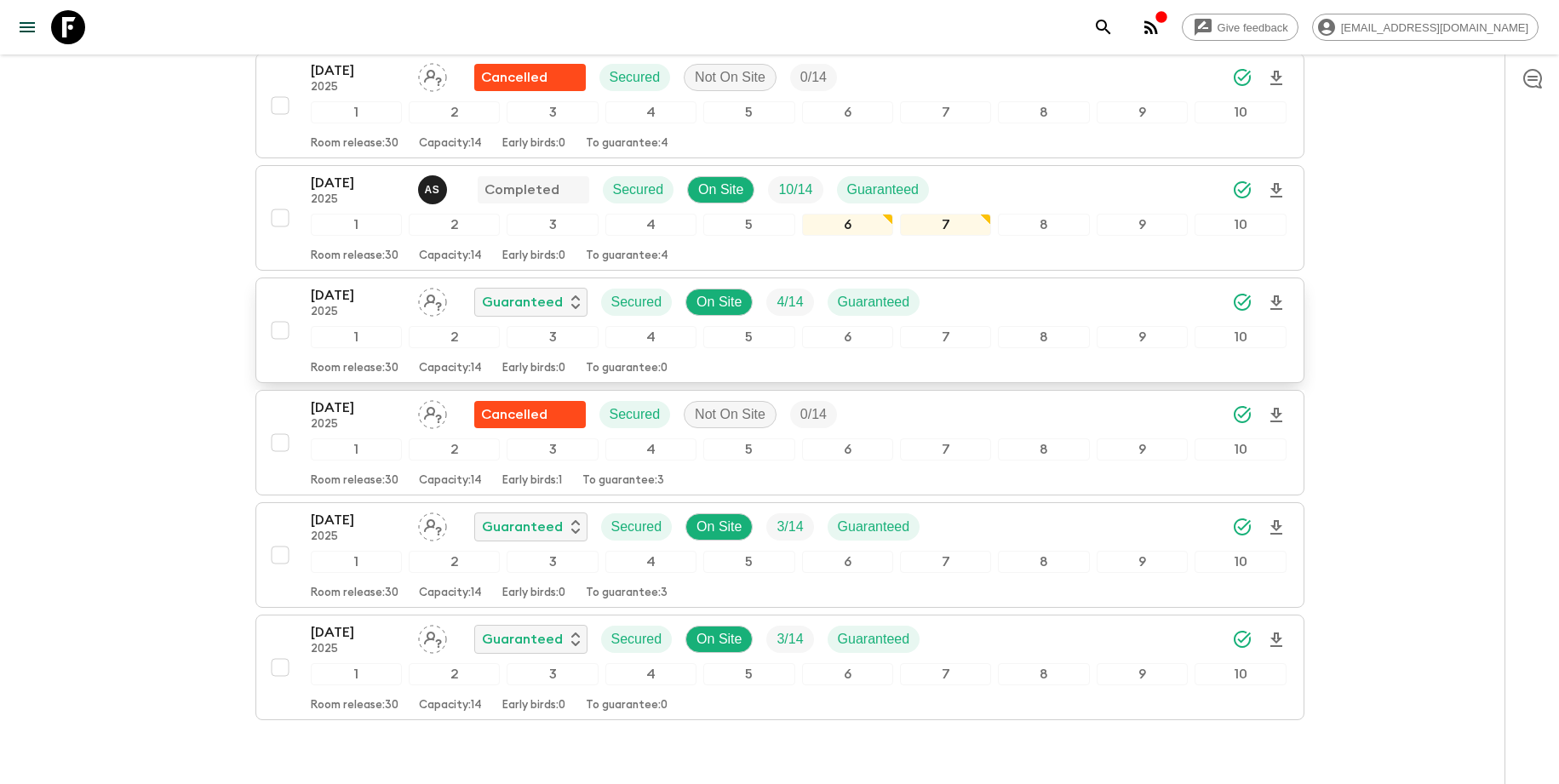
scroll to position [2370, 0]
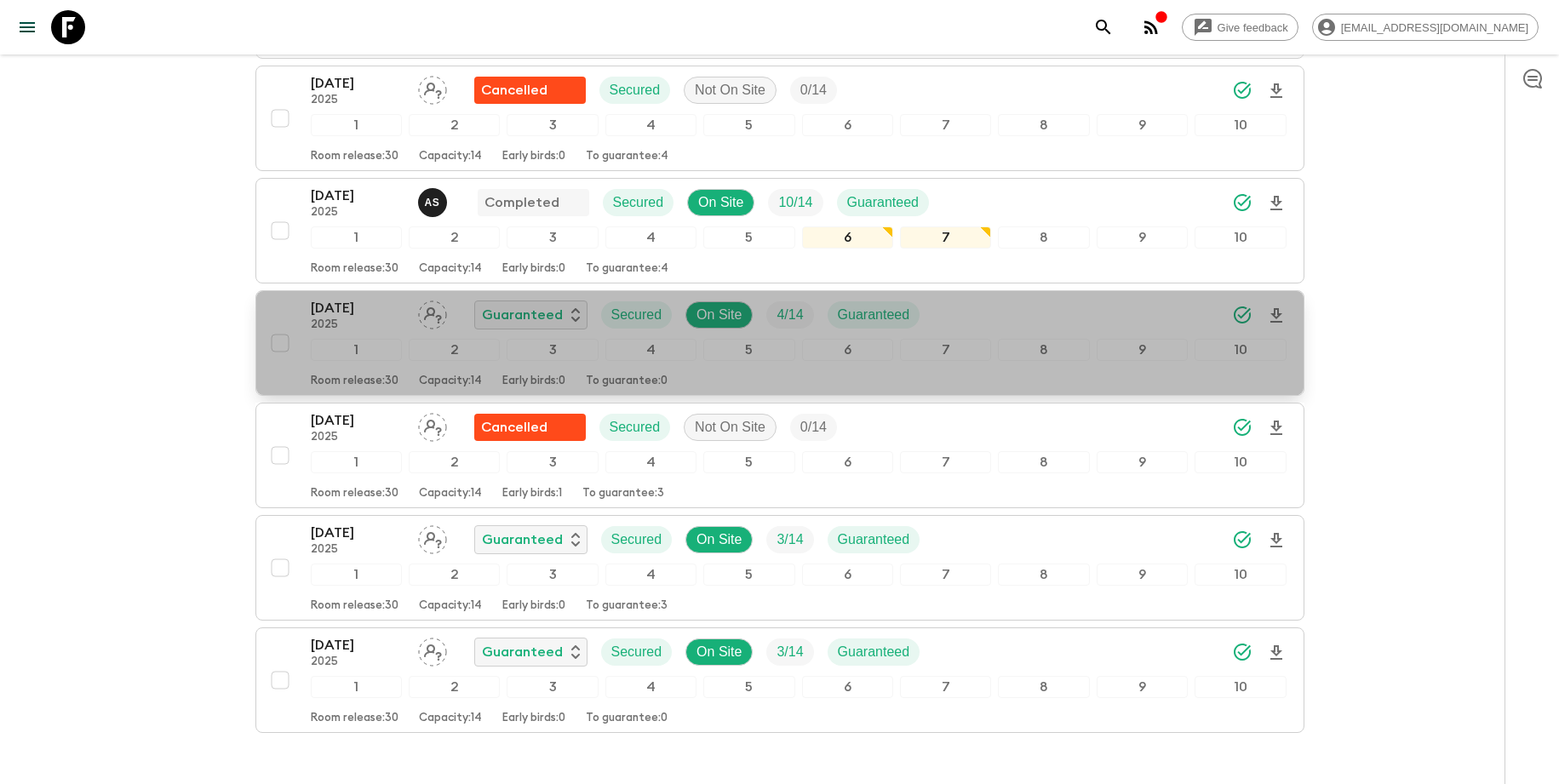
click at [988, 314] on div "[DATE] 2025 Guaranteed Secured On Site 4 / 14 Guaranteed" at bounding box center [798, 315] width 976 height 34
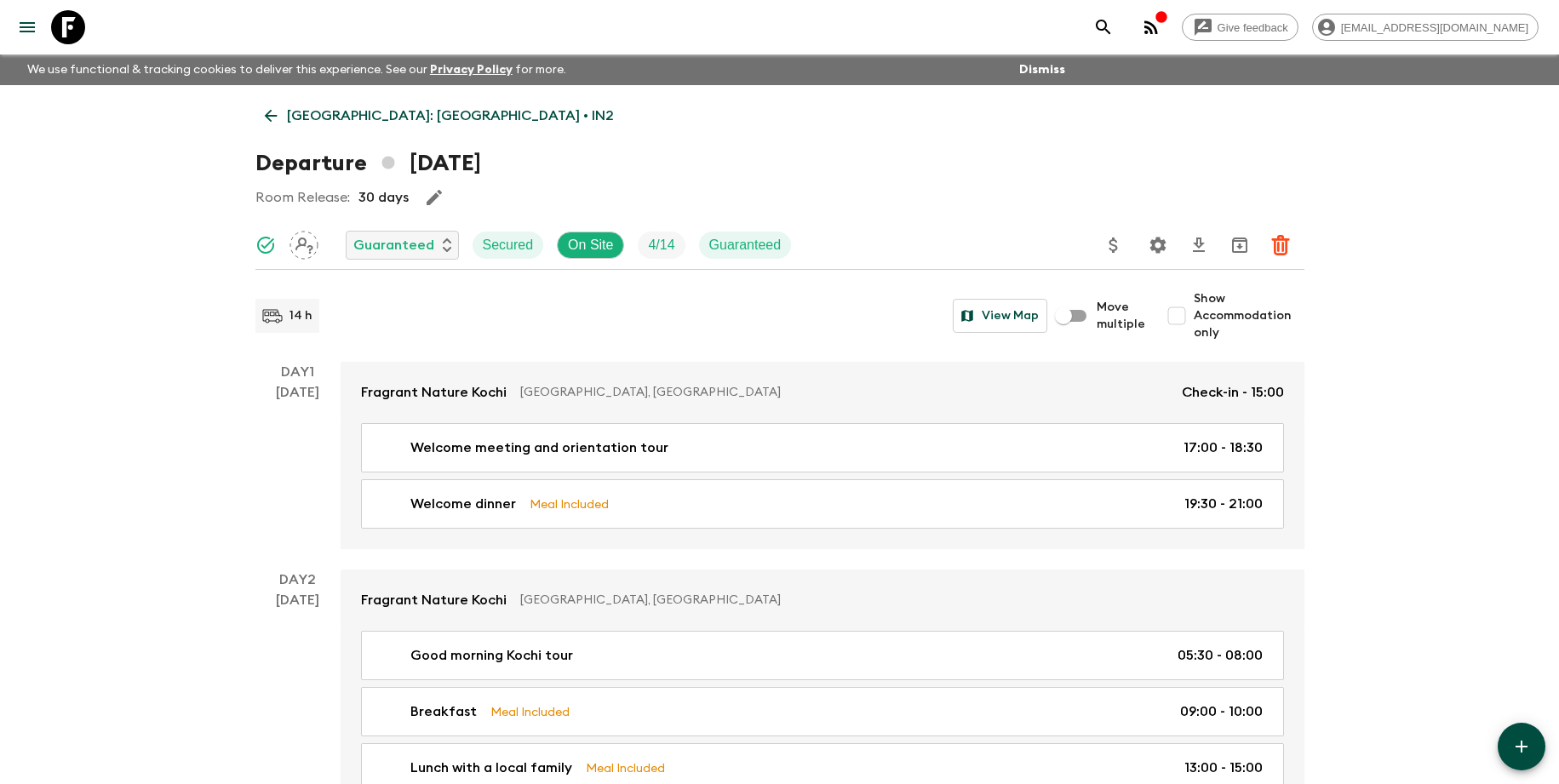
click at [1188, 313] on input "Show Accommodation only" at bounding box center [1177, 316] width 34 height 34
checkbox input "true"
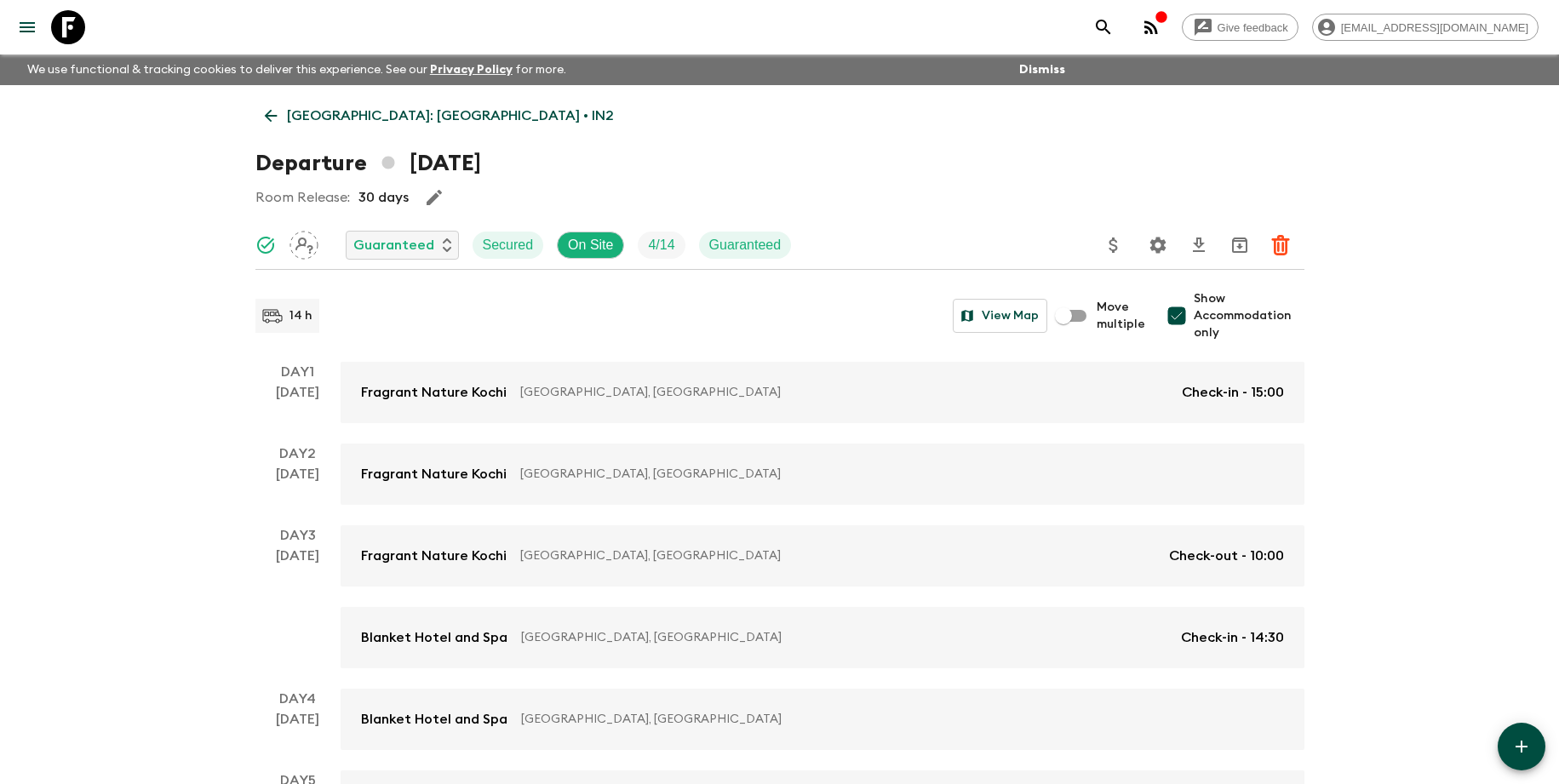
click at [1159, 247] on icon "Settings" at bounding box center [1158, 244] width 21 height 21
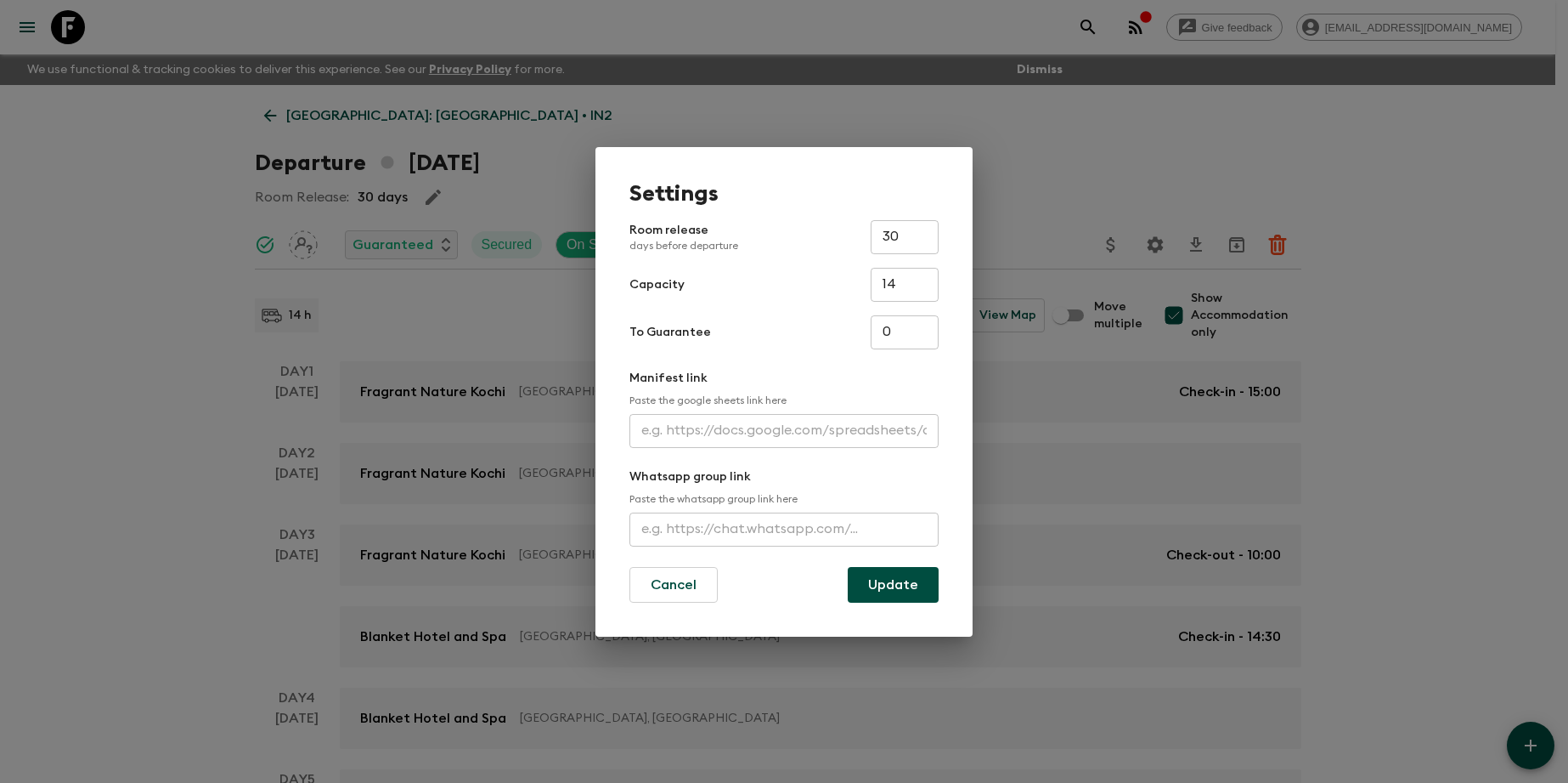
click at [778, 432] on input "text" at bounding box center [784, 431] width 309 height 34
paste input "[URL][DOMAIN_NAME]"
type input "[URL][DOMAIN_NAME]"
click at [883, 579] on button "Update" at bounding box center [893, 584] width 91 height 35
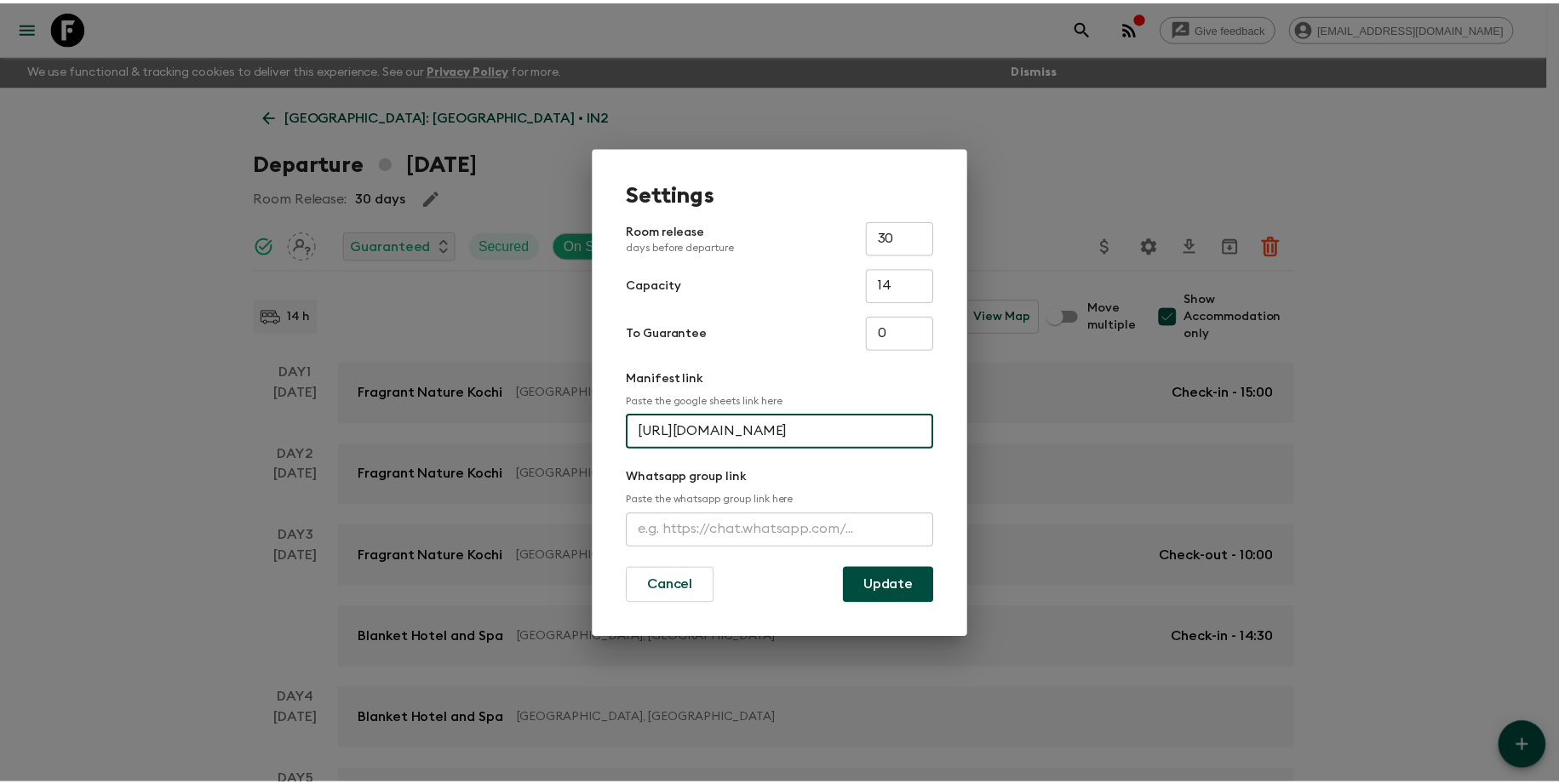
scroll to position [0, 0]
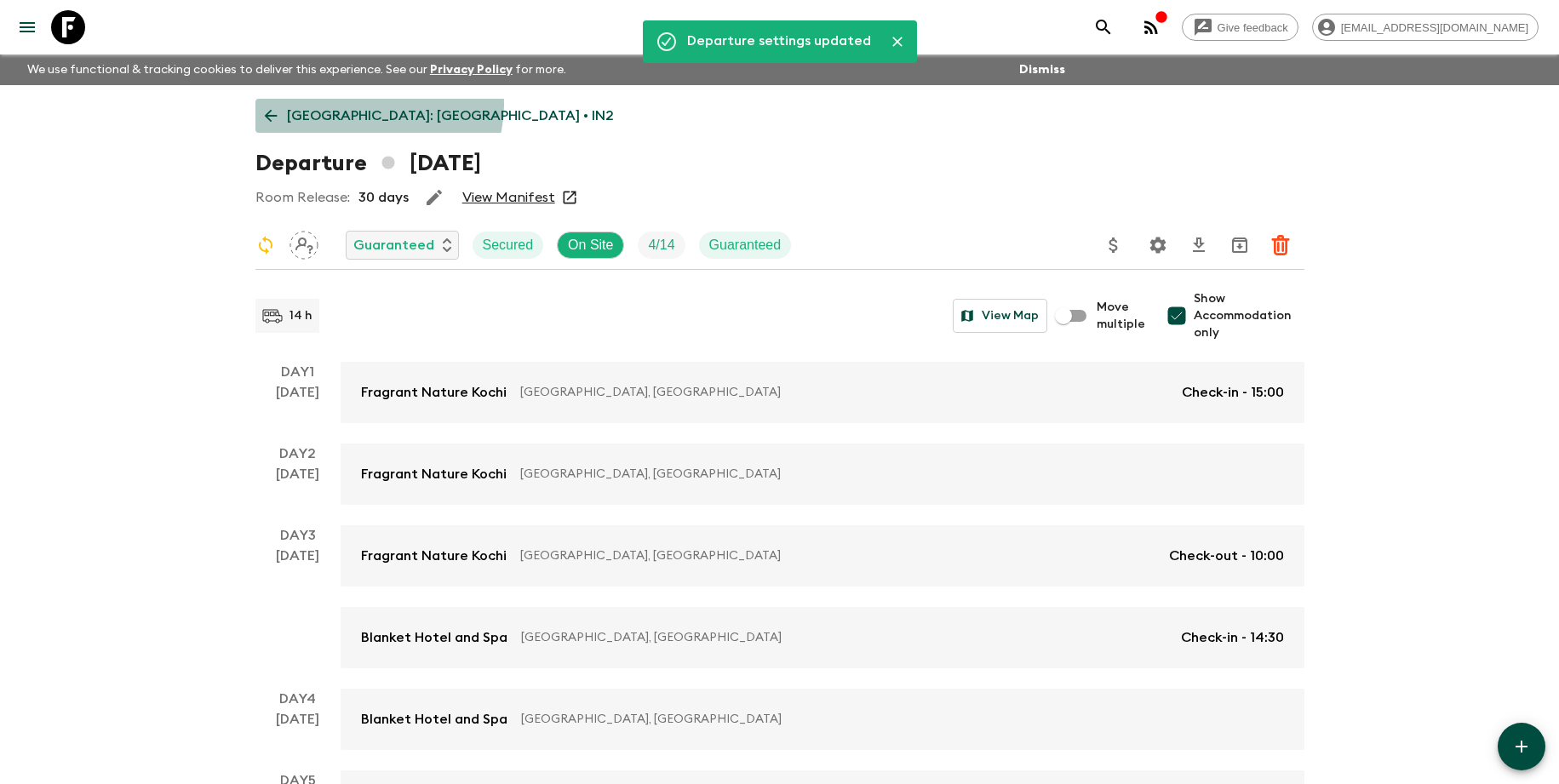
click at [377, 106] on p "[GEOGRAPHIC_DATA]: [GEOGRAPHIC_DATA] • IN2" at bounding box center [450, 116] width 327 height 21
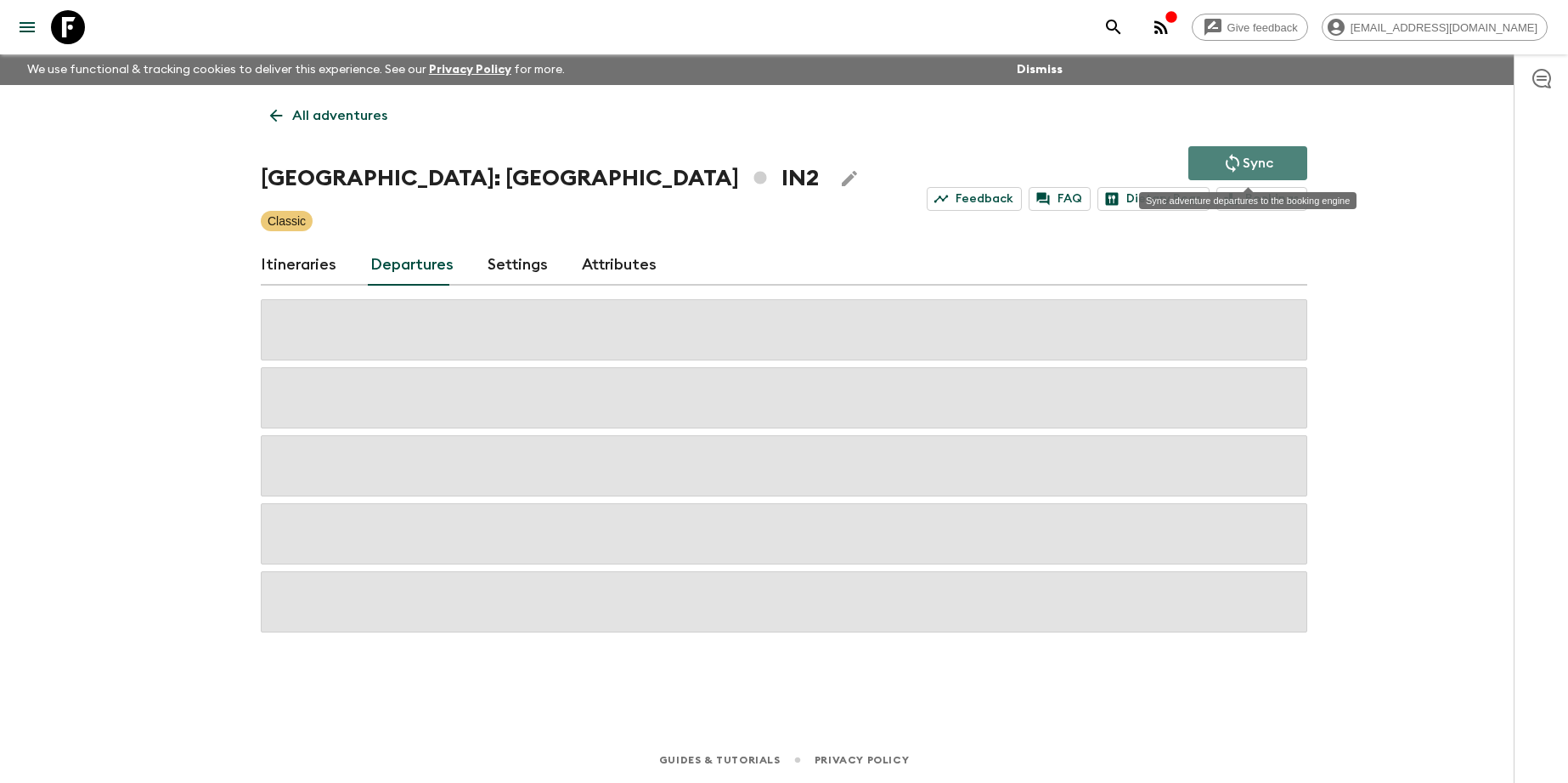
click at [1206, 156] on button "Sync" at bounding box center [1248, 164] width 119 height 34
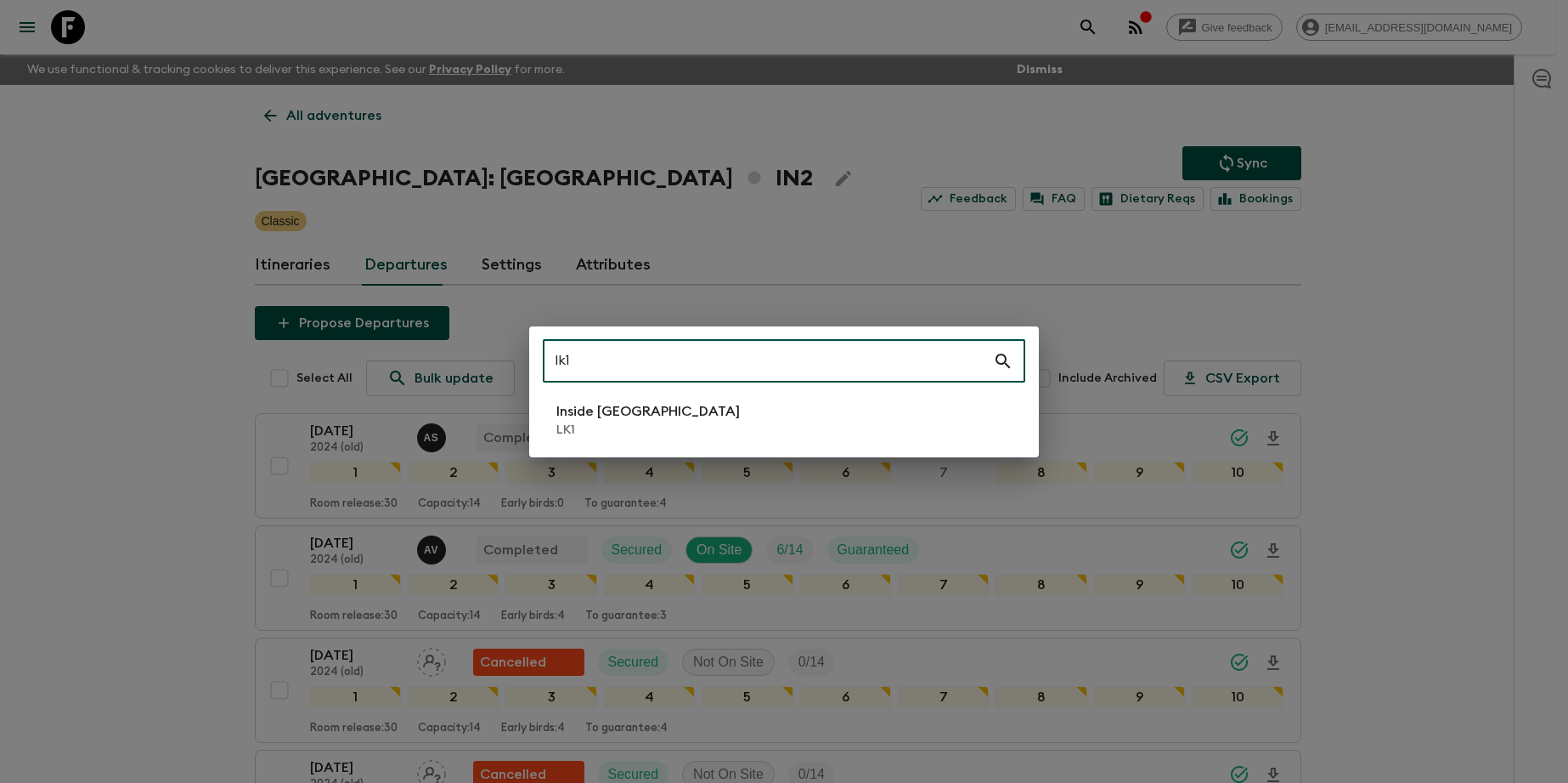
type input "lk1"
click at [756, 400] on li "Inside [GEOGRAPHIC_DATA] LK1" at bounding box center [784, 420] width 483 height 48
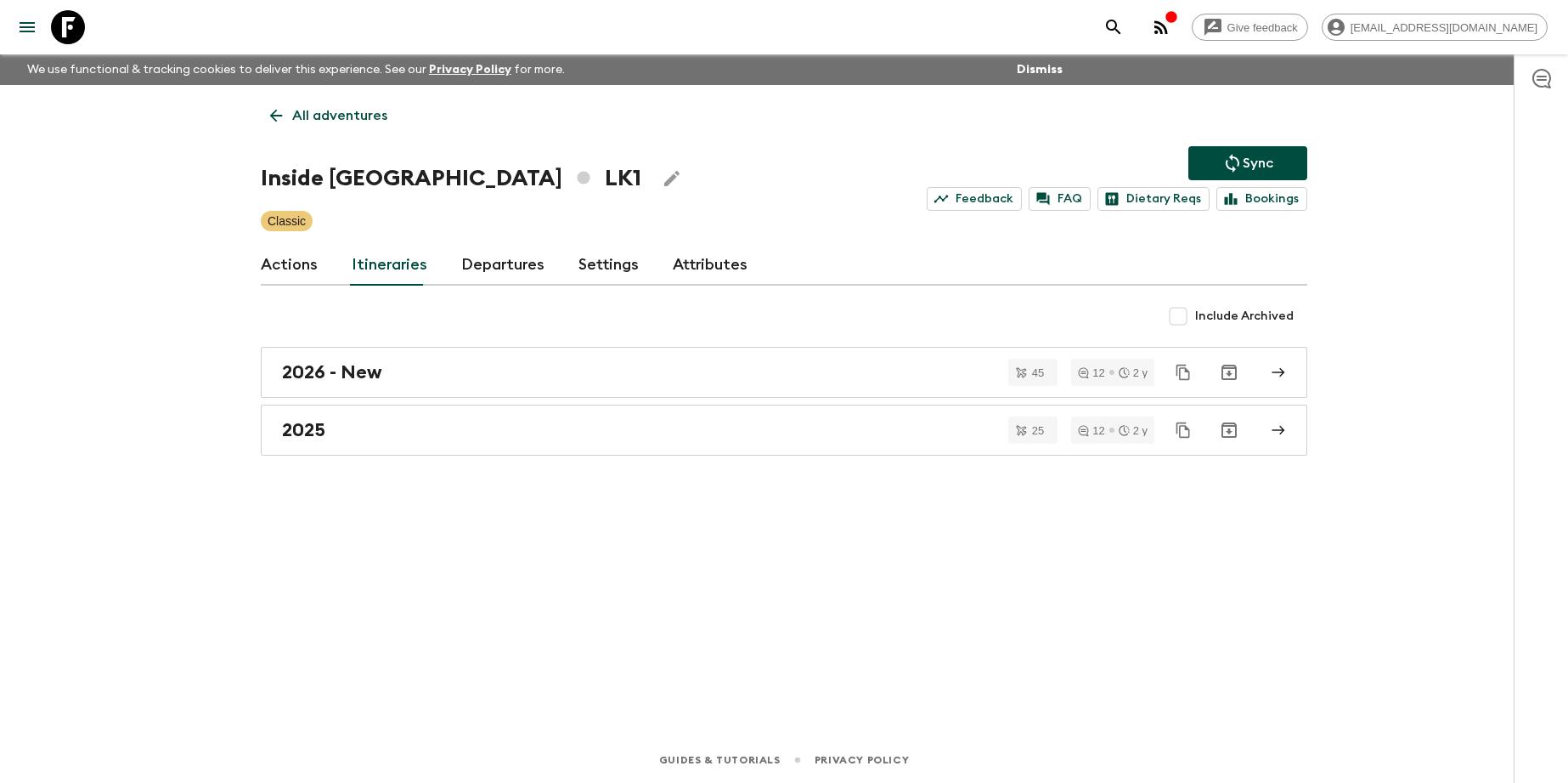
click at [474, 278] on link "Departures" at bounding box center [502, 265] width 83 height 41
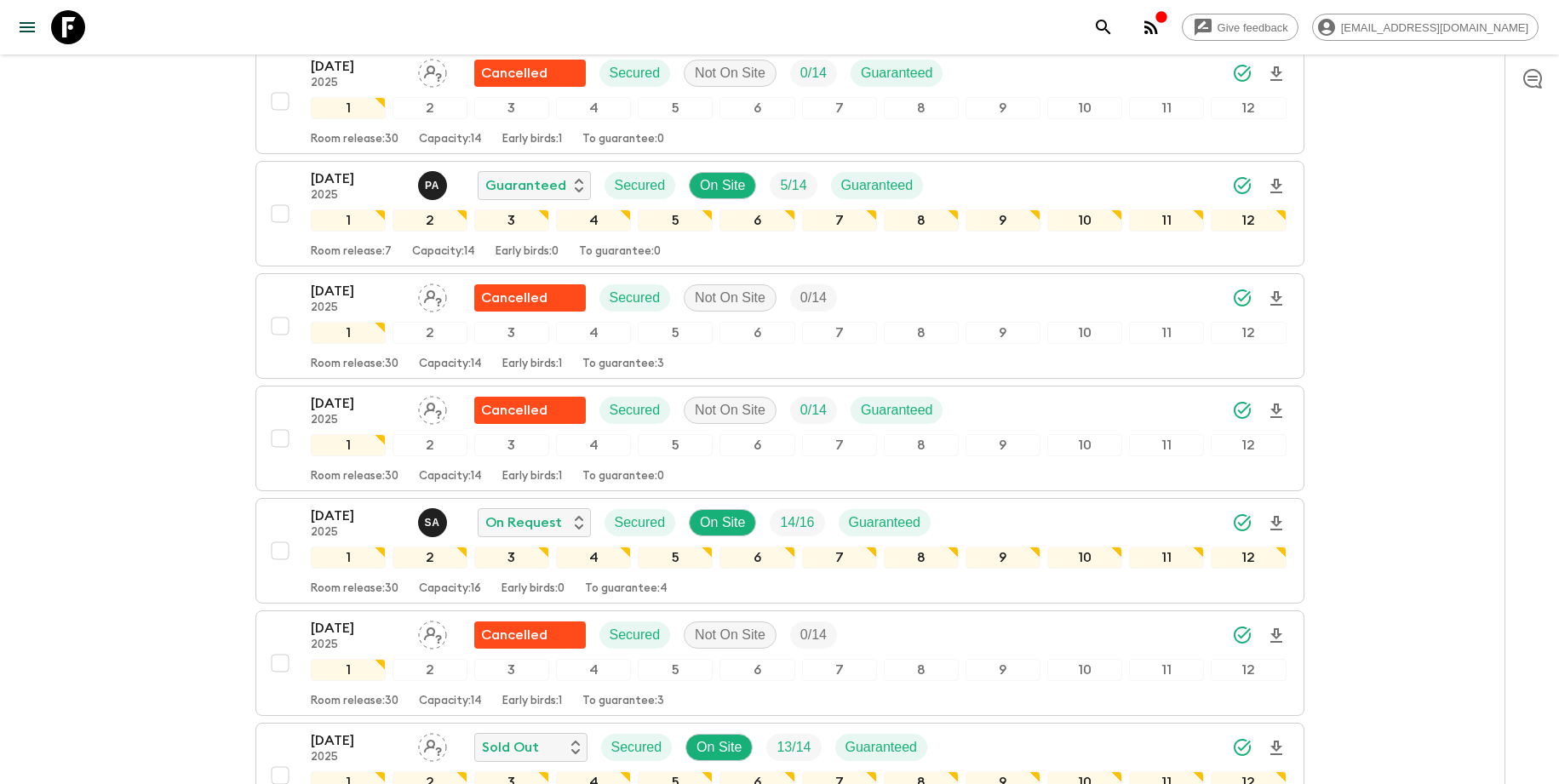
scroll to position [772, 0]
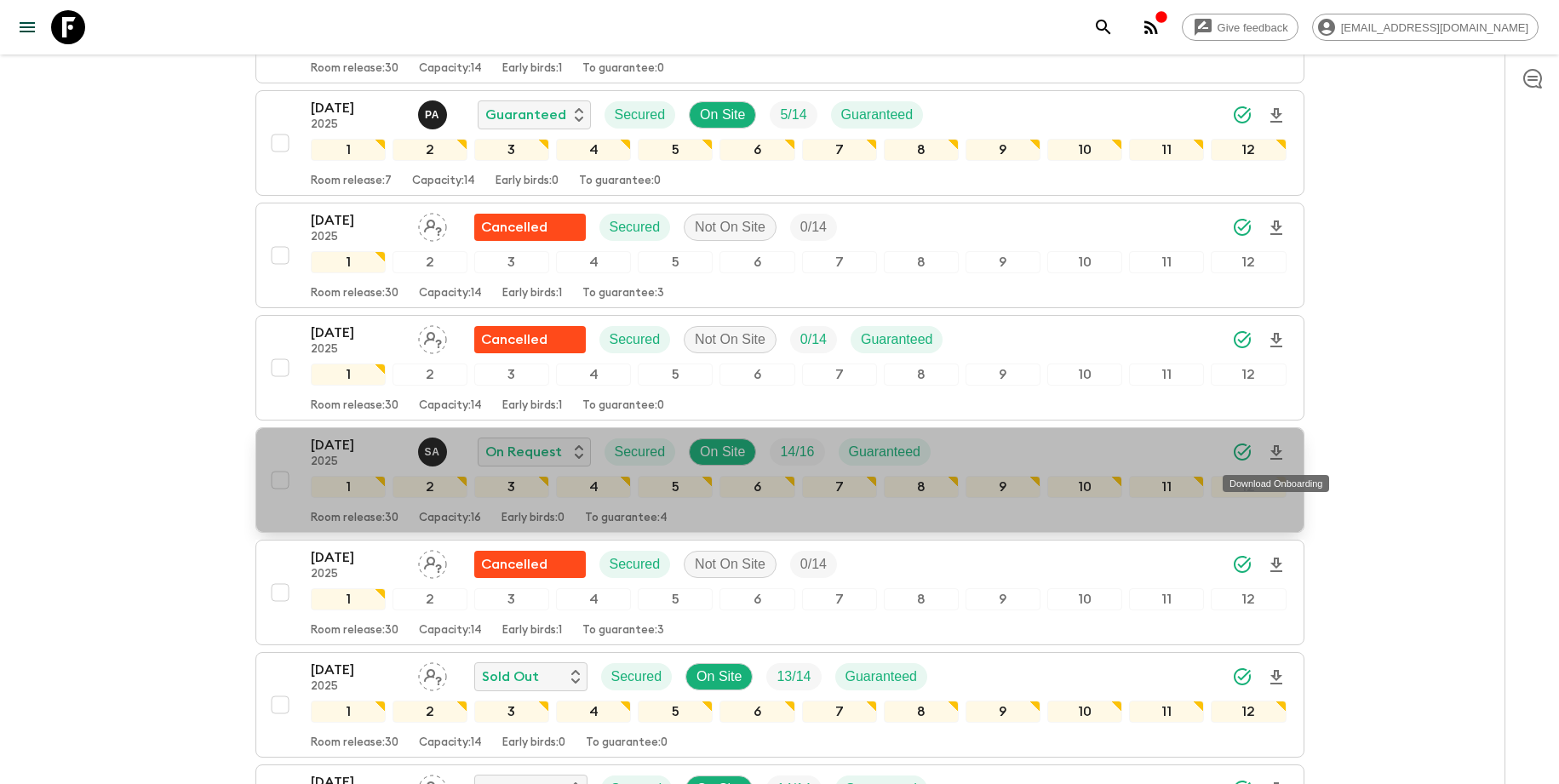
click at [1277, 455] on icon "Download Onboarding" at bounding box center [1276, 453] width 21 height 21
